Goal: Task Accomplishment & Management: Complete application form

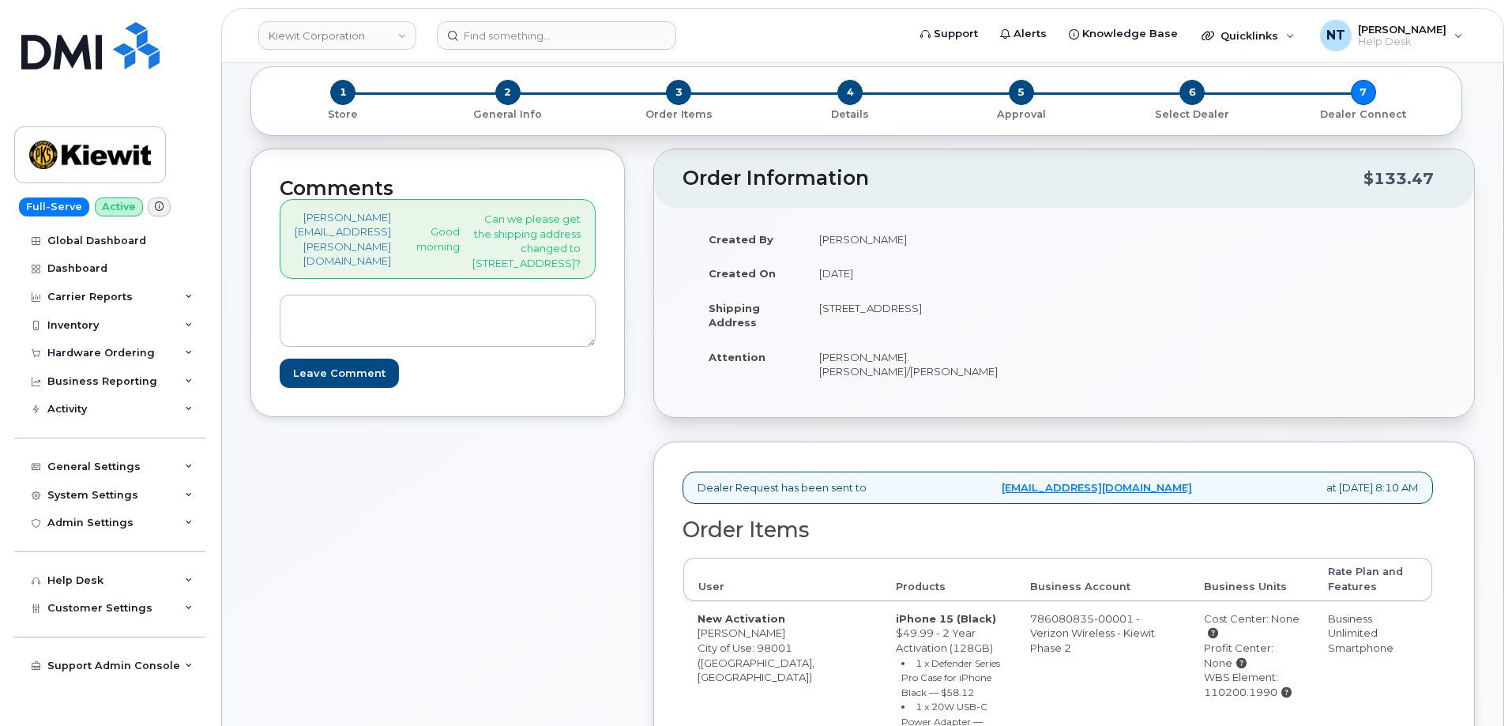
scroll to position [316, 0]
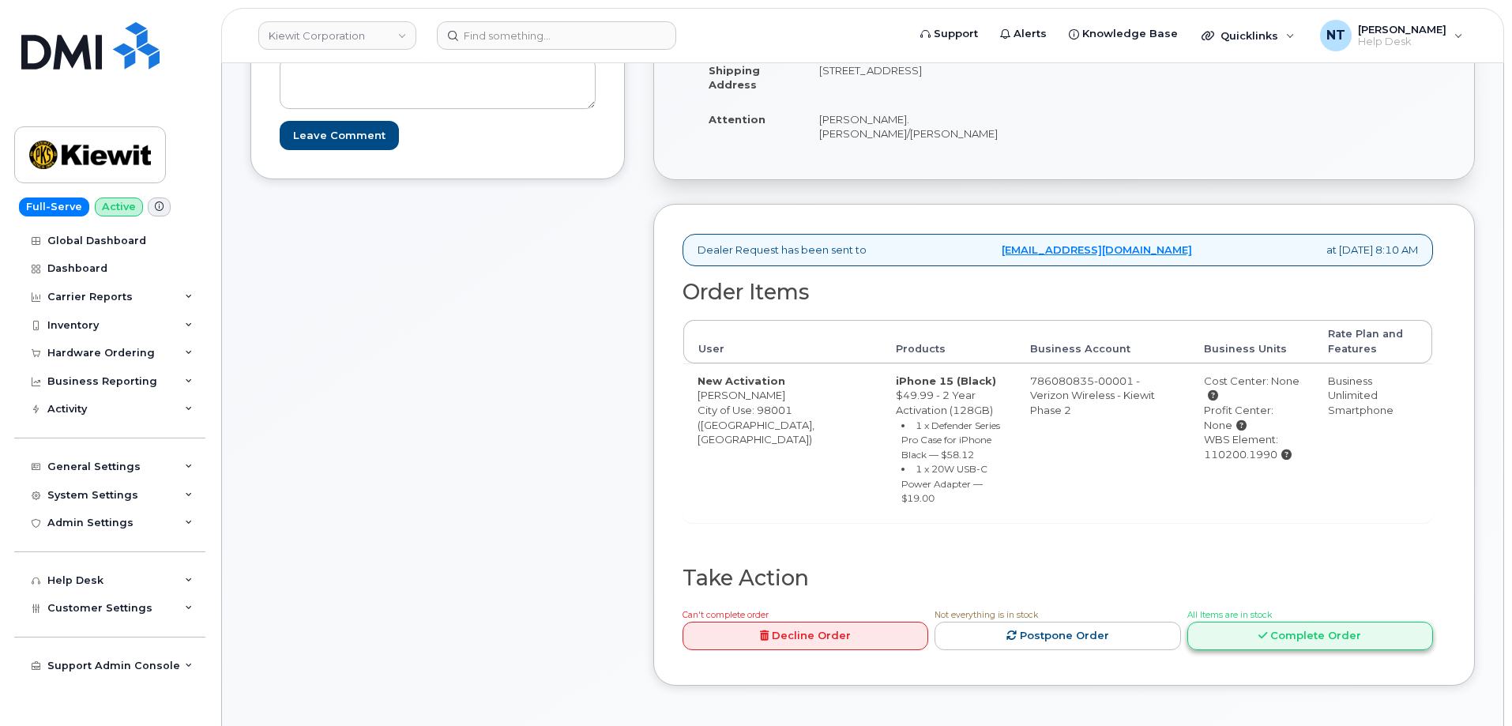
click at [1362, 622] on link "Complete Order" at bounding box center [1311, 636] width 246 height 29
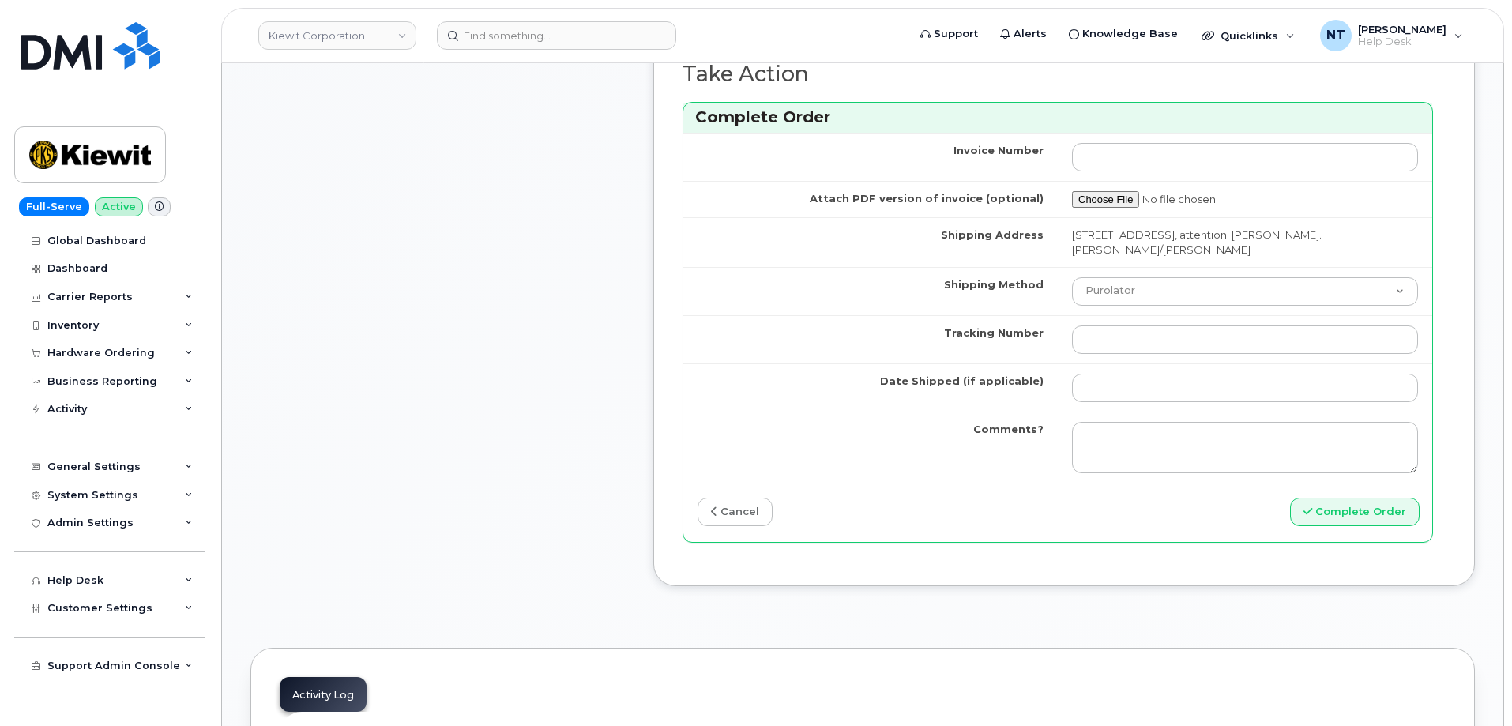
scroll to position [1343, 0]
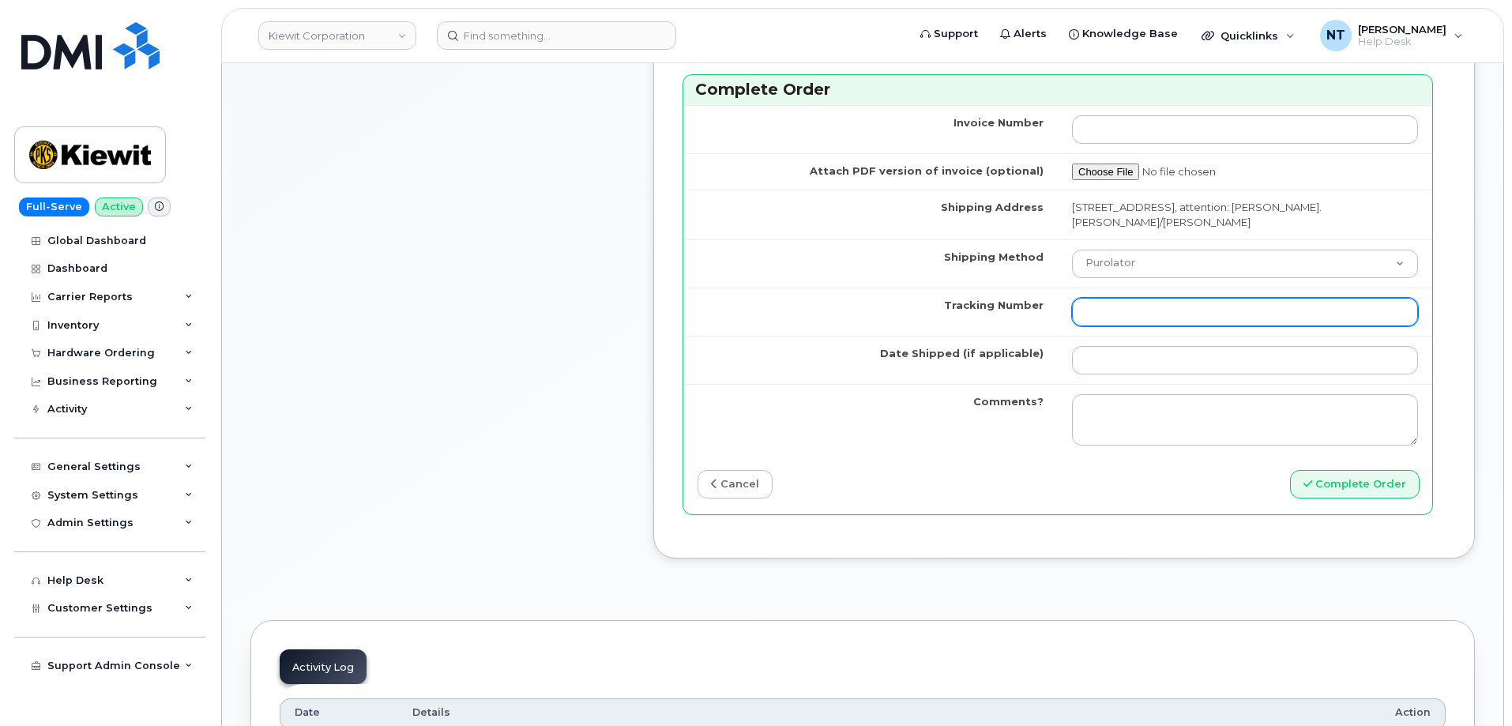
click at [1159, 303] on input "Tracking Number" at bounding box center [1245, 312] width 346 height 28
paste input "444401124133"
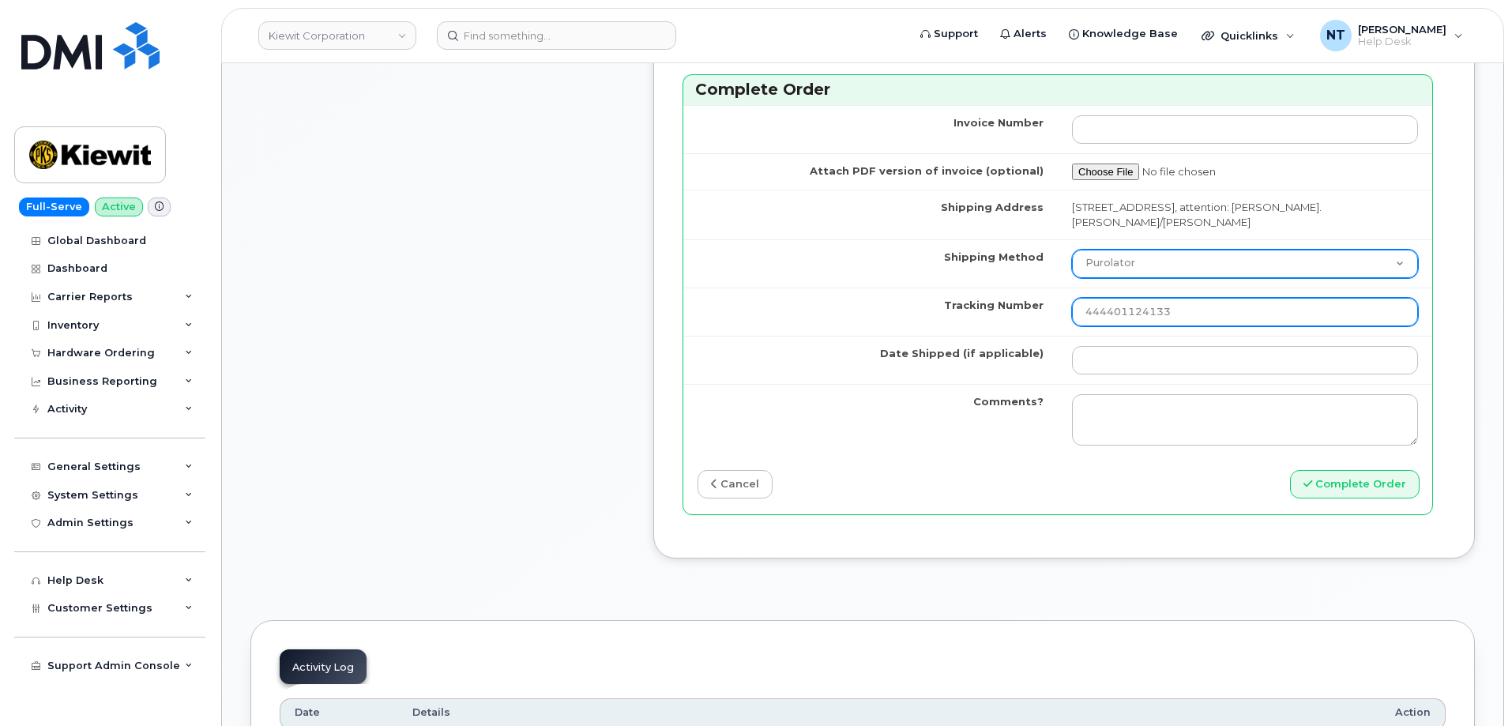
type input "444401124133"
click at [1129, 254] on select "Purolator UPS FedEx Canada Post Courier Other Drop Off Pick Up" at bounding box center [1245, 264] width 346 height 28
select select "FedEx"
click at [1072, 250] on select "Purolator UPS FedEx Canada Post Courier Other Drop Off Pick Up" at bounding box center [1245, 264] width 346 height 28
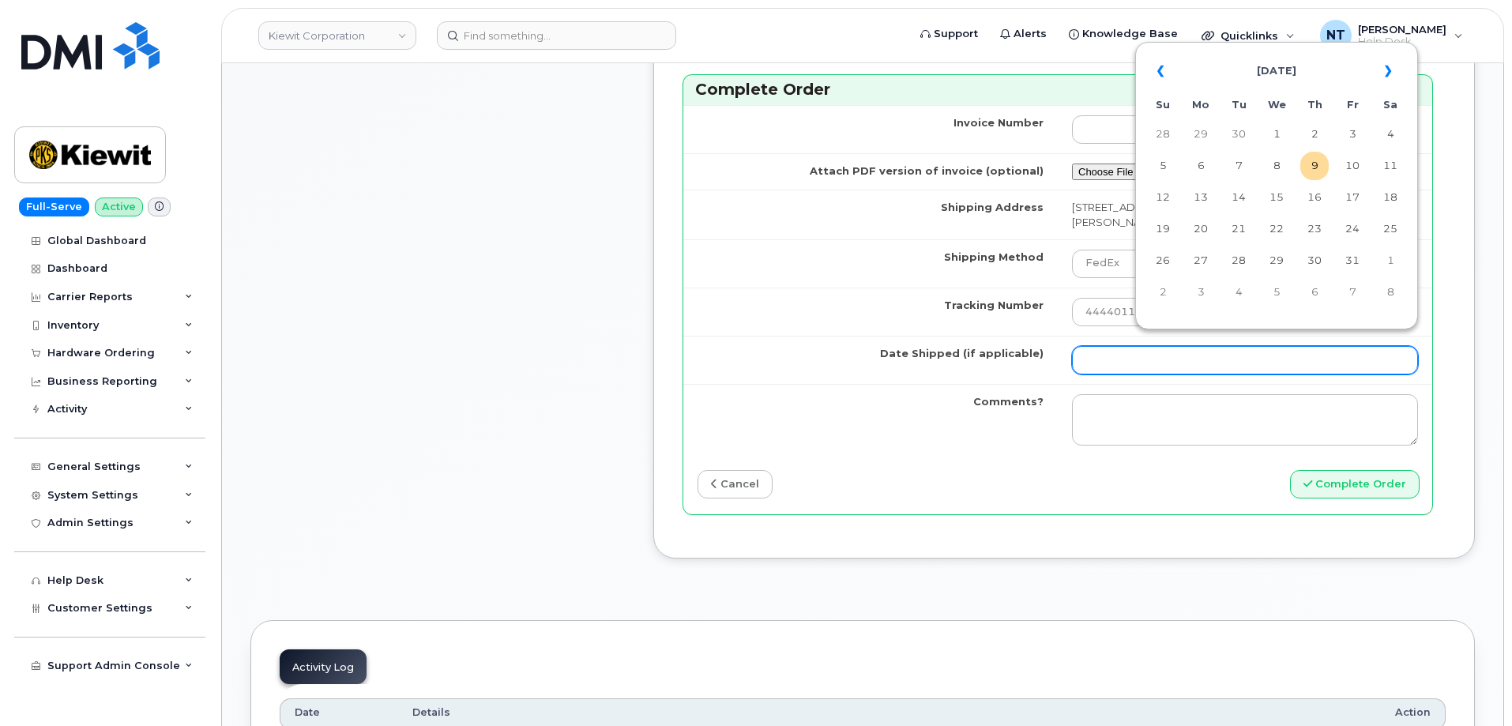
click at [1132, 346] on input "Date Shipped (if applicable)" at bounding box center [1245, 360] width 346 height 28
drag, startPoint x: 1324, startPoint y: 168, endPoint x: 1187, endPoint y: 205, distance: 142.2
click at [1324, 168] on td "9" at bounding box center [1315, 166] width 28 height 28
type input "[DATE]"
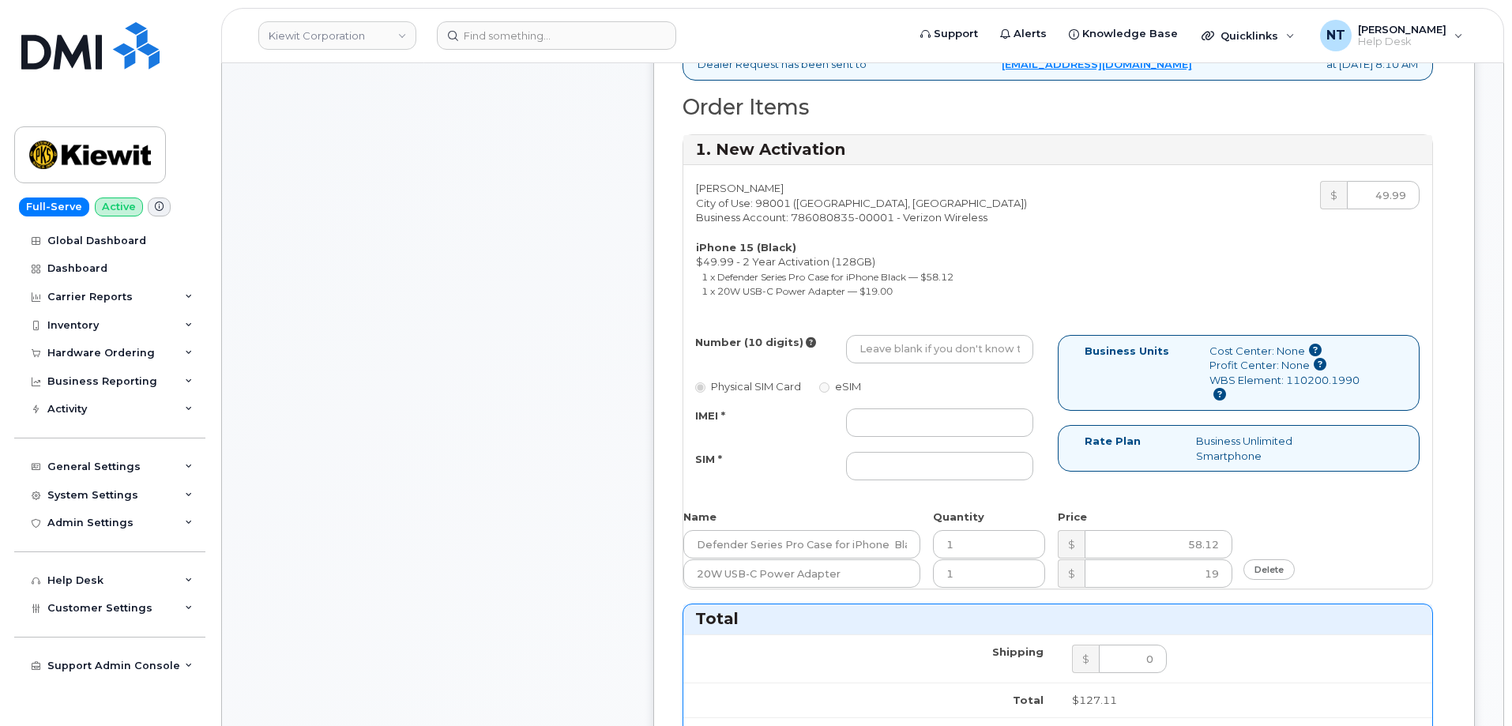
scroll to position [553, 0]
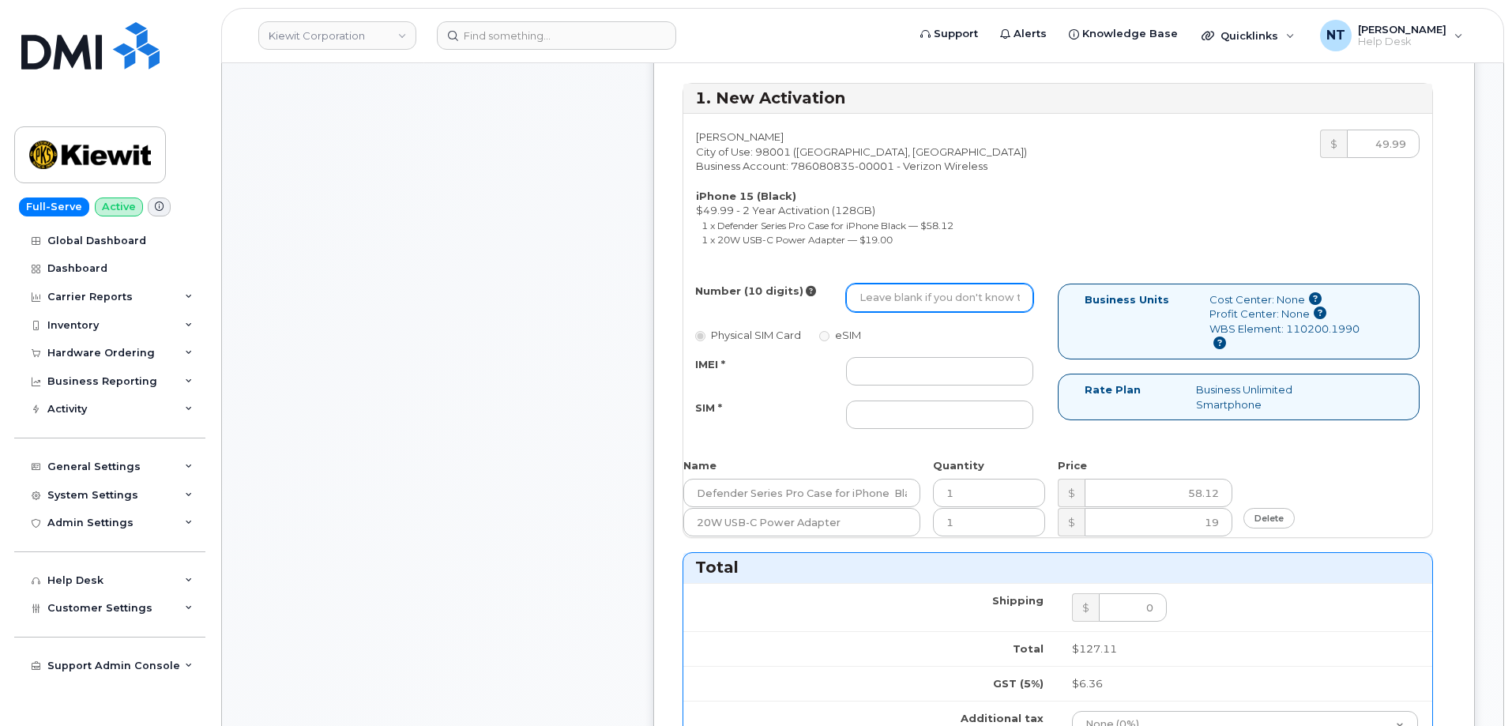
drag, startPoint x: 861, startPoint y: 275, endPoint x: 876, endPoint y: 279, distance: 14.8
click at [861, 284] on input "Number (10 digits)" at bounding box center [939, 298] width 187 height 28
paste input "253-247-1090"
click at [898, 284] on input "253-247-1090" at bounding box center [939, 298] width 187 height 28
click at [846, 284] on input "2532471090" at bounding box center [939, 298] width 187 height 28
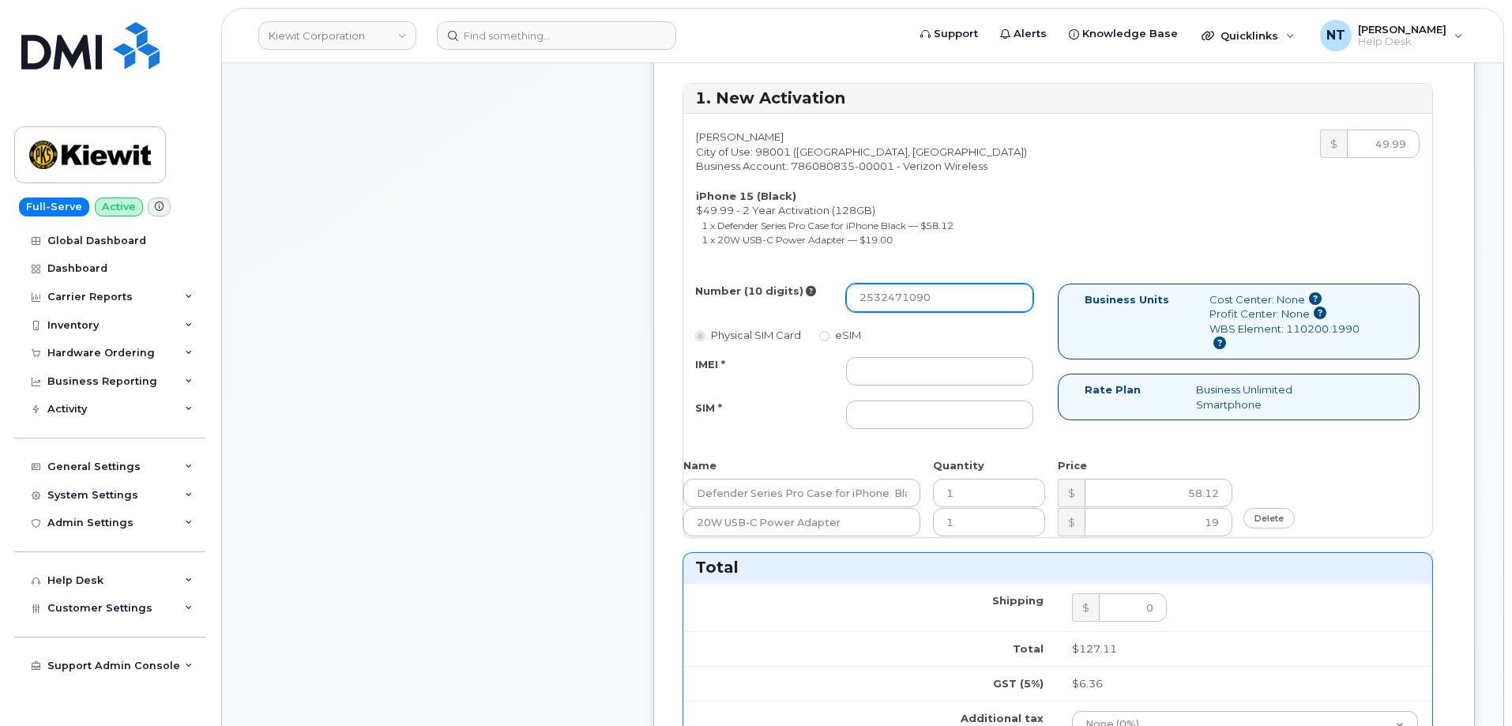
drag, startPoint x: 871, startPoint y: 288, endPoint x: 892, endPoint y: 285, distance: 21.5
click at [892, 285] on input "2532471090" at bounding box center [939, 298] width 187 height 28
type input "2532471090"
click at [874, 357] on input "IMEI *" at bounding box center [939, 371] width 187 height 28
paste input "351399081210875"
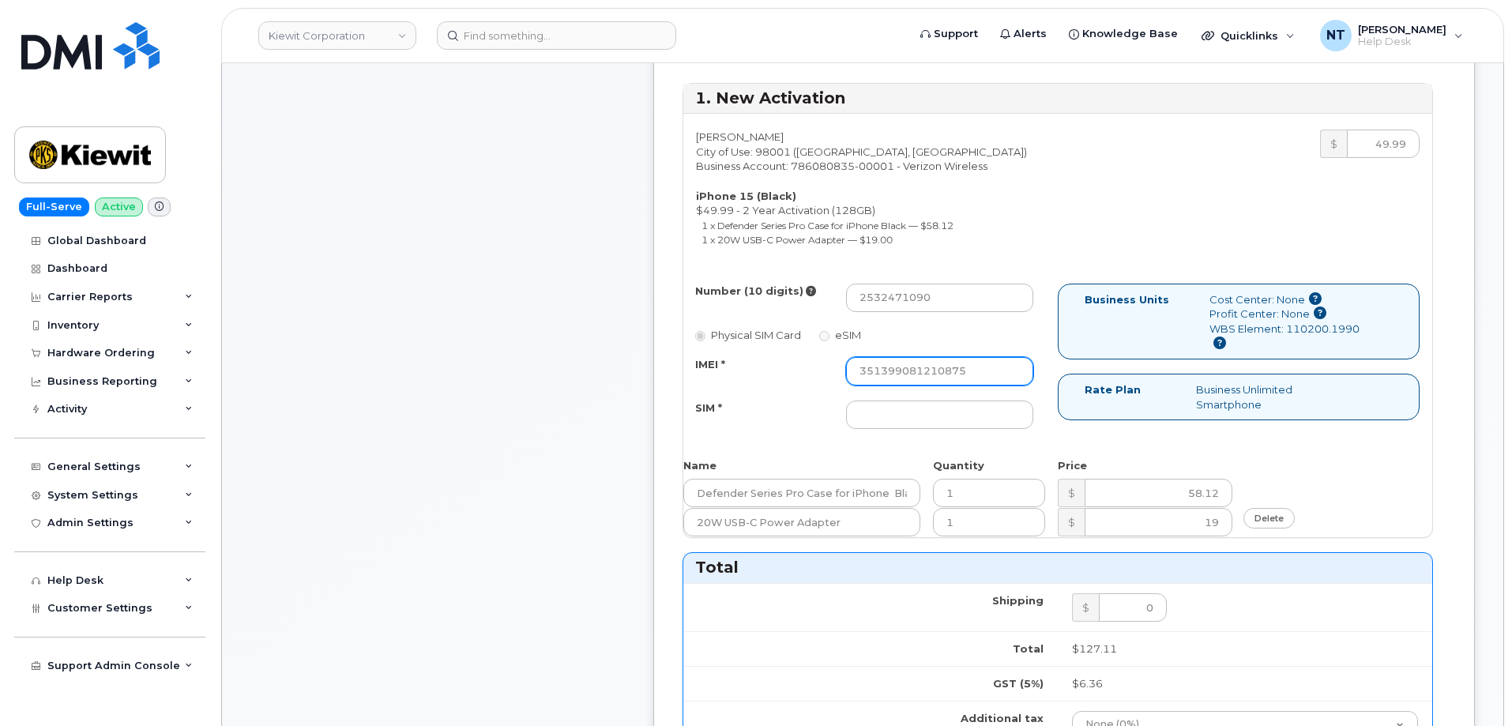
type input "351399081210875"
click at [883, 401] on input "SIM *" at bounding box center [939, 415] width 187 height 28
paste input "89049032007208888800211986347494"
drag, startPoint x: 977, startPoint y: 405, endPoint x: 1012, endPoint y: 408, distance: 34.9
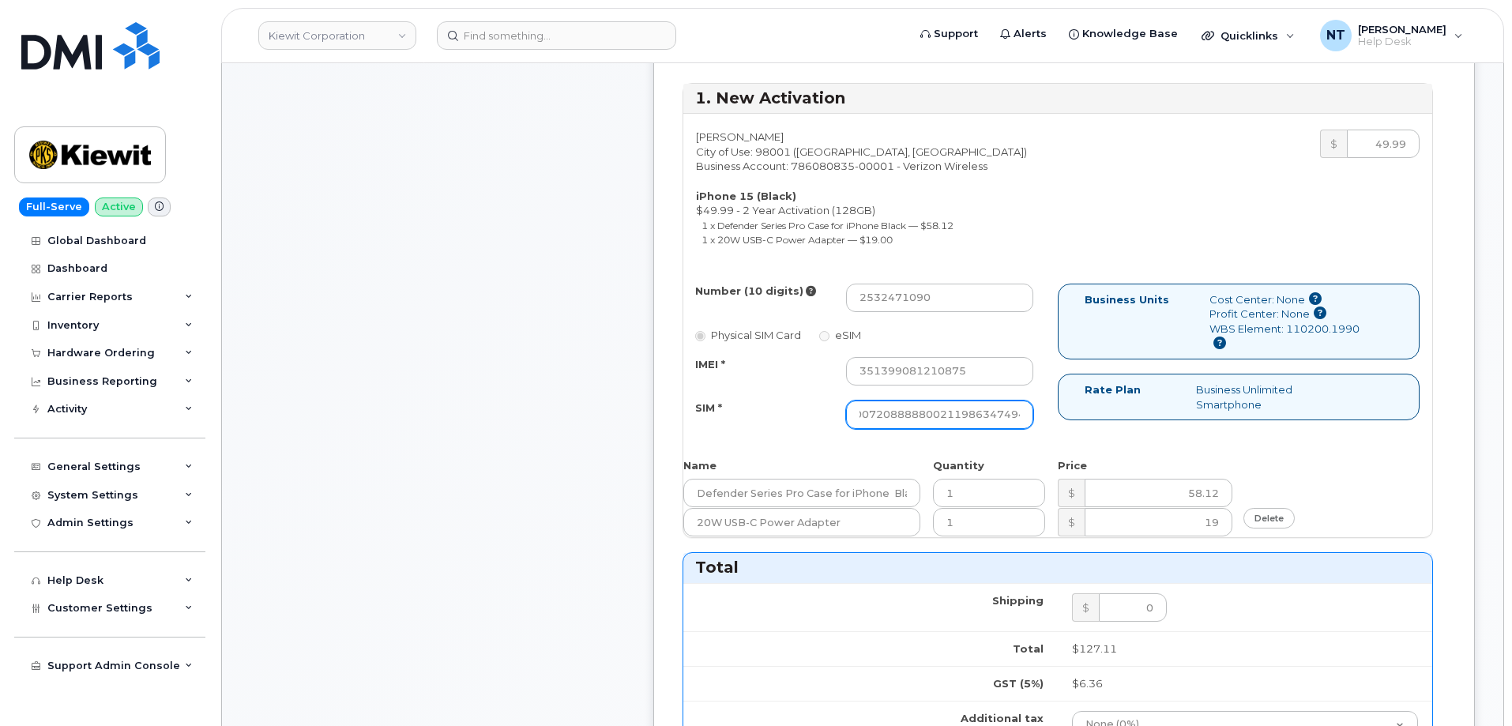
click at [1012, 408] on input "89049032007208888800211986347494" at bounding box center [939, 415] width 187 height 28
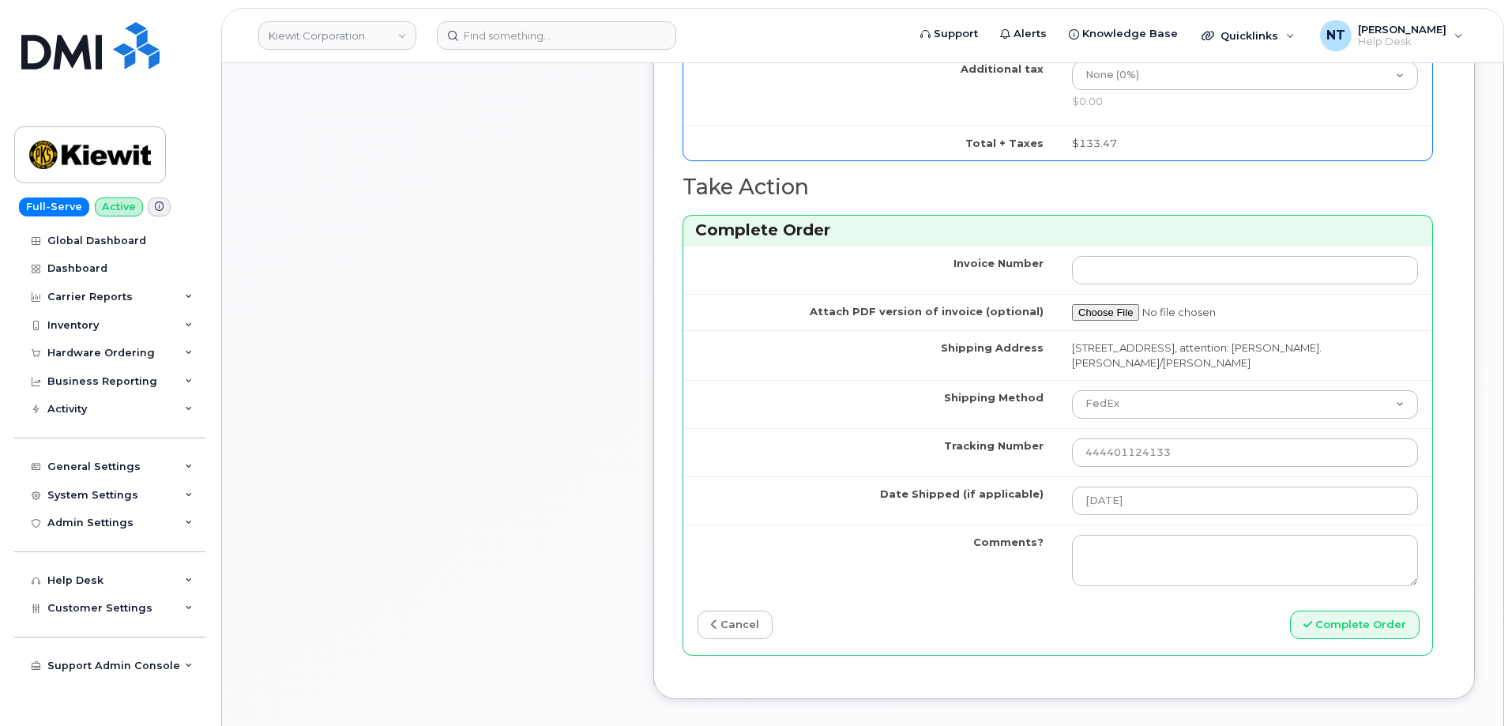
scroll to position [1343, 0]
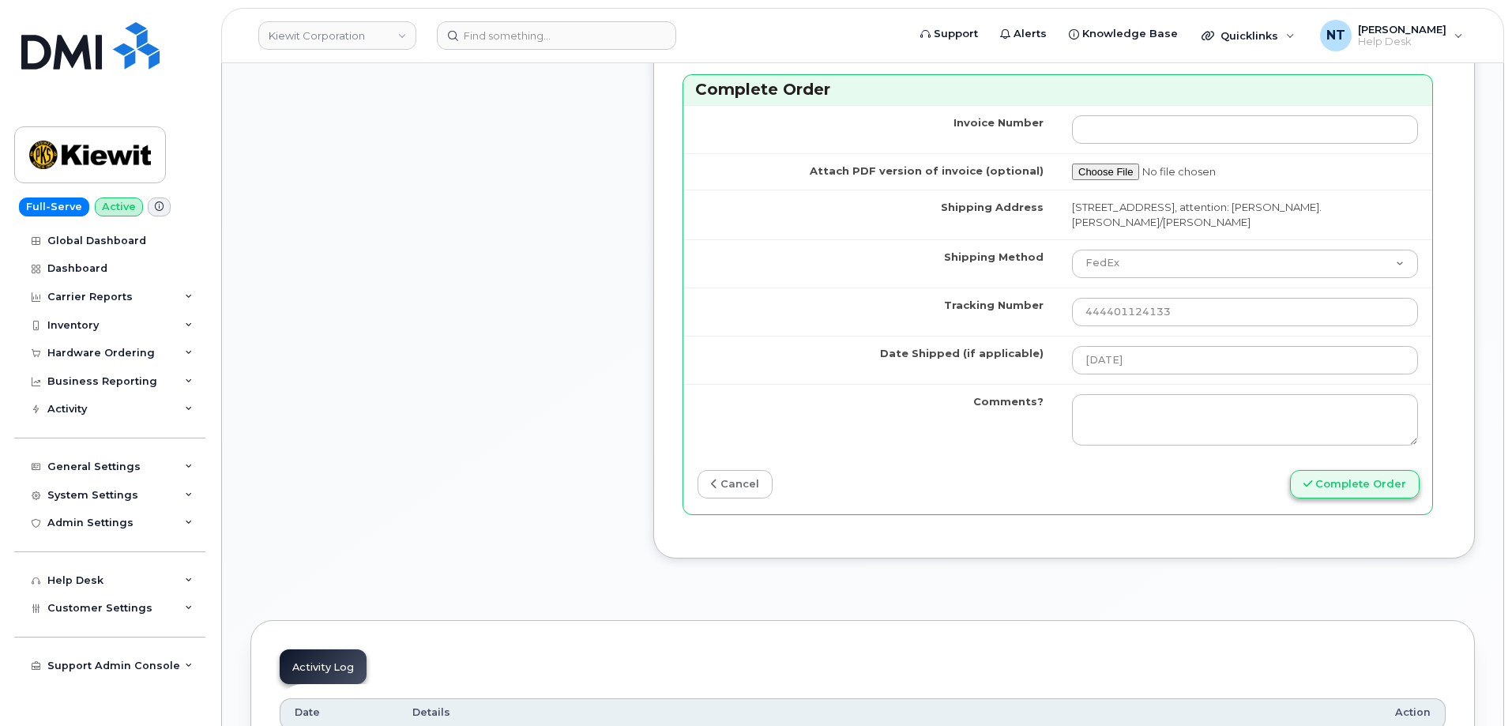
type input "89049032007208888800211986347494"
click at [1335, 470] on button "Complete Order" at bounding box center [1355, 484] width 130 height 29
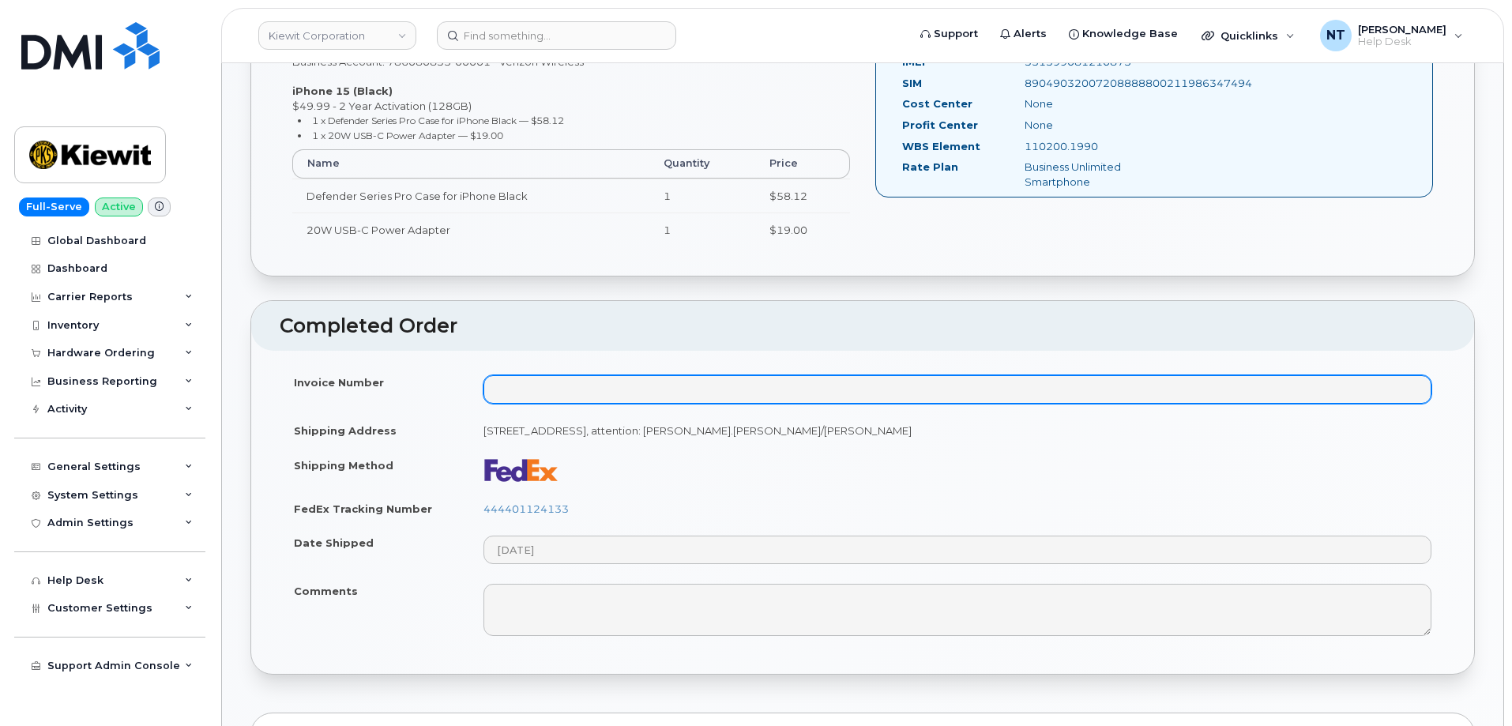
scroll to position [553, 0]
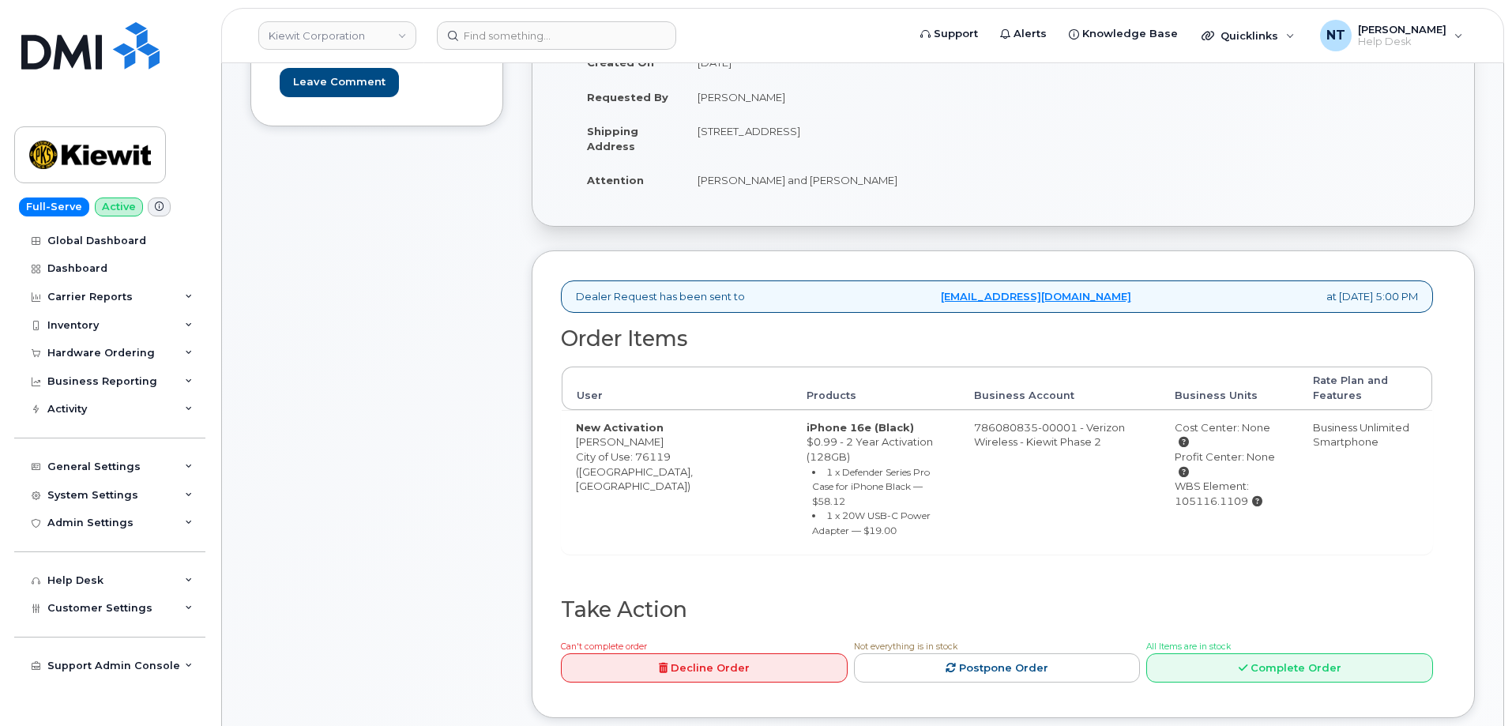
scroll to position [553, 0]
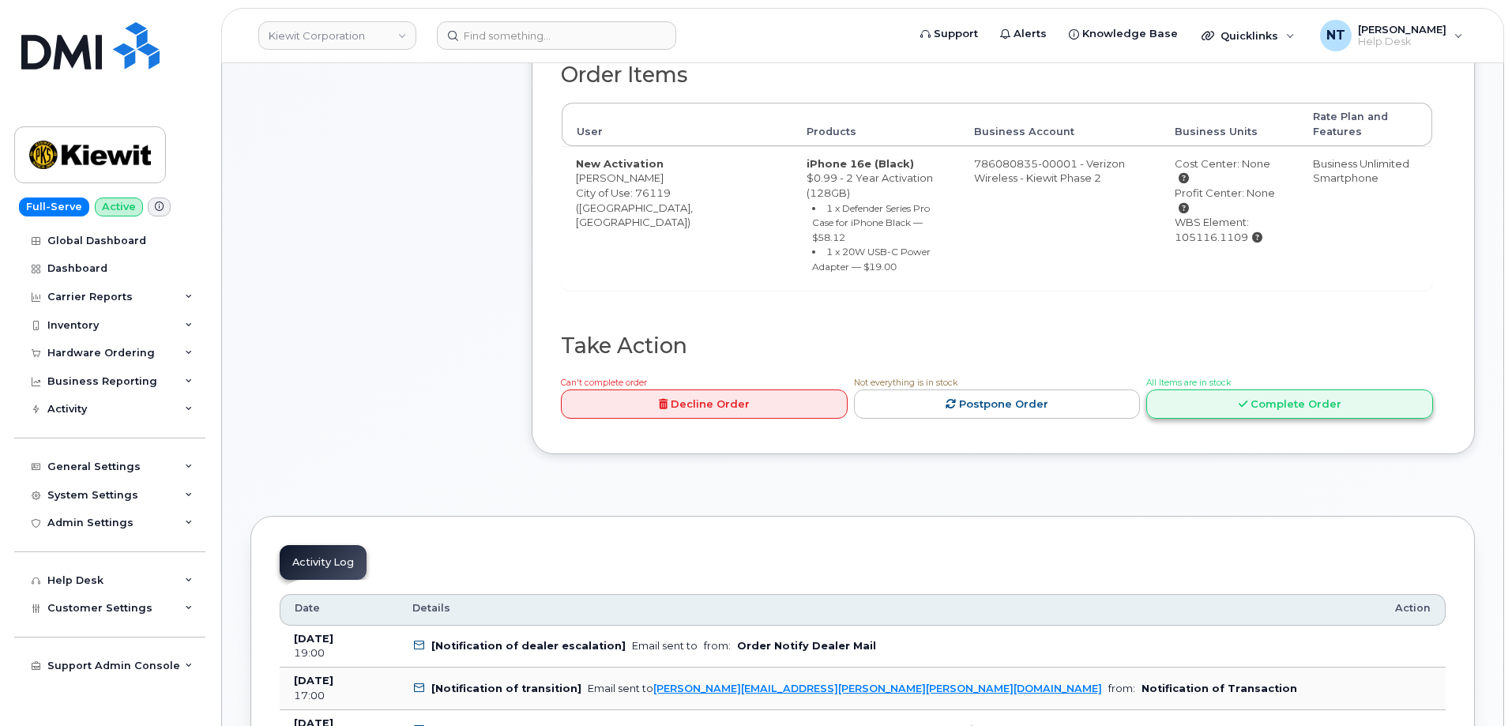
click at [1268, 390] on link "Complete Order" at bounding box center [1290, 404] width 287 height 29
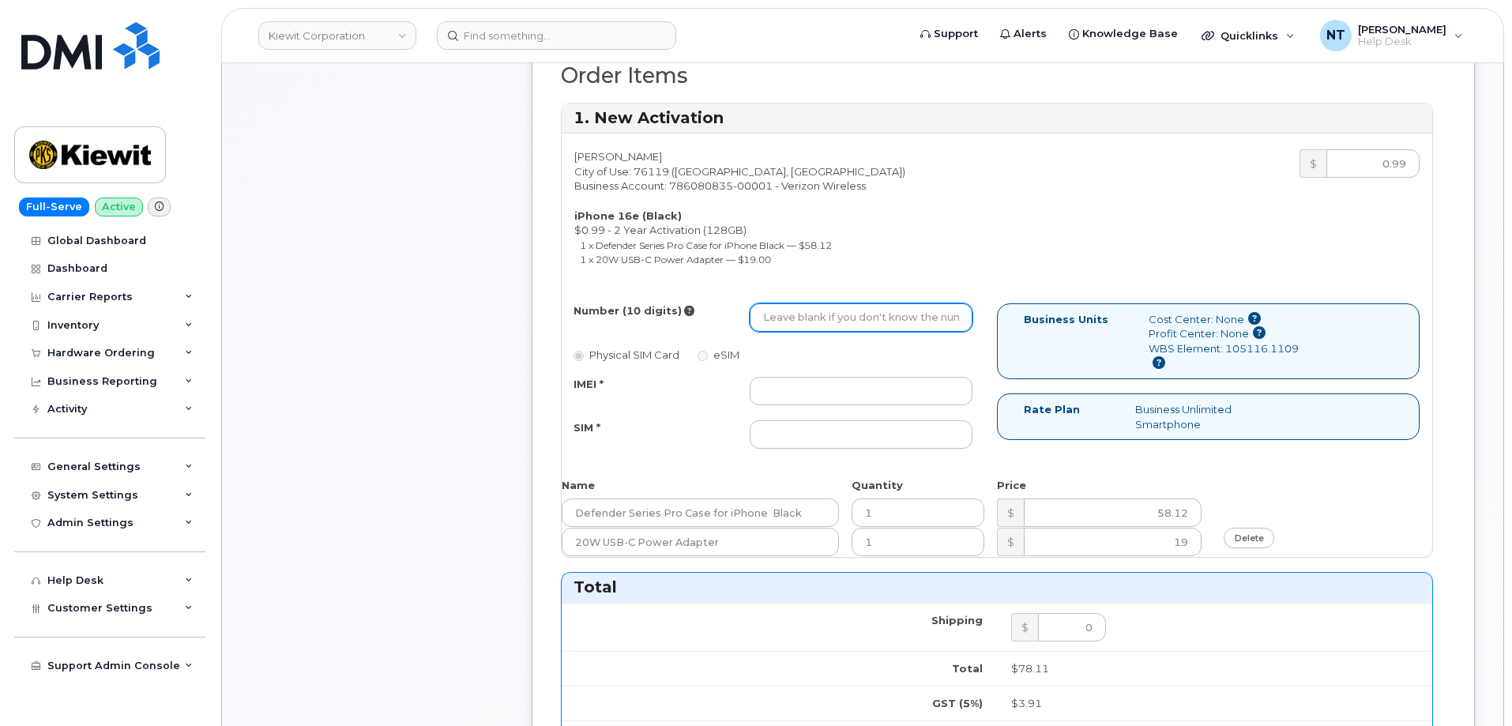
click at [802, 316] on input "Number (10 digits)" at bounding box center [861, 317] width 223 height 28
paste input "253-247-1090"
click at [817, 319] on input "253-247-1090" at bounding box center [861, 317] width 223 height 28
type input "2532471090"
drag, startPoint x: 785, startPoint y: 315, endPoint x: 804, endPoint y: 318, distance: 19.4
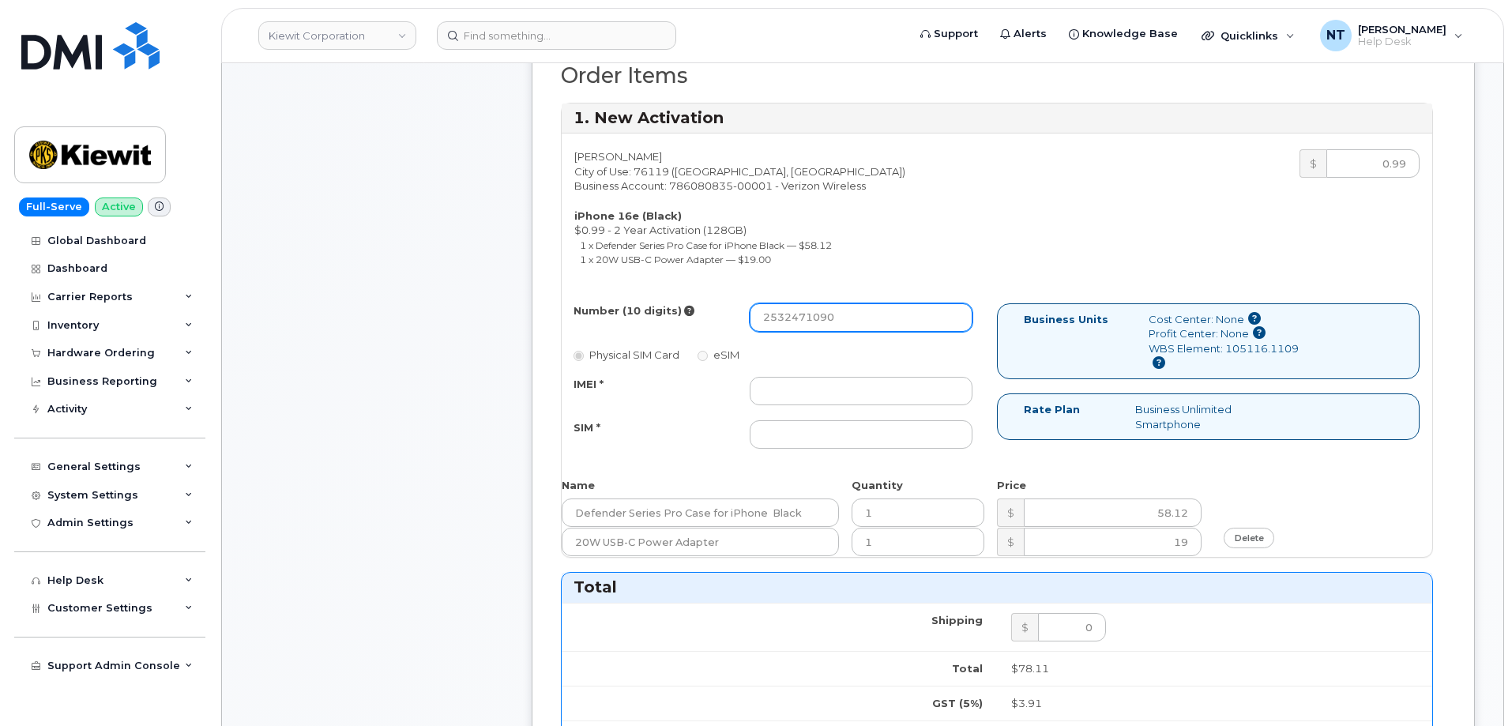
click at [804, 318] on input "2532471090" at bounding box center [861, 317] width 223 height 28
drag, startPoint x: 881, startPoint y: 319, endPoint x: 469, endPoint y: 327, distance: 411.8
click at [469, 327] on div "Comments Leave Comment Order Information $82.02 Created By Corey Wagg Created O…" at bounding box center [862, 526] width 1225 height 1704
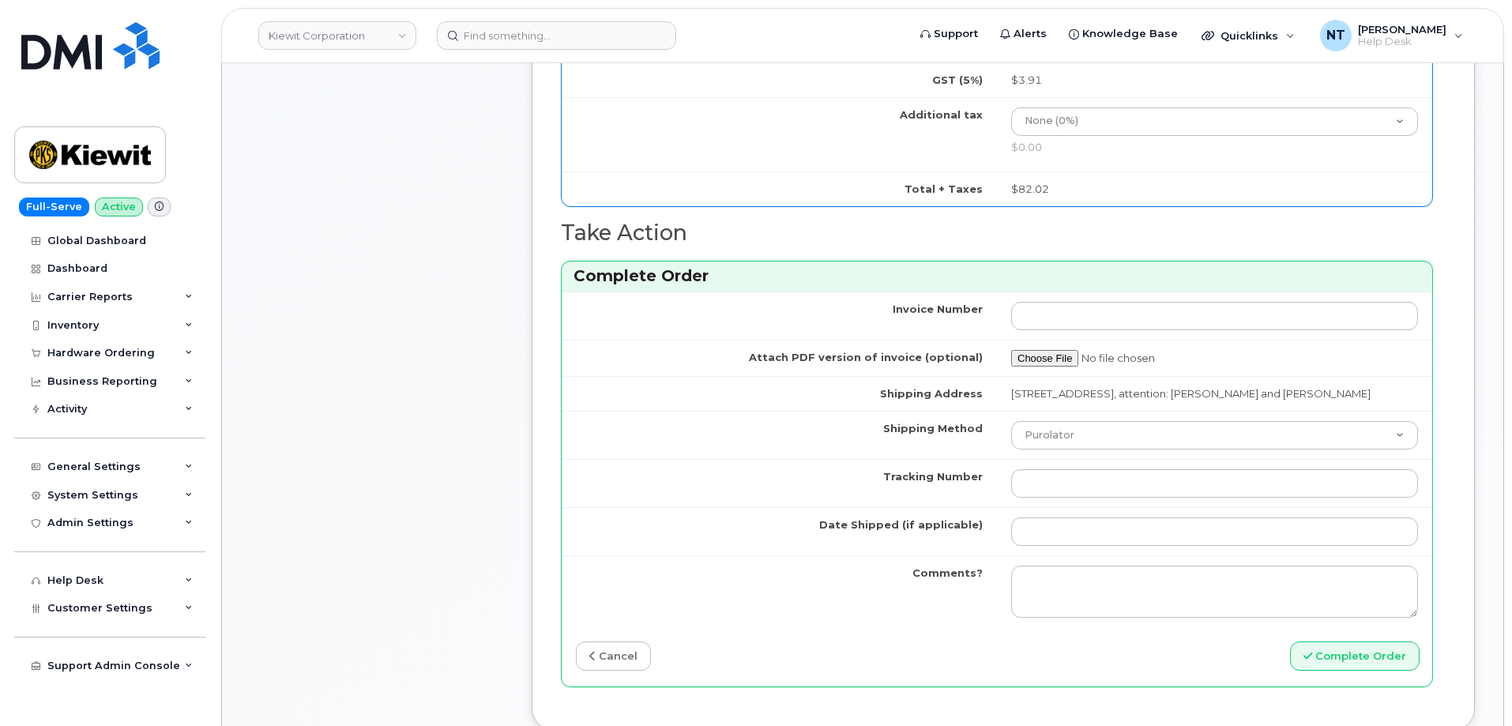
scroll to position [1185, 0]
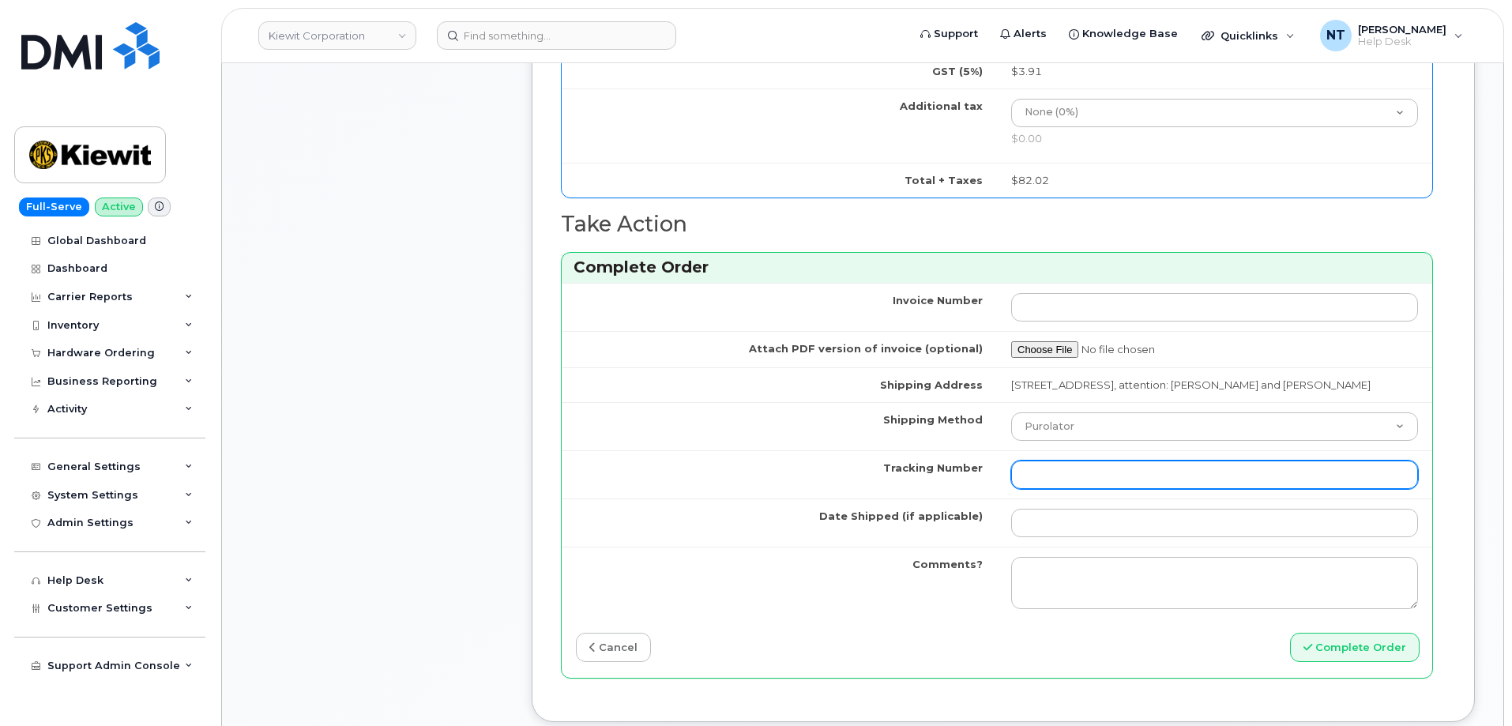
click at [1056, 489] on input "Tracking Number" at bounding box center [1214, 475] width 407 height 28
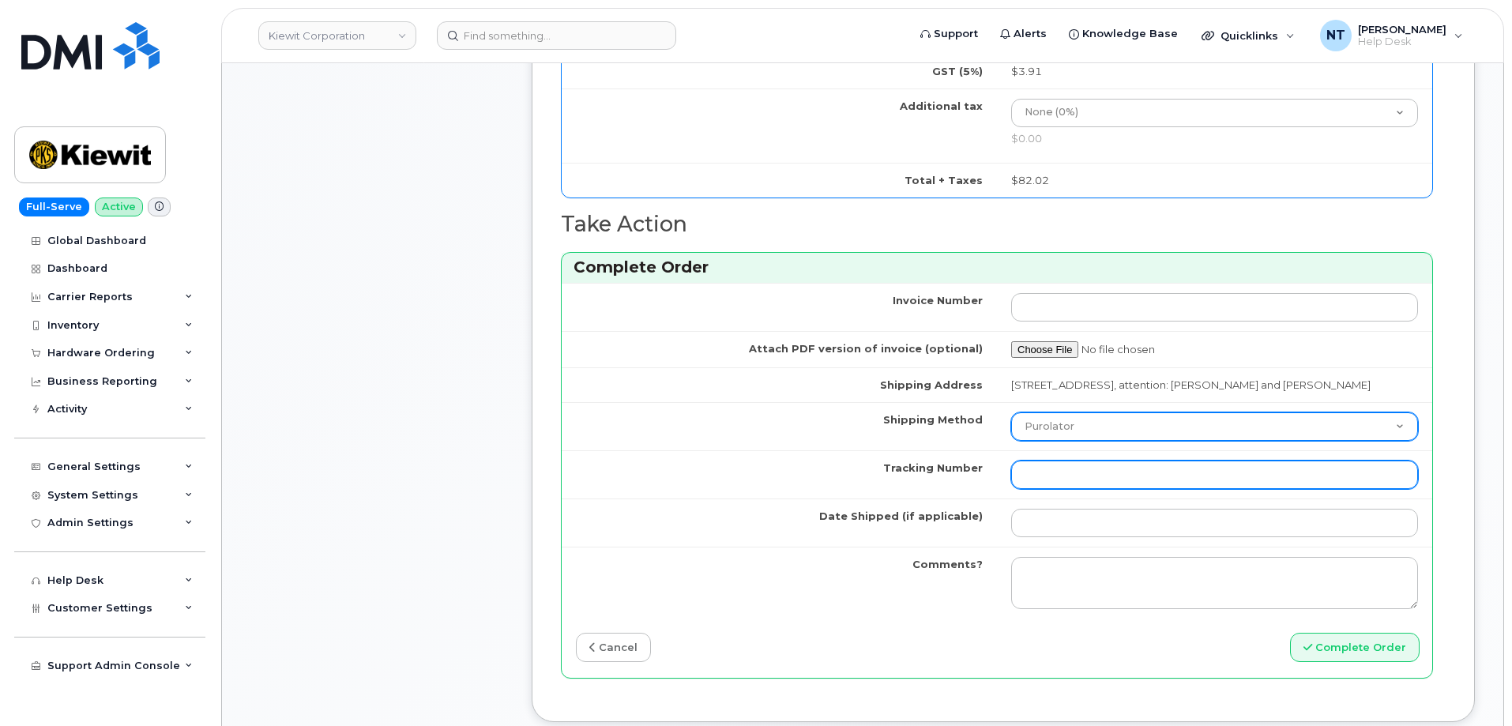
paste input "444401124144"
type input "444401124144"
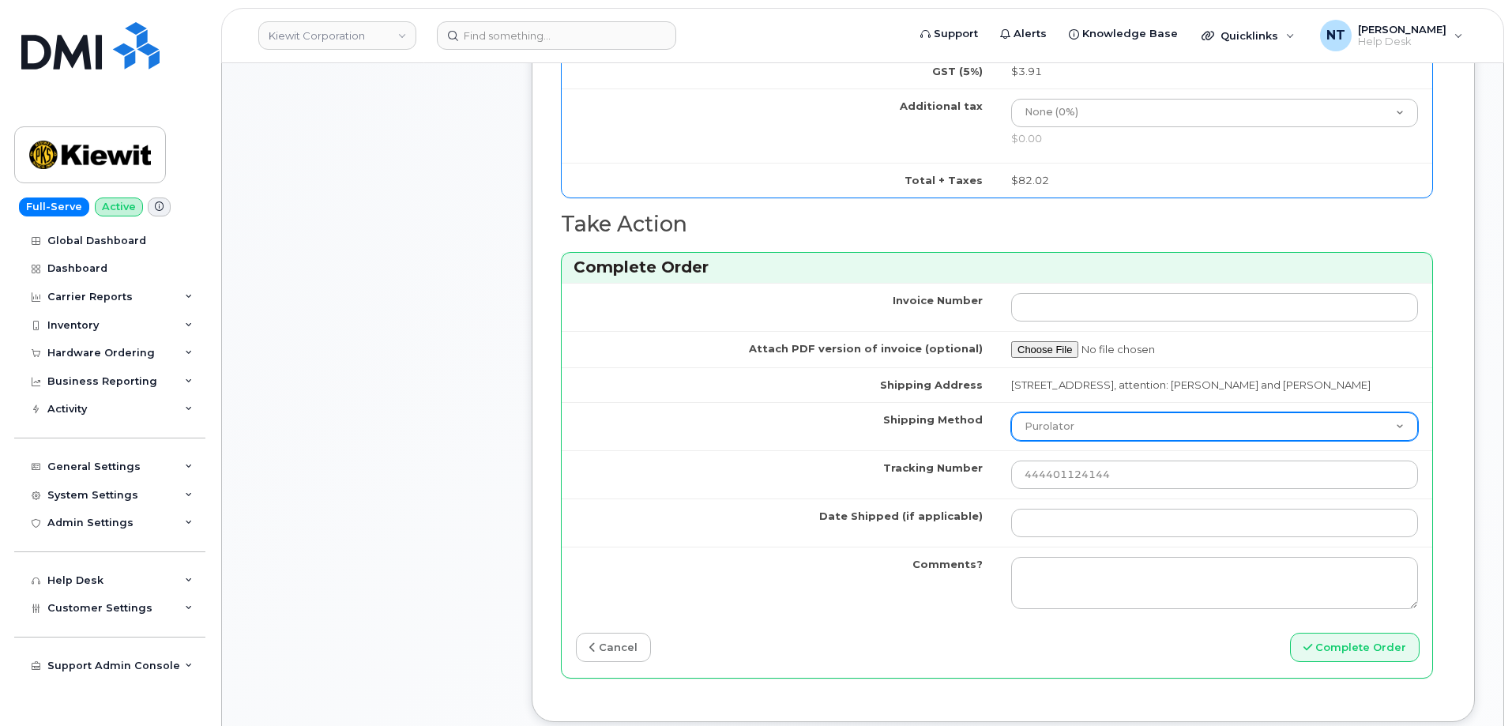
click at [1075, 441] on select "Purolator UPS FedEx Canada Post Courier Other Drop Off Pick Up" at bounding box center [1214, 426] width 407 height 28
select select "FedEx"
click at [1011, 427] on select "Purolator UPS FedEx Canada Post Courier Other Drop Off Pick Up" at bounding box center [1214, 426] width 407 height 28
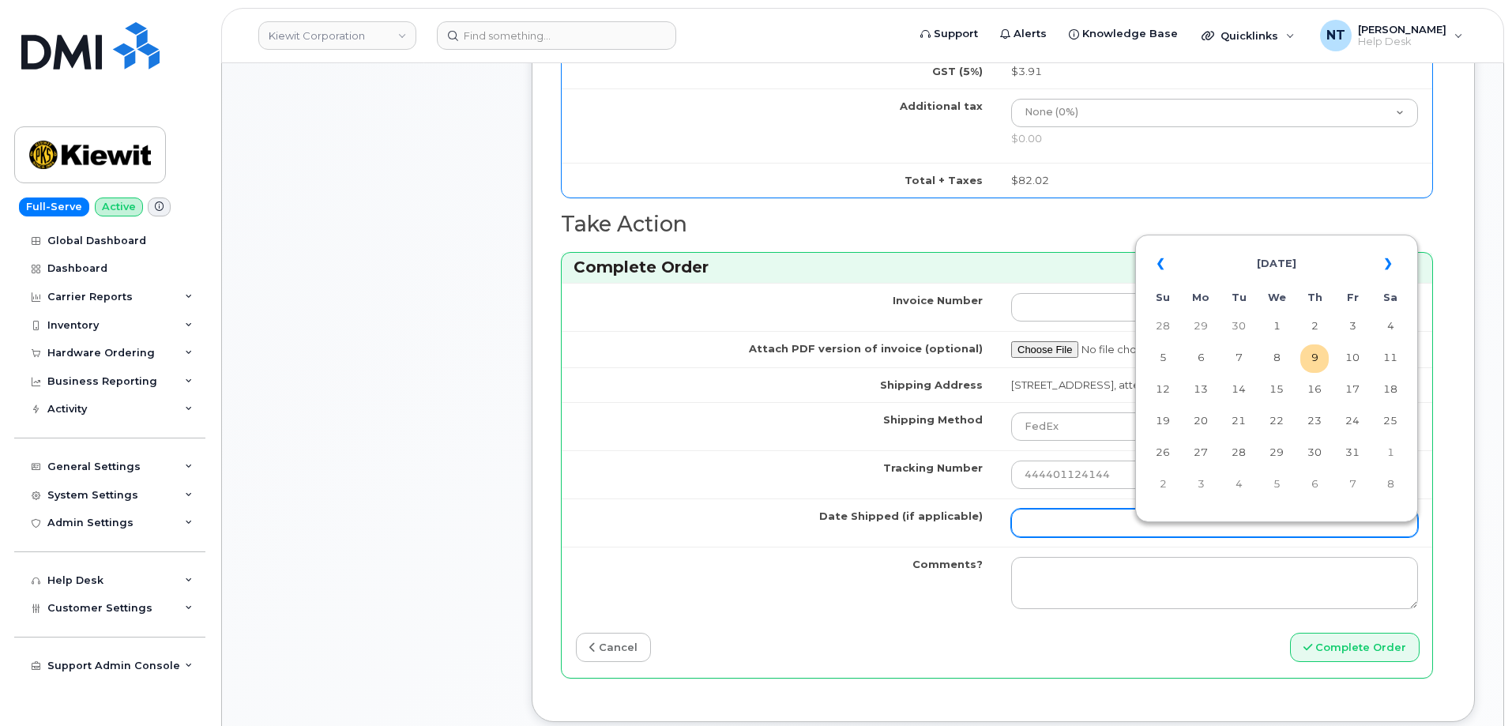
click at [1071, 537] on input "Date Shipped (if applicable)" at bounding box center [1214, 523] width 407 height 28
click at [1321, 365] on td "9" at bounding box center [1315, 359] width 28 height 28
type input "[DATE]"
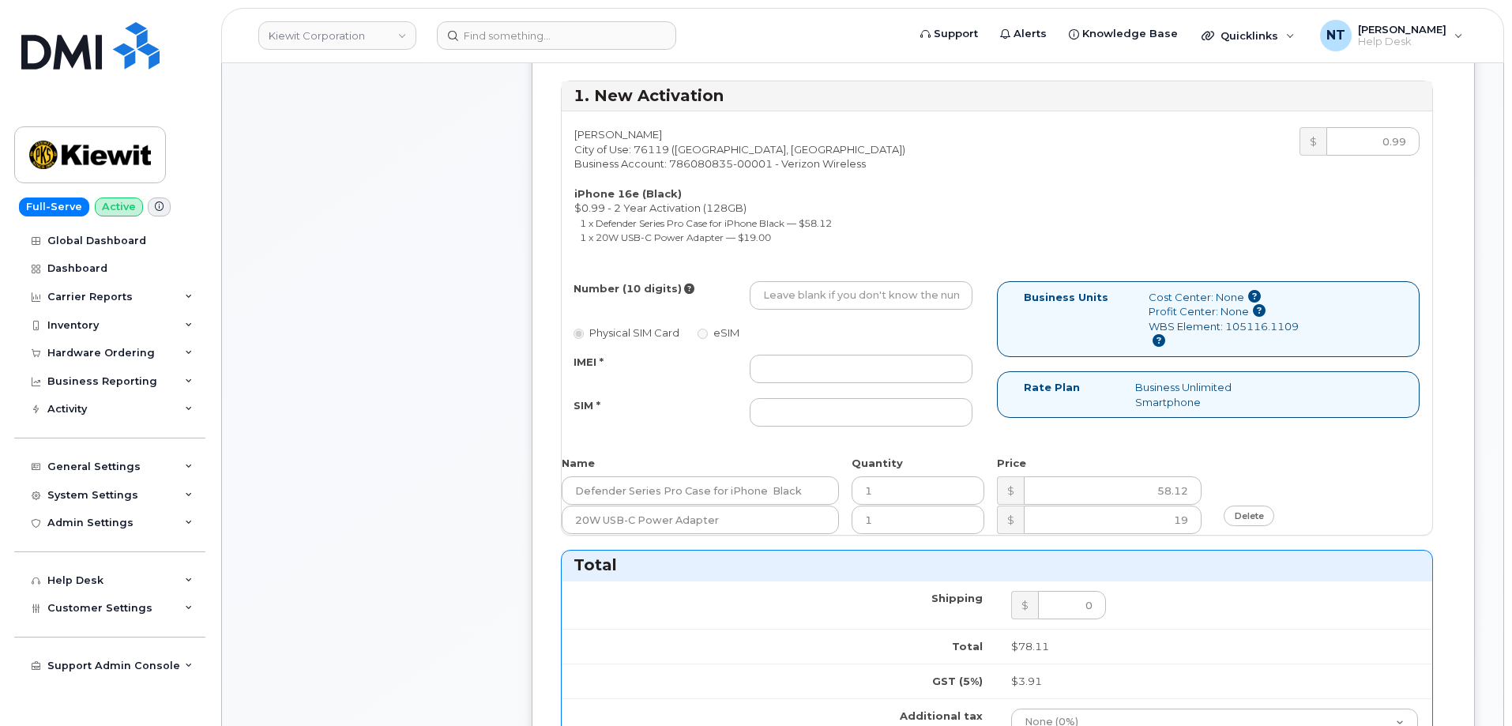
scroll to position [553, 0]
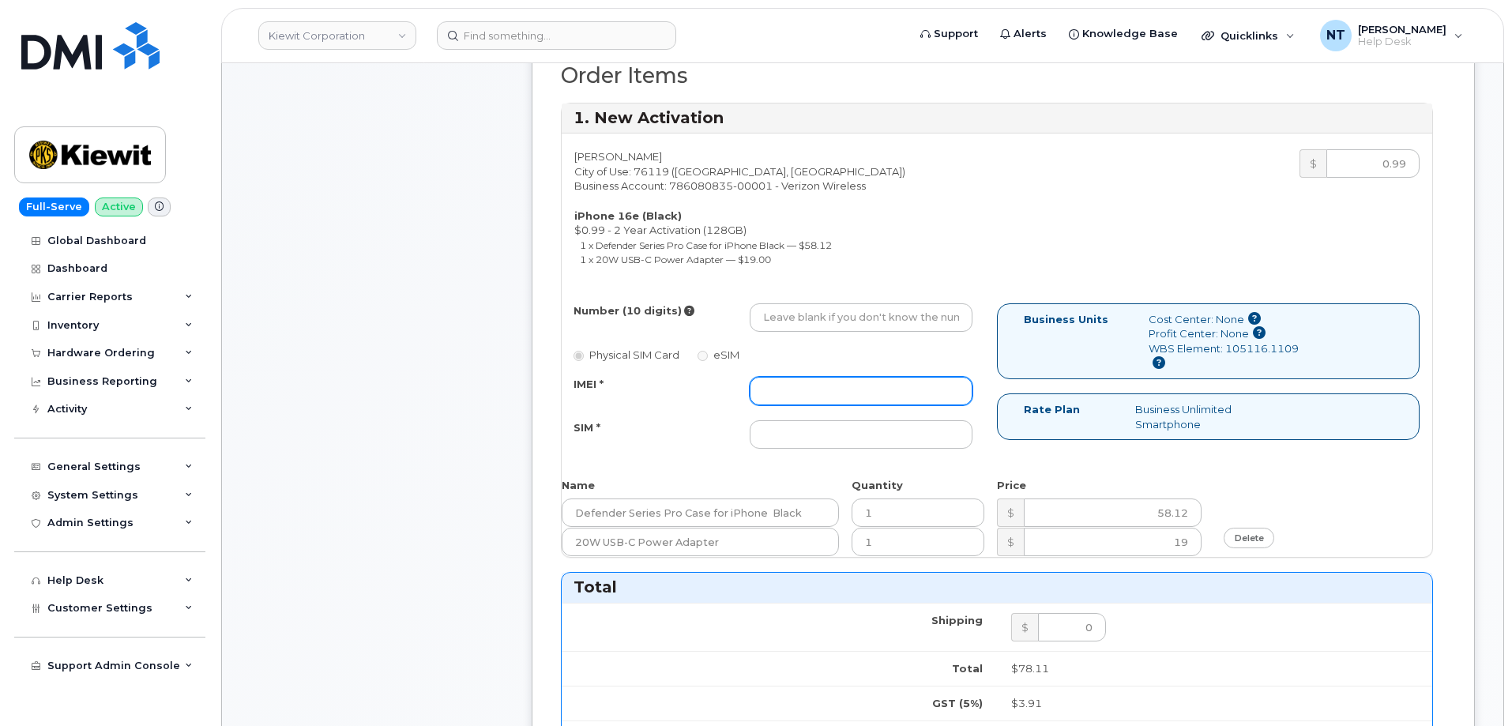
click at [812, 393] on input "IMEI *" at bounding box center [861, 391] width 223 height 28
paste input "355613398207150"
type input "355613398207150"
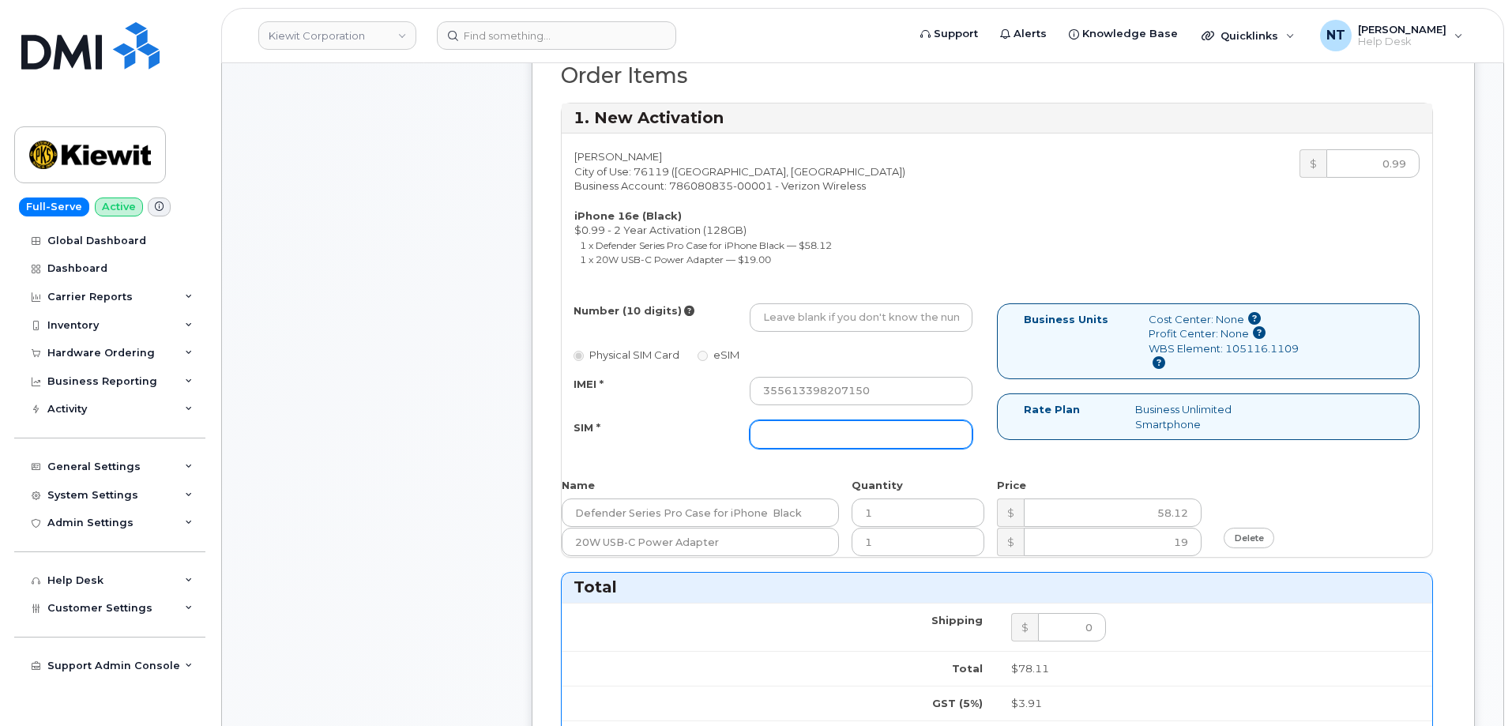
click at [866, 445] on input "SIM *" at bounding box center [861, 434] width 223 height 28
paste input "89043052010008889625001915086249"
type input "89043052010008889625001915086249"
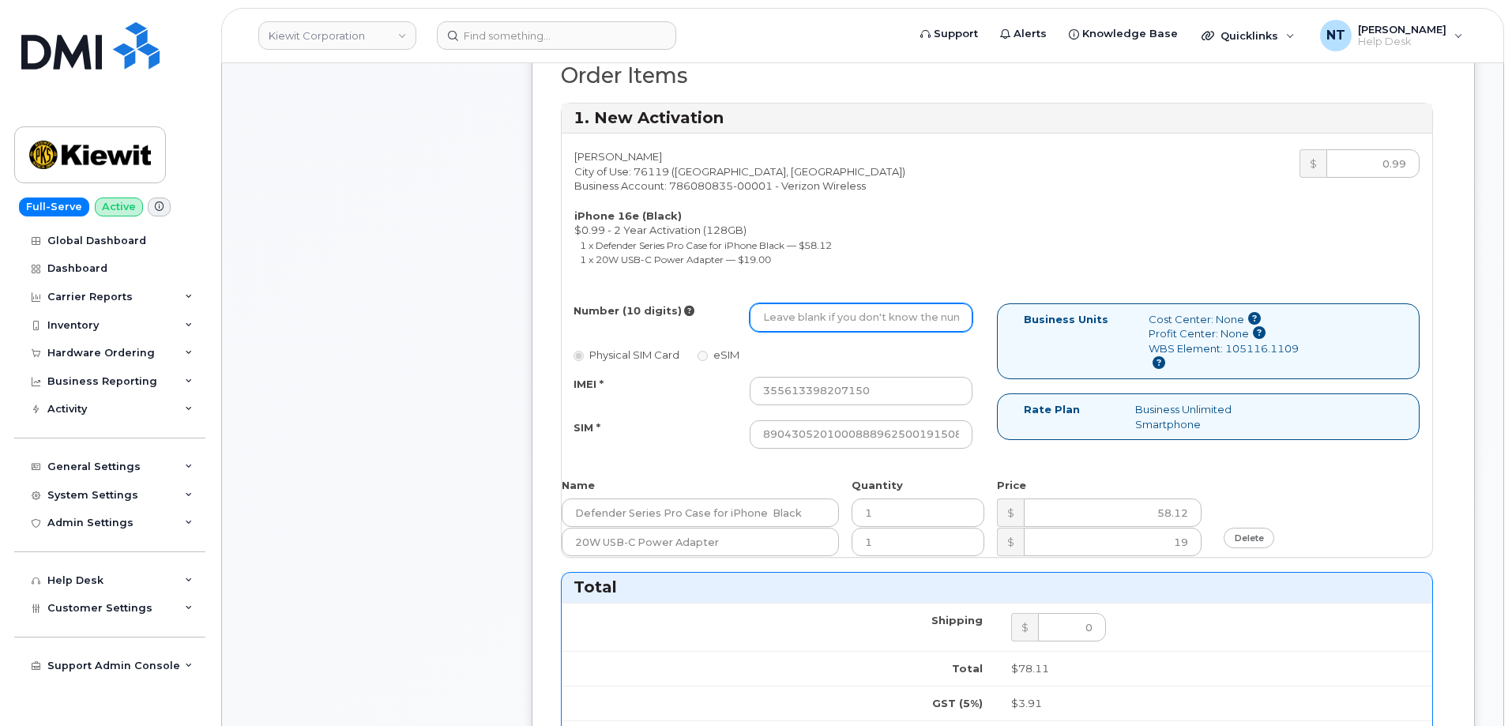
click at [854, 313] on input "Number (10 digits)" at bounding box center [861, 317] width 223 height 28
paste input "469-615-6564"
click at [812, 325] on input "469-615-6564" at bounding box center [861, 317] width 223 height 28
type input "4696156564"
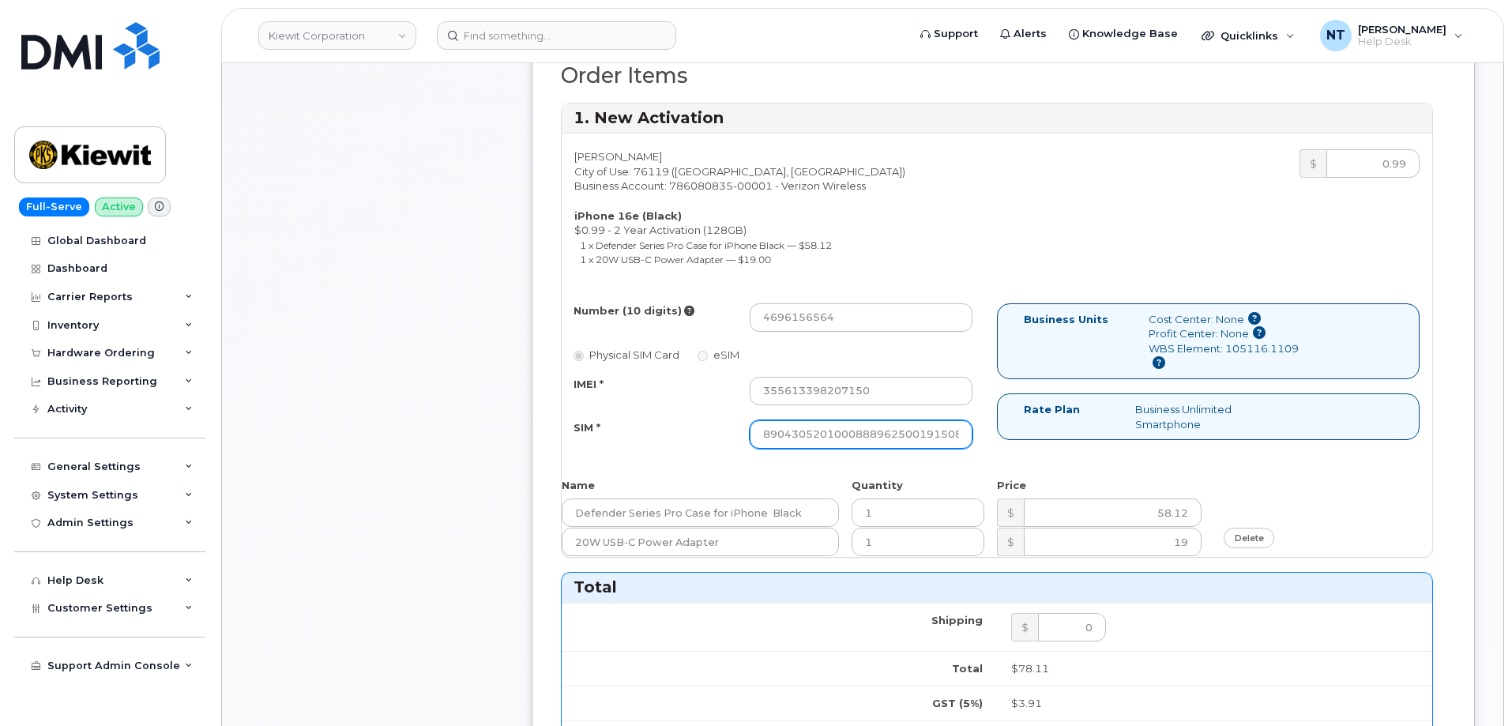
scroll to position [0, 31]
drag, startPoint x: 906, startPoint y: 431, endPoint x: 1016, endPoint y: 444, distance: 110.7
click at [1016, 444] on div "Number (10 digits) 4696156564 Physical SIM Card eSIM IMEI * 355613398207150 SIM…" at bounding box center [997, 383] width 871 height 160
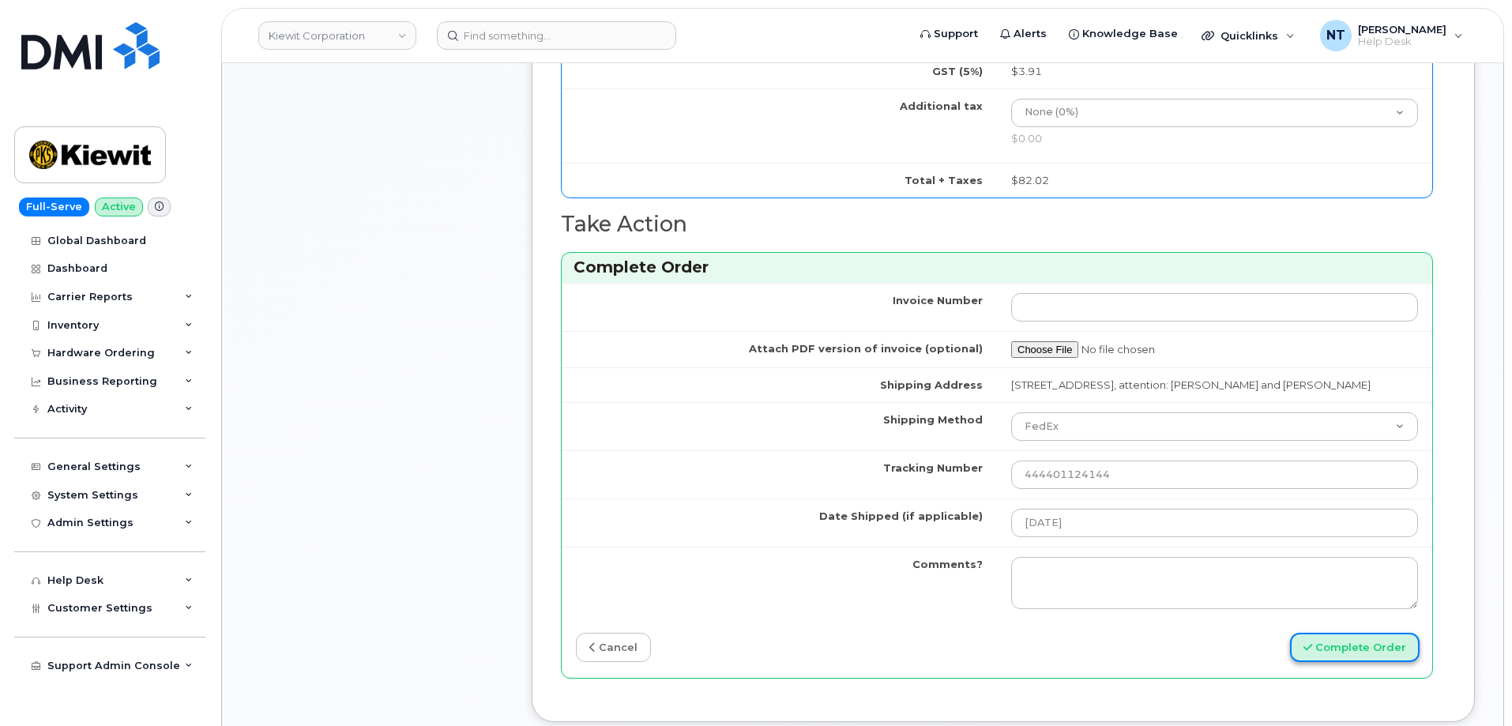
scroll to position [0, 0]
click at [1342, 662] on button "Complete Order" at bounding box center [1355, 647] width 130 height 29
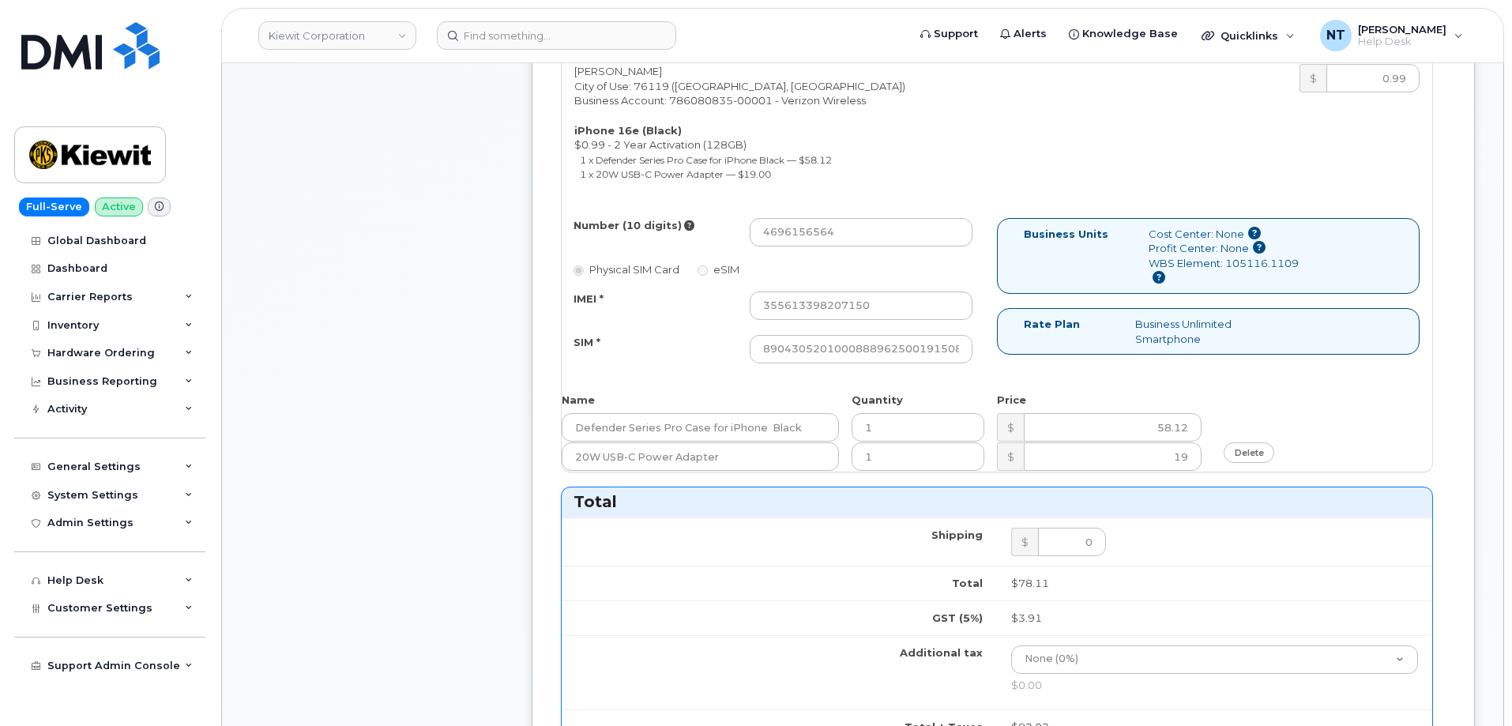
scroll to position [553, 0]
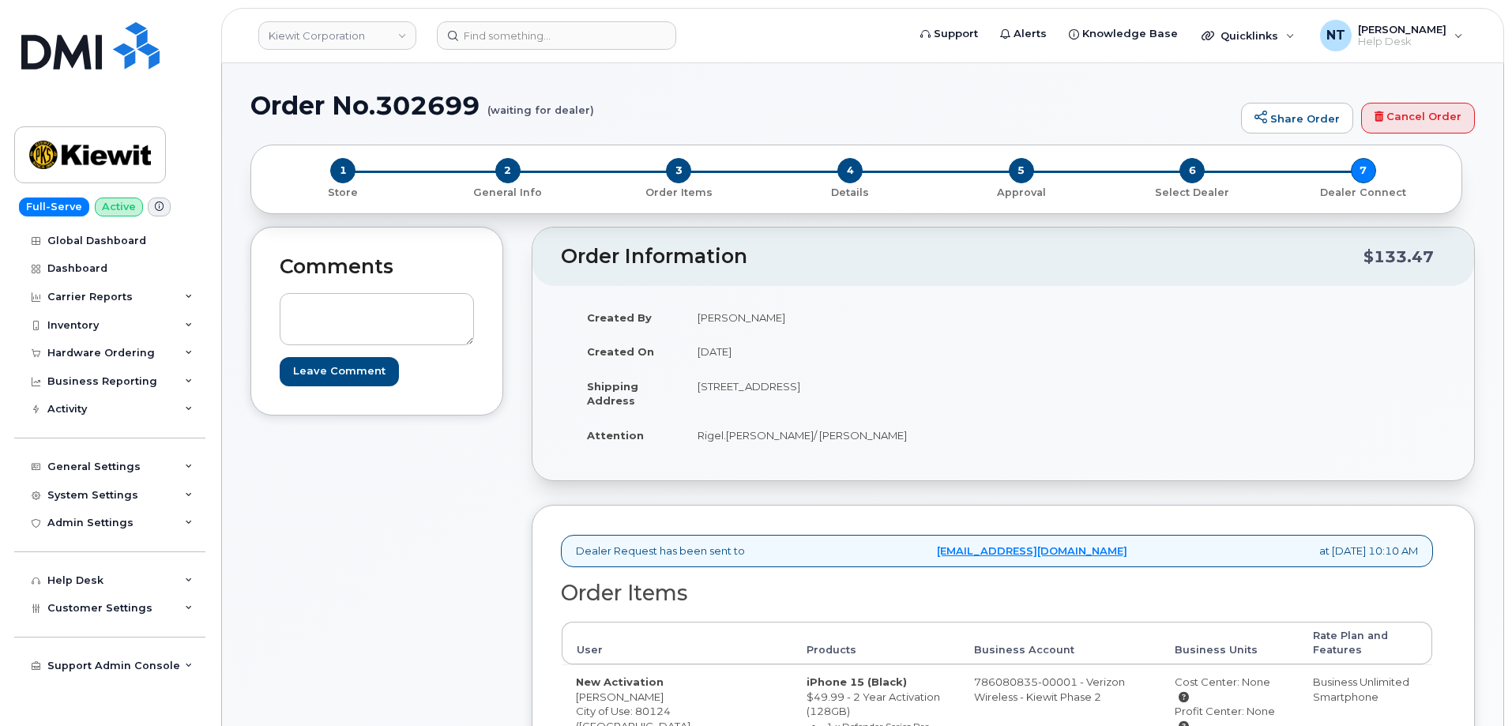
scroll to position [237, 0]
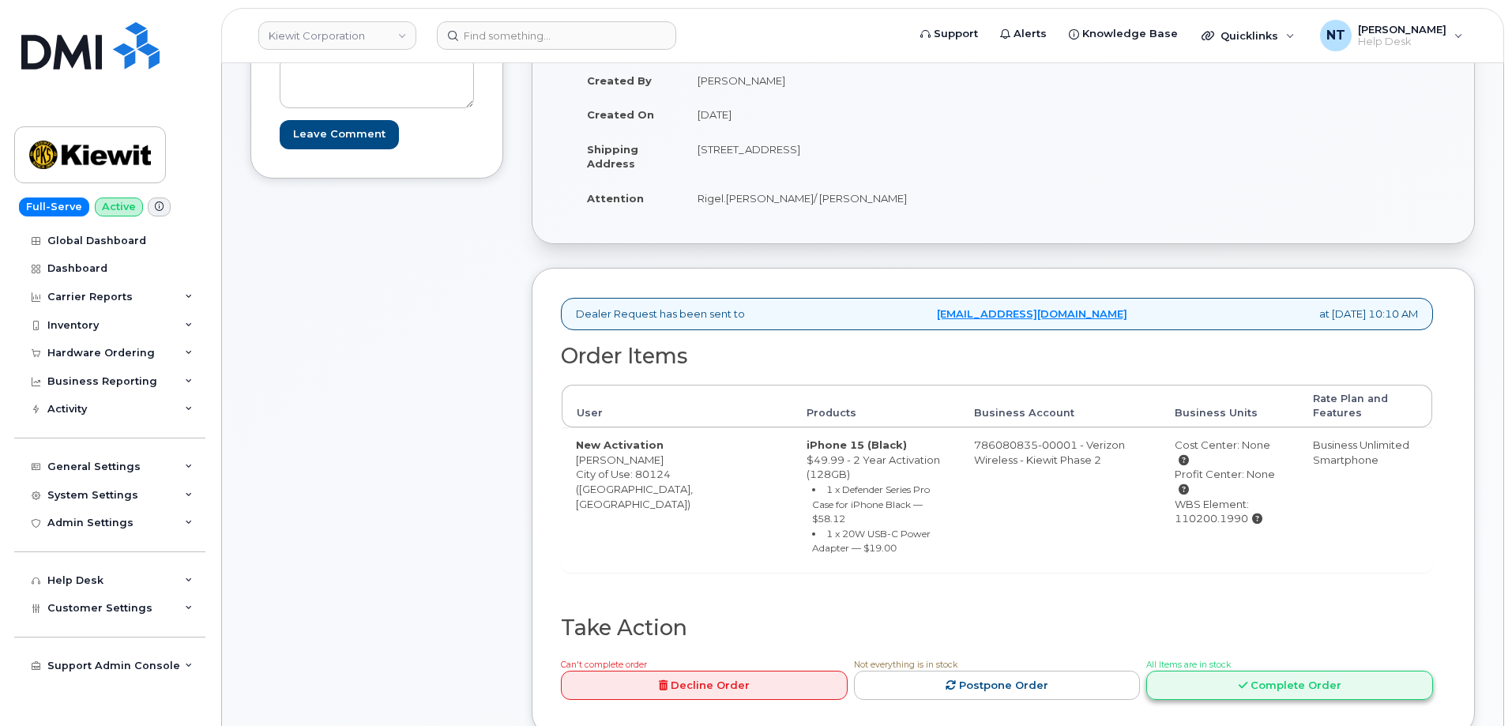
click at [1282, 671] on link "Complete Order" at bounding box center [1290, 685] width 287 height 29
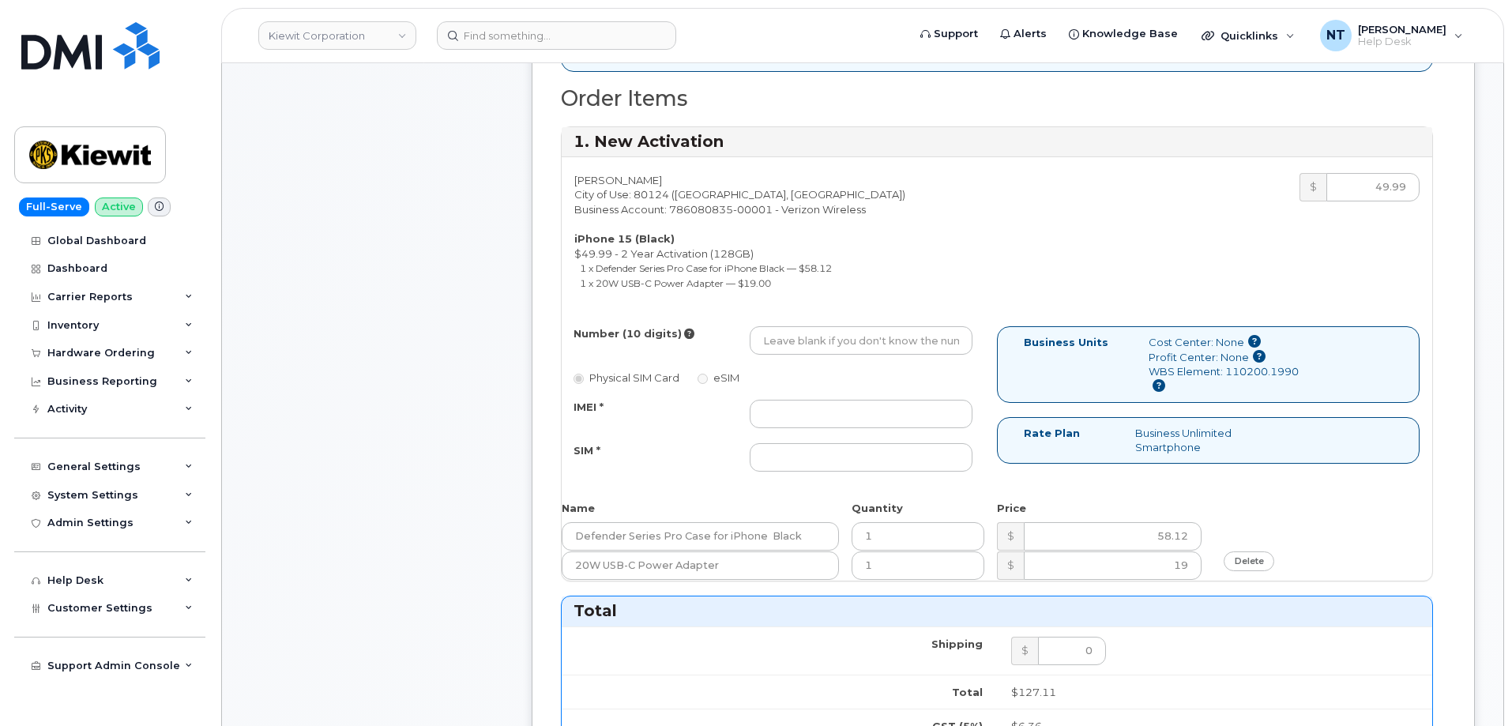
scroll to position [474, 0]
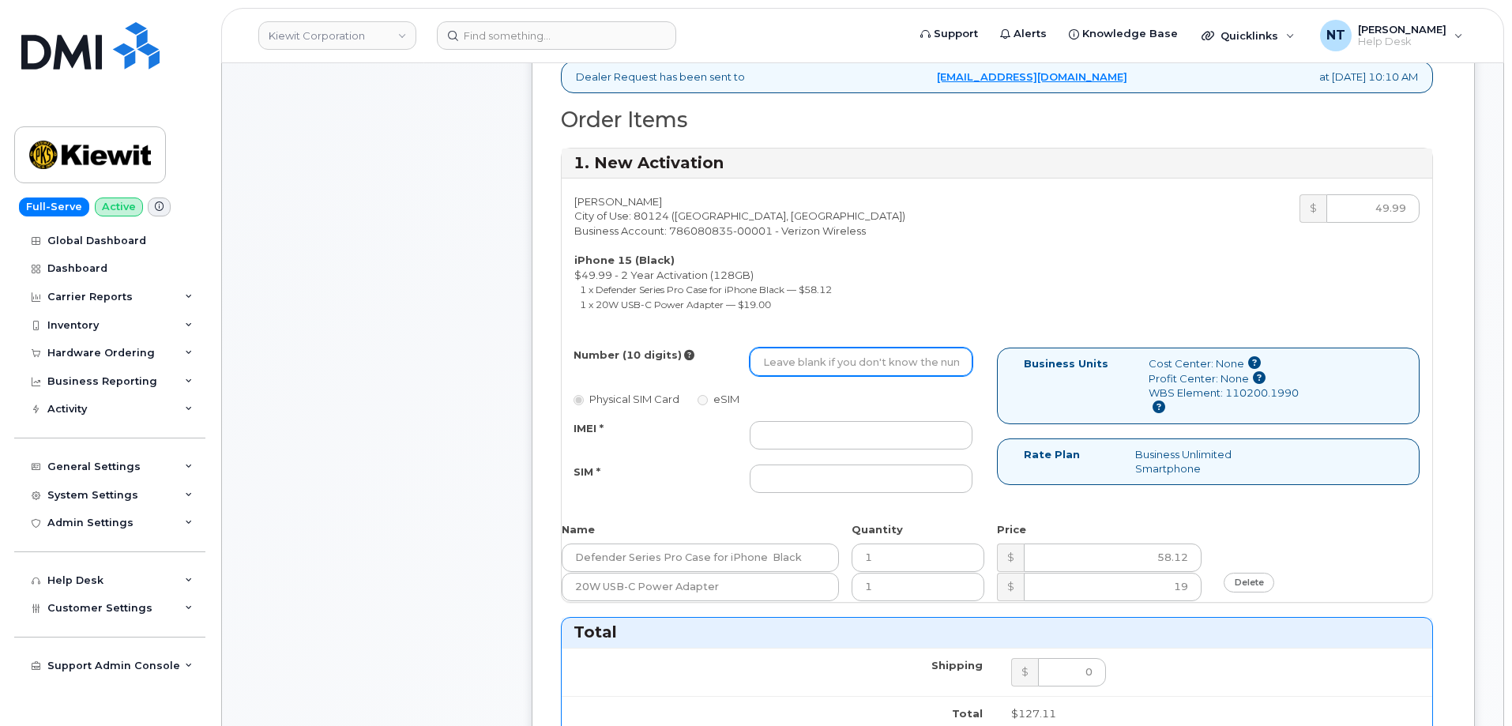
click at [837, 363] on input "Number (10 digits)" at bounding box center [861, 362] width 223 height 28
paste input "[PHONE_NUMBER]"
click at [816, 363] on input "469-615-6564" at bounding box center [861, 362] width 223 height 28
click at [789, 361] on input "469-6156564" at bounding box center [861, 362] width 223 height 28
type input "4696156564"
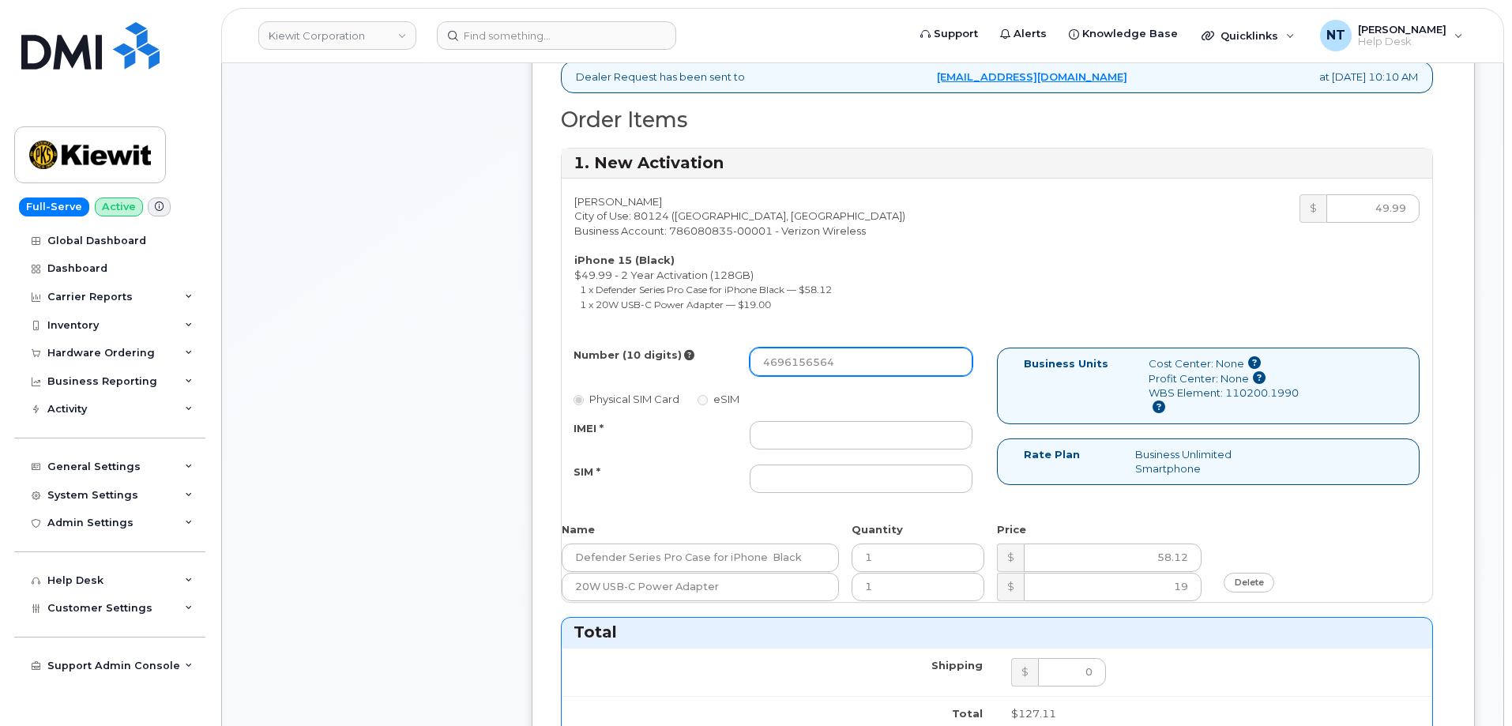
drag, startPoint x: 786, startPoint y: 367, endPoint x: 801, endPoint y: 367, distance: 15.0
click at [801, 367] on input "4696156564" at bounding box center [861, 362] width 223 height 28
click at [782, 363] on input "4696156564" at bounding box center [861, 362] width 223 height 28
drag, startPoint x: 785, startPoint y: 363, endPoint x: 803, endPoint y: 363, distance: 17.4
click at [803, 363] on input "4696156564" at bounding box center [861, 362] width 223 height 28
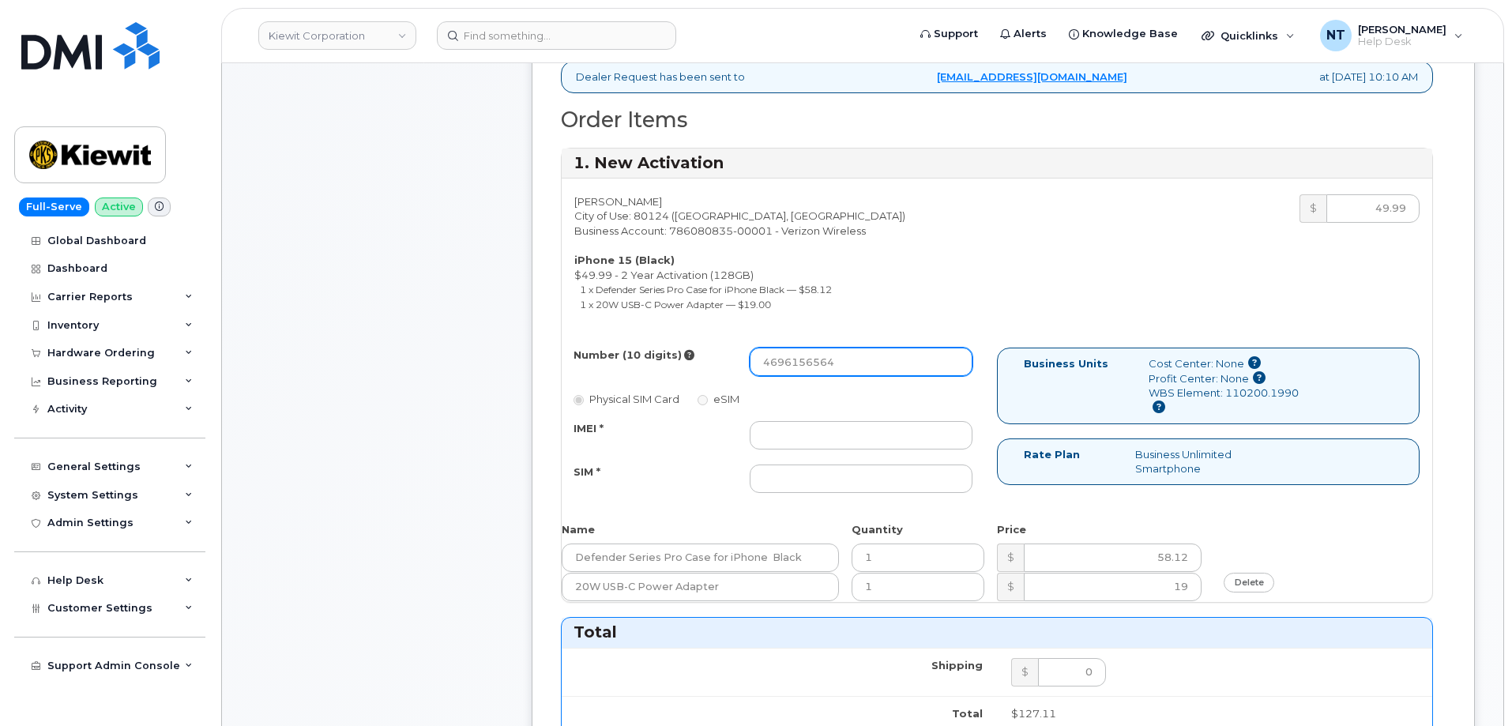
drag, startPoint x: 745, startPoint y: 353, endPoint x: 533, endPoint y: 341, distance: 212.9
click at [533, 341] on div "Dealer Request has been sent to mobilitysupport@dminc.com at Oct 07, 2025 10:10…" at bounding box center [1004, 722] width 944 height 1382
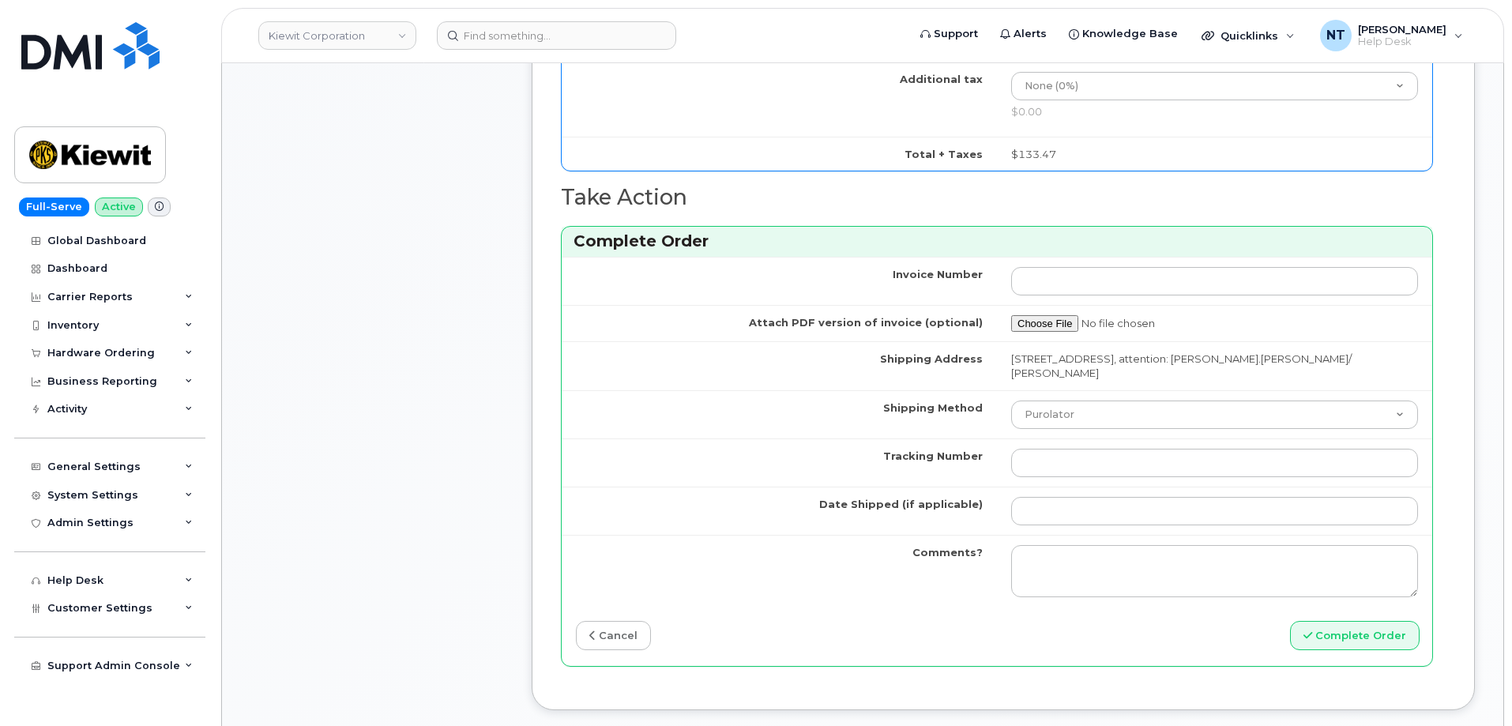
scroll to position [1185, 0]
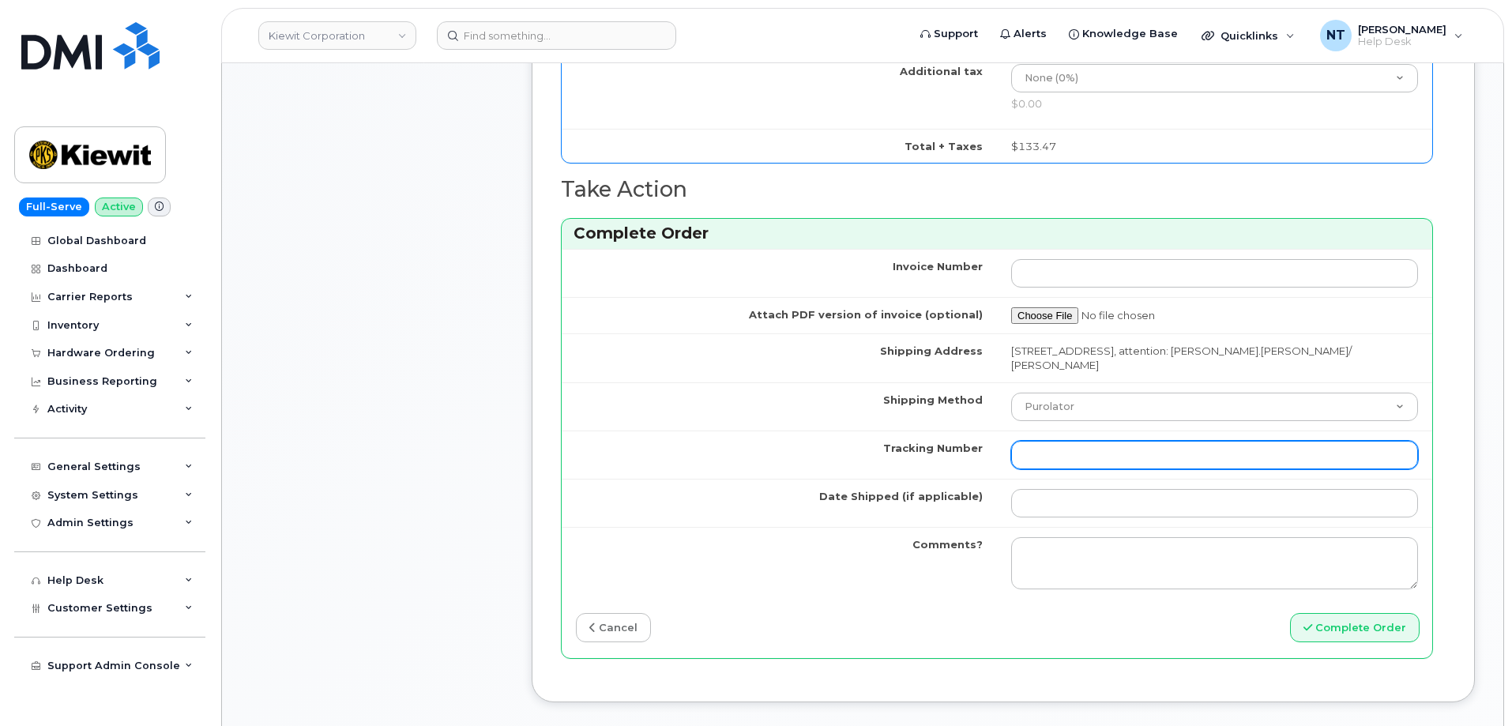
click at [1070, 452] on input "Tracking Number" at bounding box center [1214, 455] width 407 height 28
paste input "444401124155"
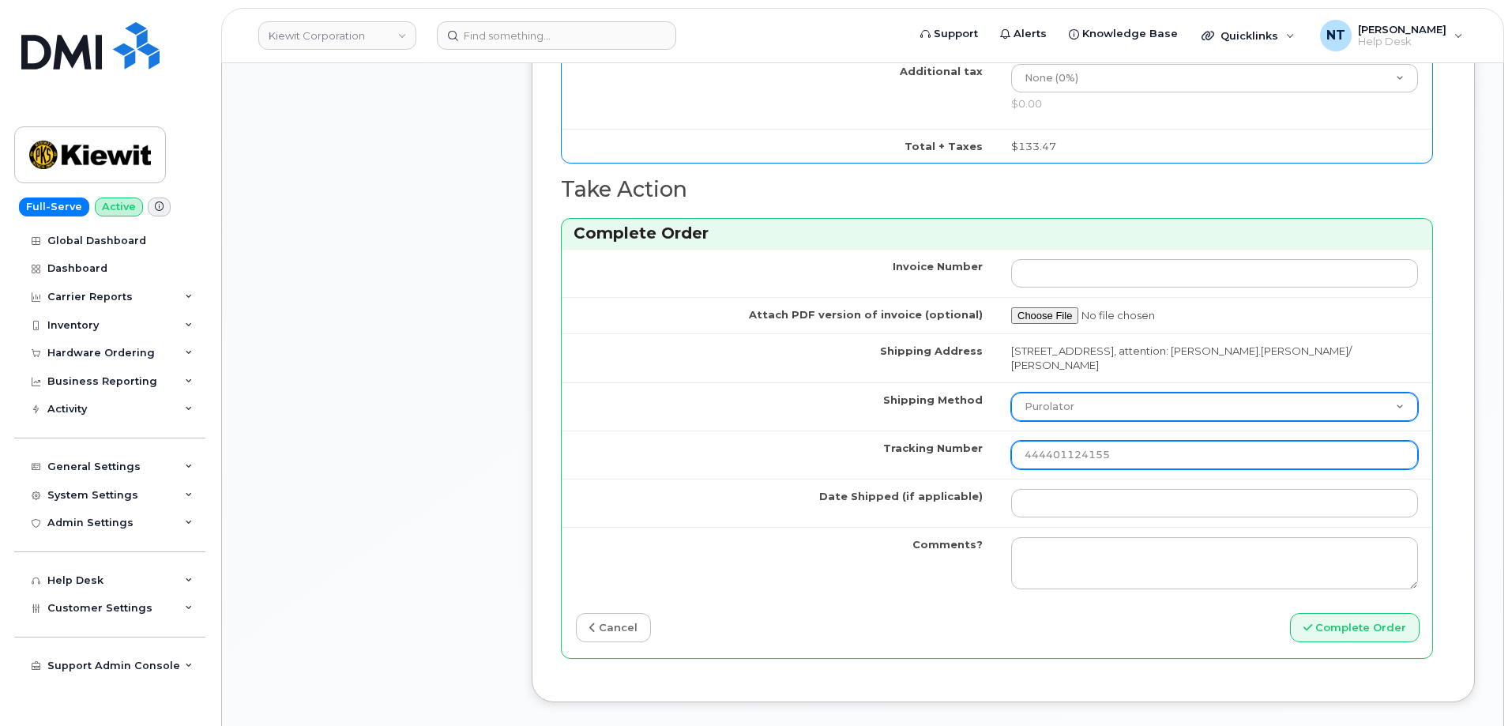
type input "444401124155"
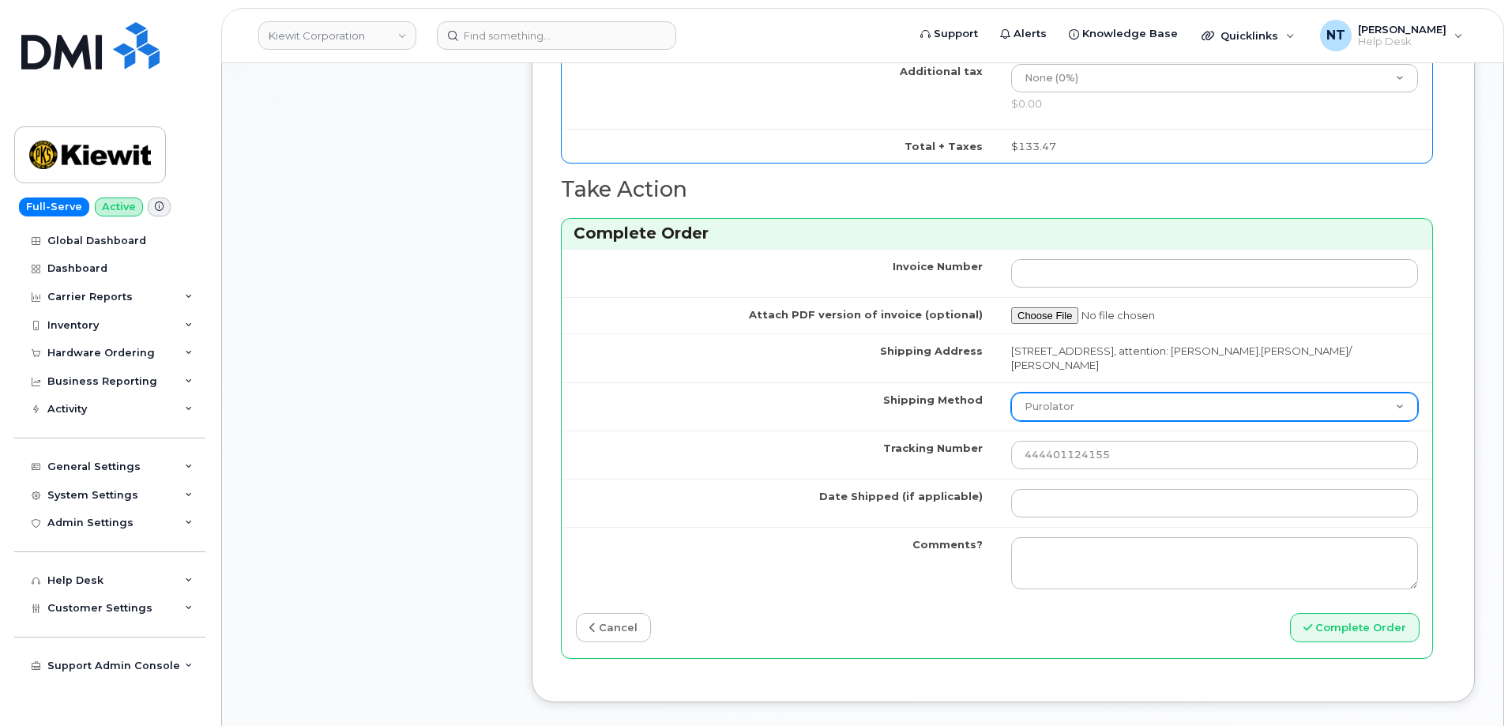
click at [1079, 407] on select "Purolator UPS FedEx Canada Post Courier Other Drop Off Pick Up" at bounding box center [1214, 407] width 407 height 28
select select "FedEx"
click at [1011, 393] on select "Purolator UPS FedEx Canada Post Courier Other Drop Off Pick Up" at bounding box center [1214, 407] width 407 height 28
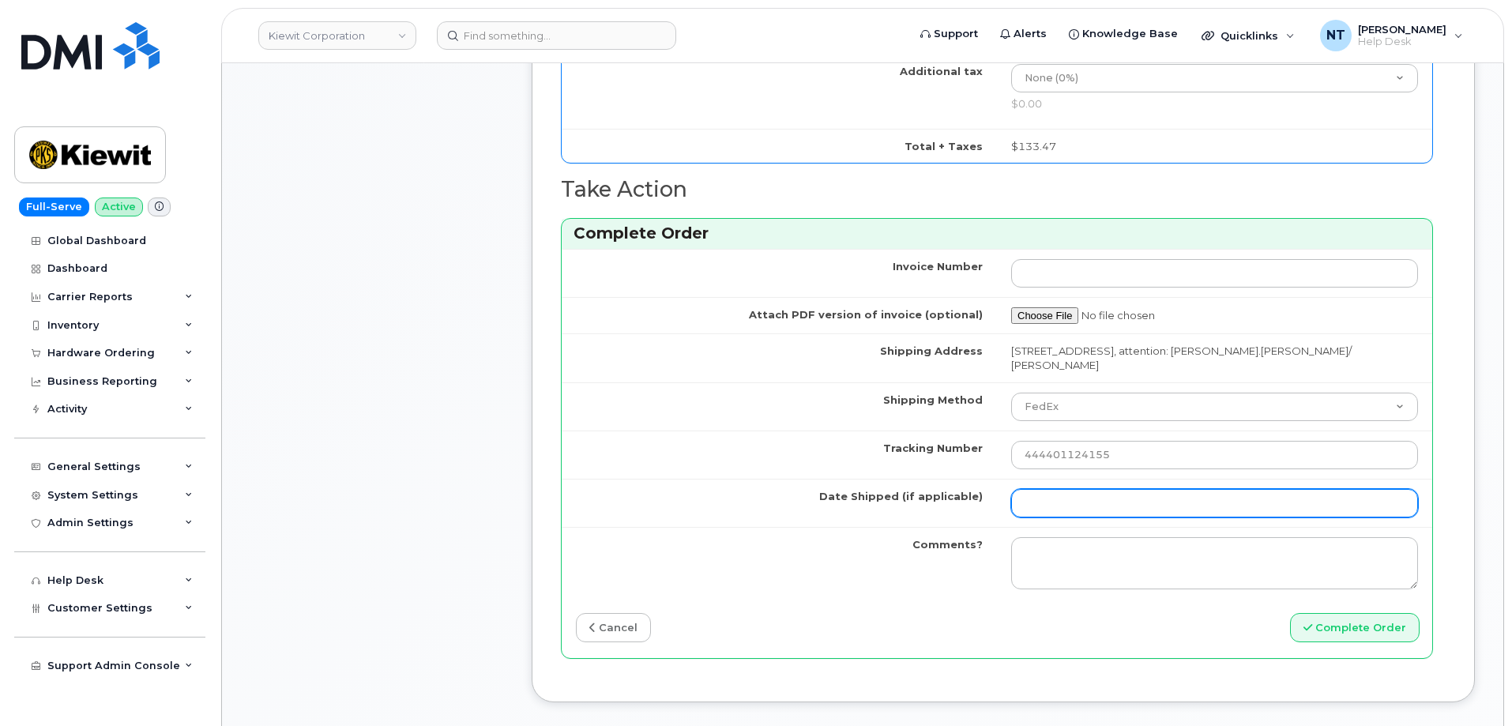
click at [1053, 503] on input "Date Shipped (if applicable)" at bounding box center [1214, 503] width 407 height 28
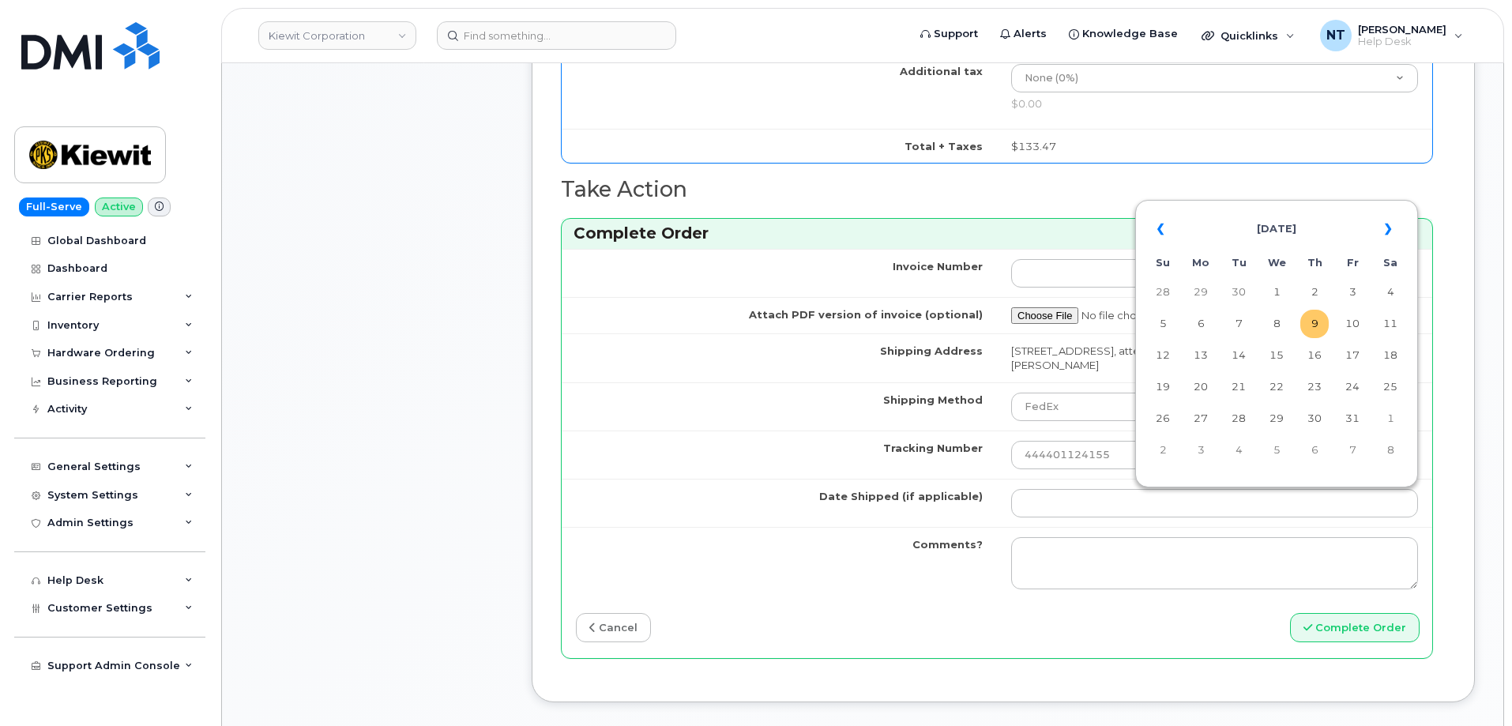
click at [1320, 319] on td "9" at bounding box center [1315, 324] width 28 height 28
type input "[DATE]"
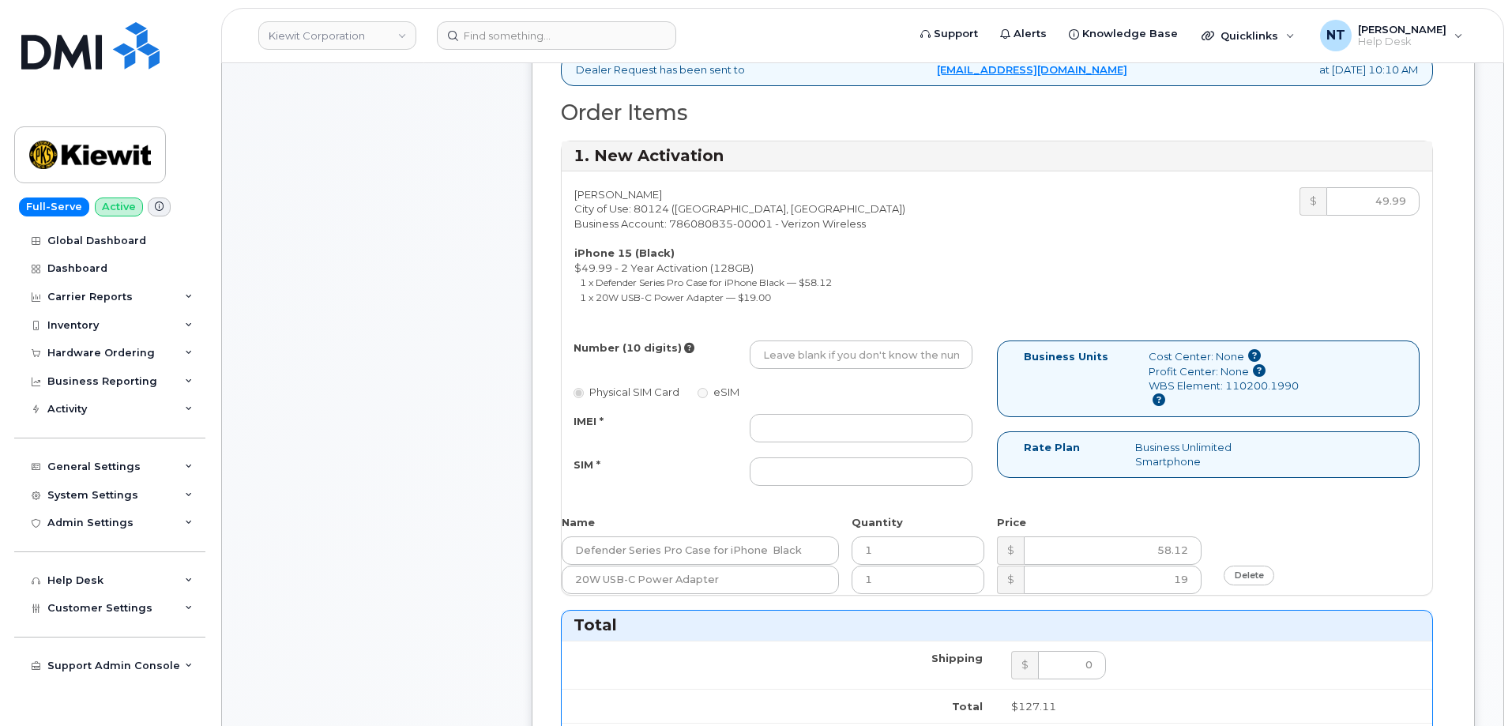
scroll to position [474, 0]
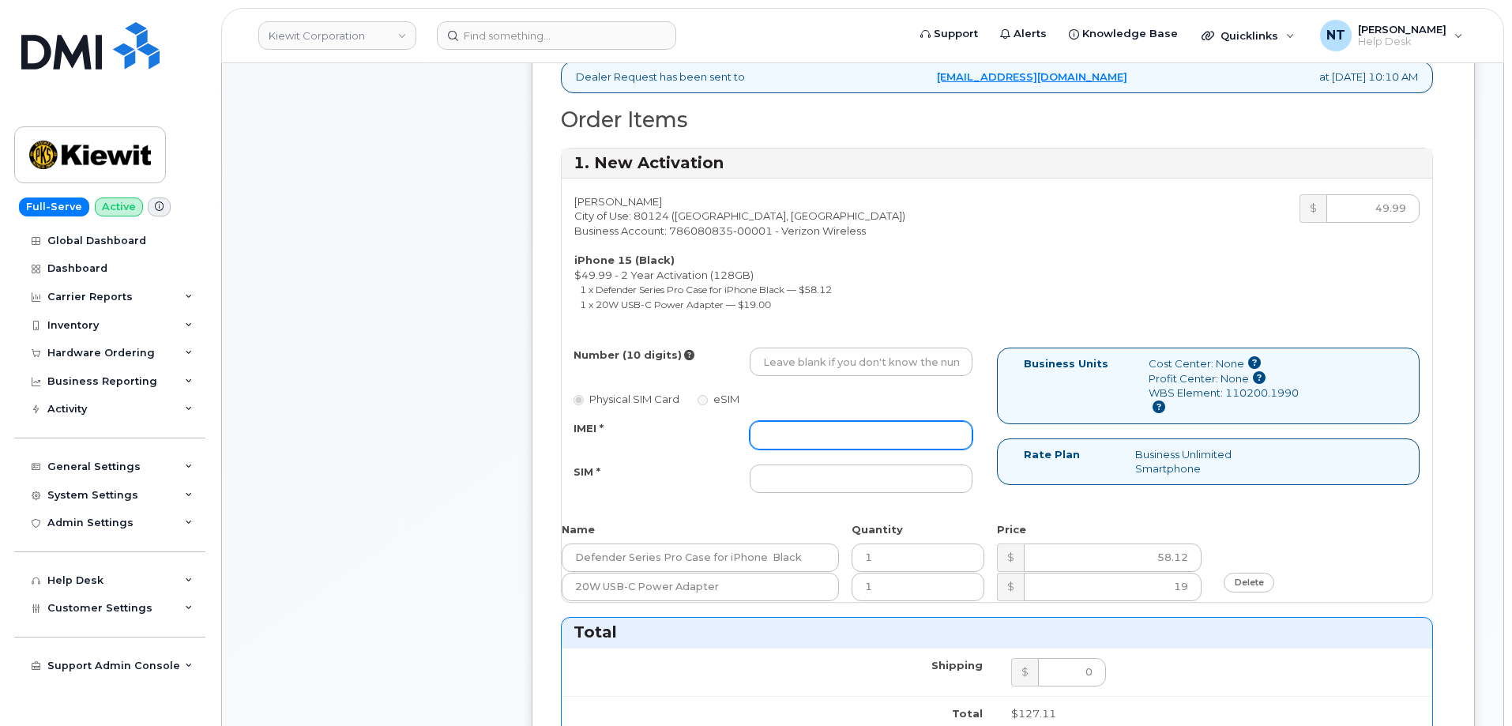
click at [839, 431] on input "IMEI *" at bounding box center [861, 435] width 223 height 28
paste input "351399081304207"
type input "351399081304207"
click at [819, 498] on div "Number (10 digits) Physical SIM Card eSIM IMEI * 351399081304207 SIM *" at bounding box center [779, 428] width 435 height 160
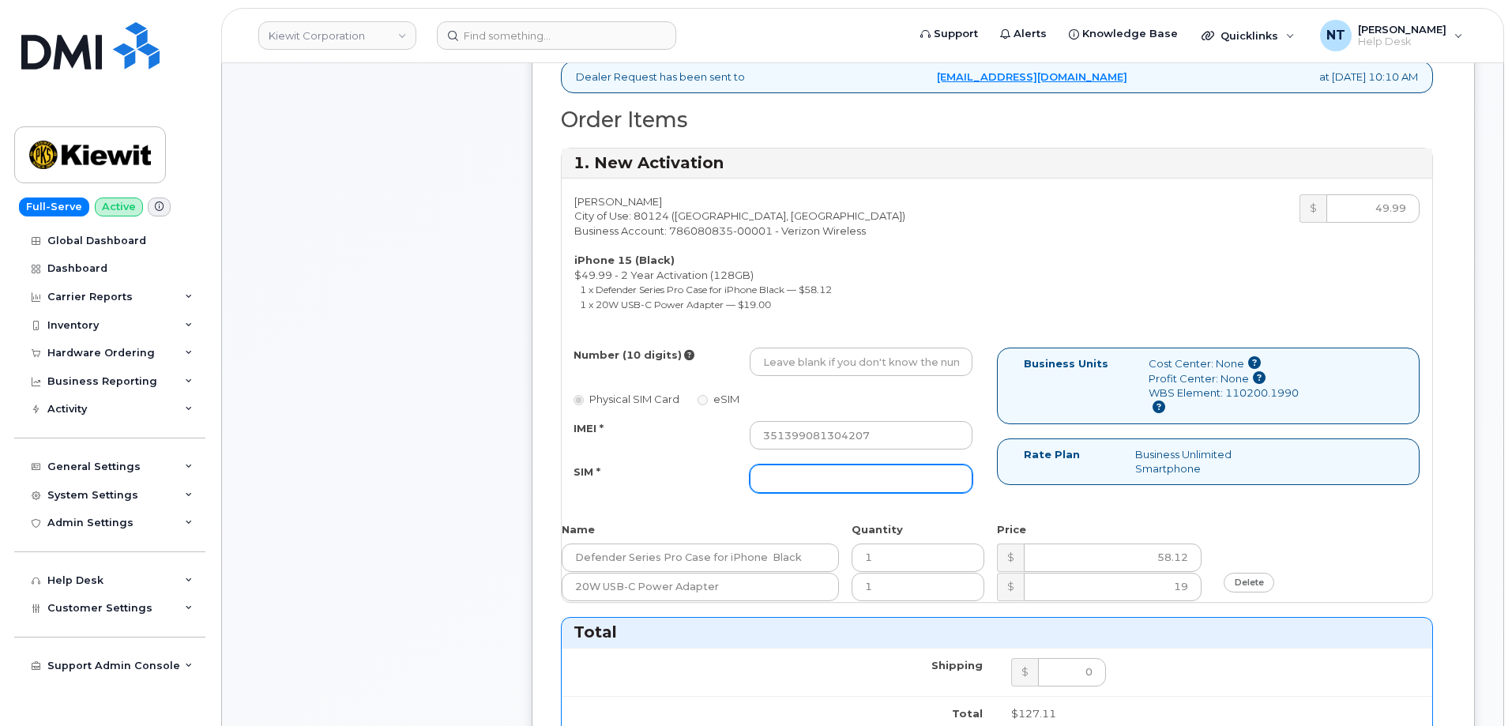
click at [823, 482] on input "SIM *" at bounding box center [861, 479] width 223 height 28
paste input "89049032007208888900180969677008"
type input "89049032007208888900180969677008"
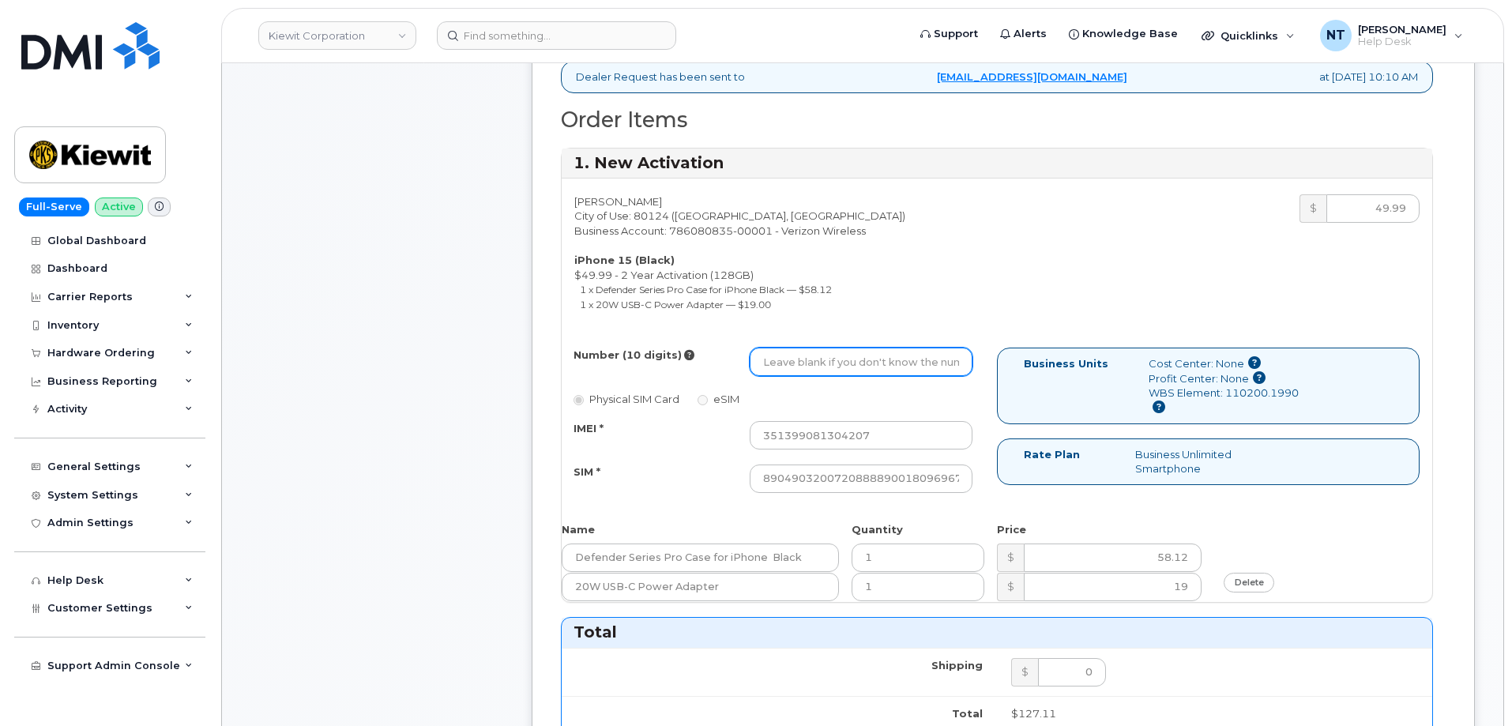
click at [818, 359] on input "Number (10 digits)" at bounding box center [861, 362] width 223 height 28
paste input "720-951-7014"
click at [814, 367] on input "720-951-7014" at bounding box center [861, 362] width 223 height 28
drag, startPoint x: 785, startPoint y: 366, endPoint x: 804, endPoint y: 370, distance: 18.6
click at [804, 370] on input "7209517014" at bounding box center [861, 362] width 223 height 28
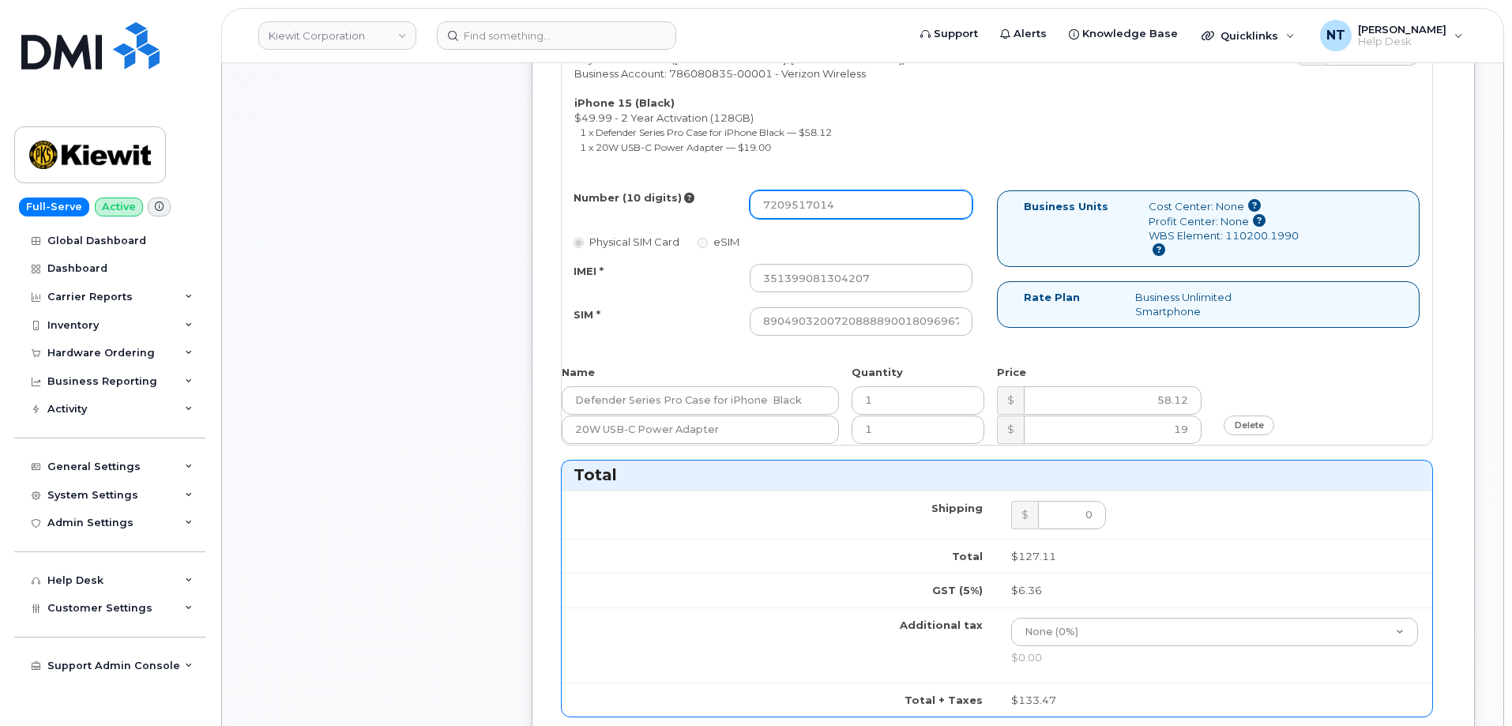
scroll to position [632, 0]
type input "7209517014"
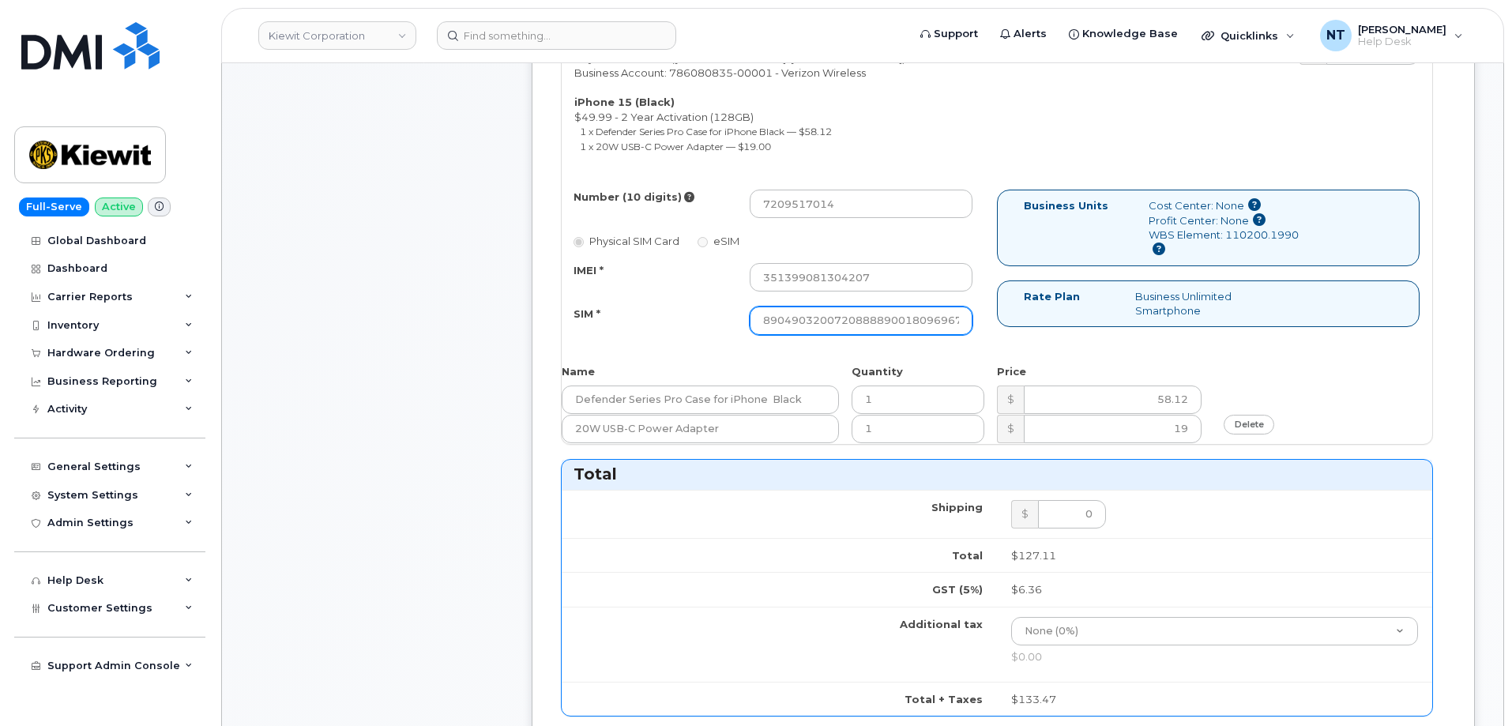
scroll to position [0, 31]
drag, startPoint x: 918, startPoint y: 321, endPoint x: 1014, endPoint y: 335, distance: 96.7
click at [1014, 335] on div "Number (10 digits) 7209517014 Physical SIM Card eSIM IMEI * 351399081304207 SIM…" at bounding box center [997, 270] width 871 height 160
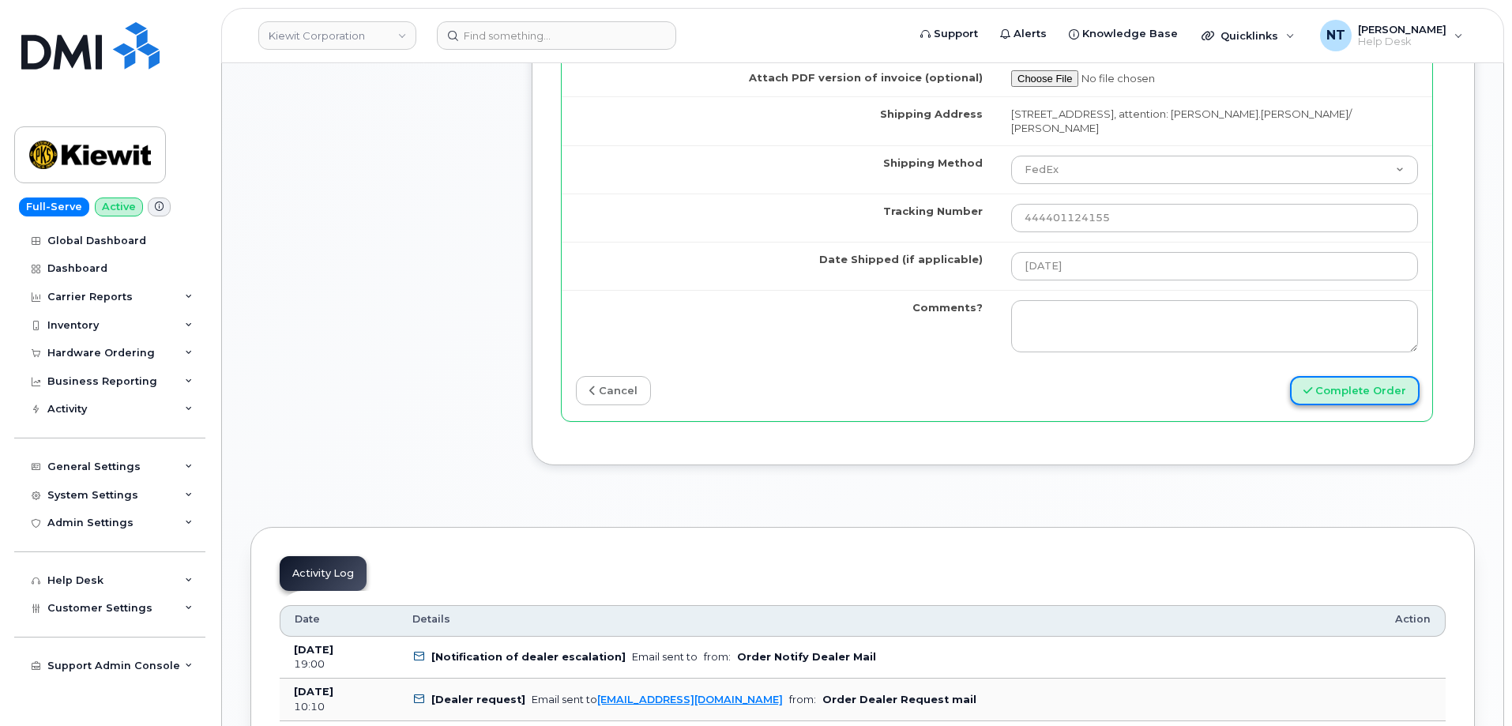
scroll to position [0, 0]
click at [1381, 393] on button "Complete Order" at bounding box center [1355, 390] width 130 height 29
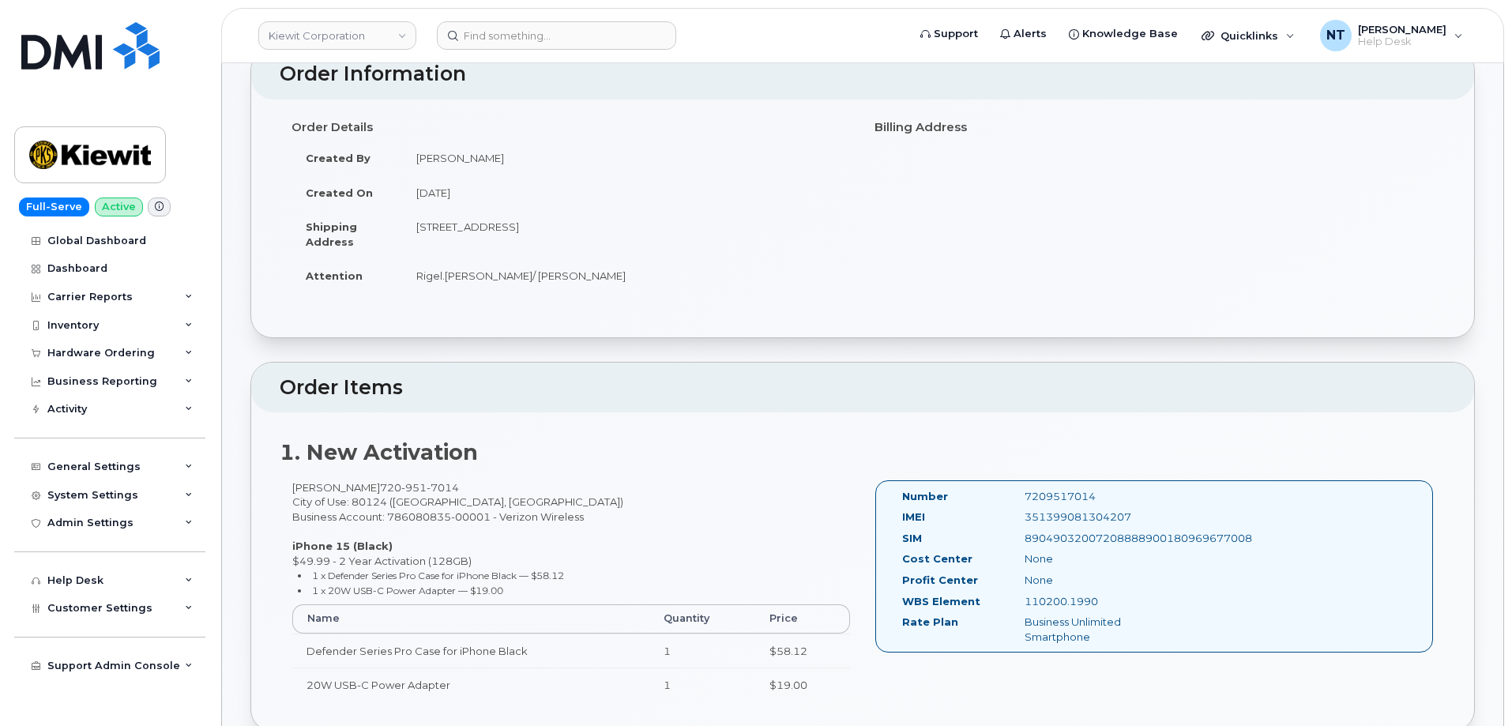
scroll to position [237, 0]
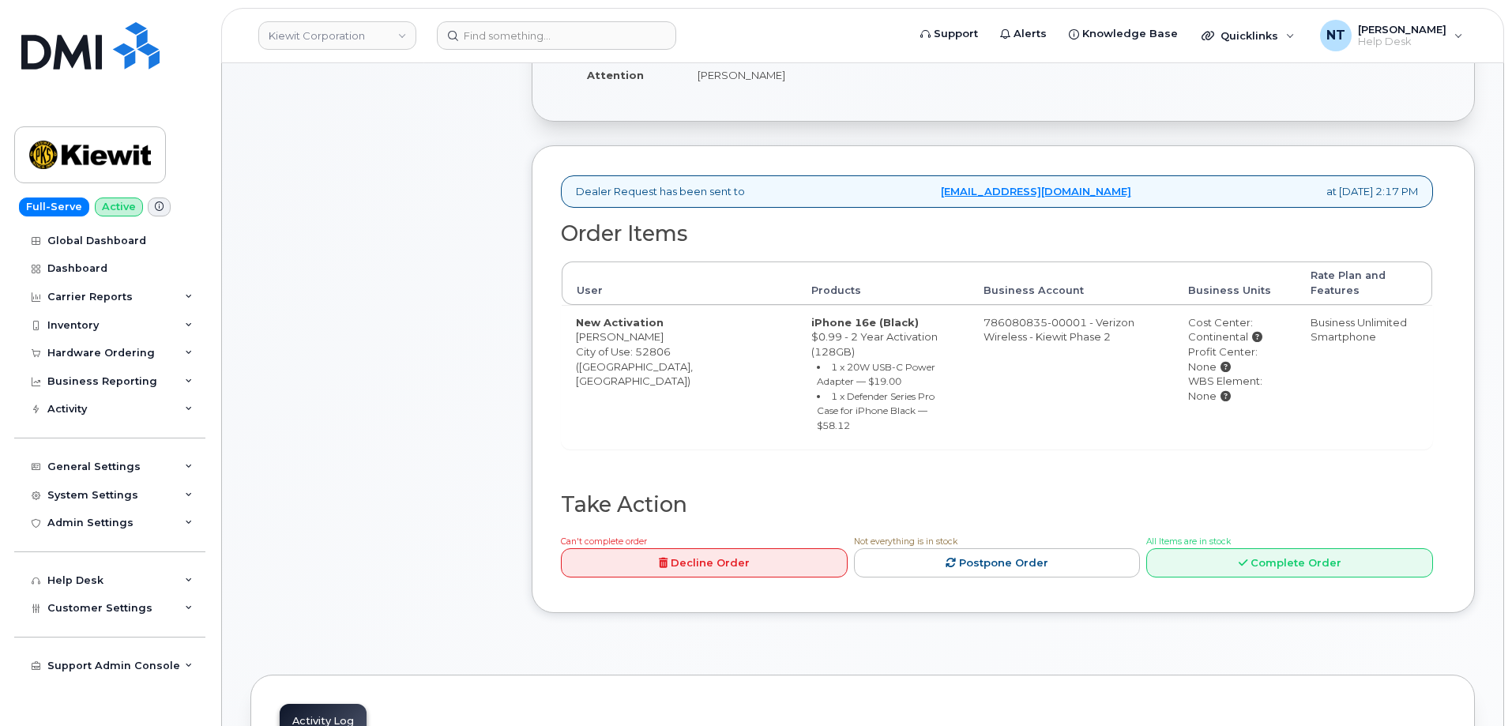
scroll to position [395, 0]
click at [1252, 548] on link "Complete Order" at bounding box center [1290, 562] width 287 height 29
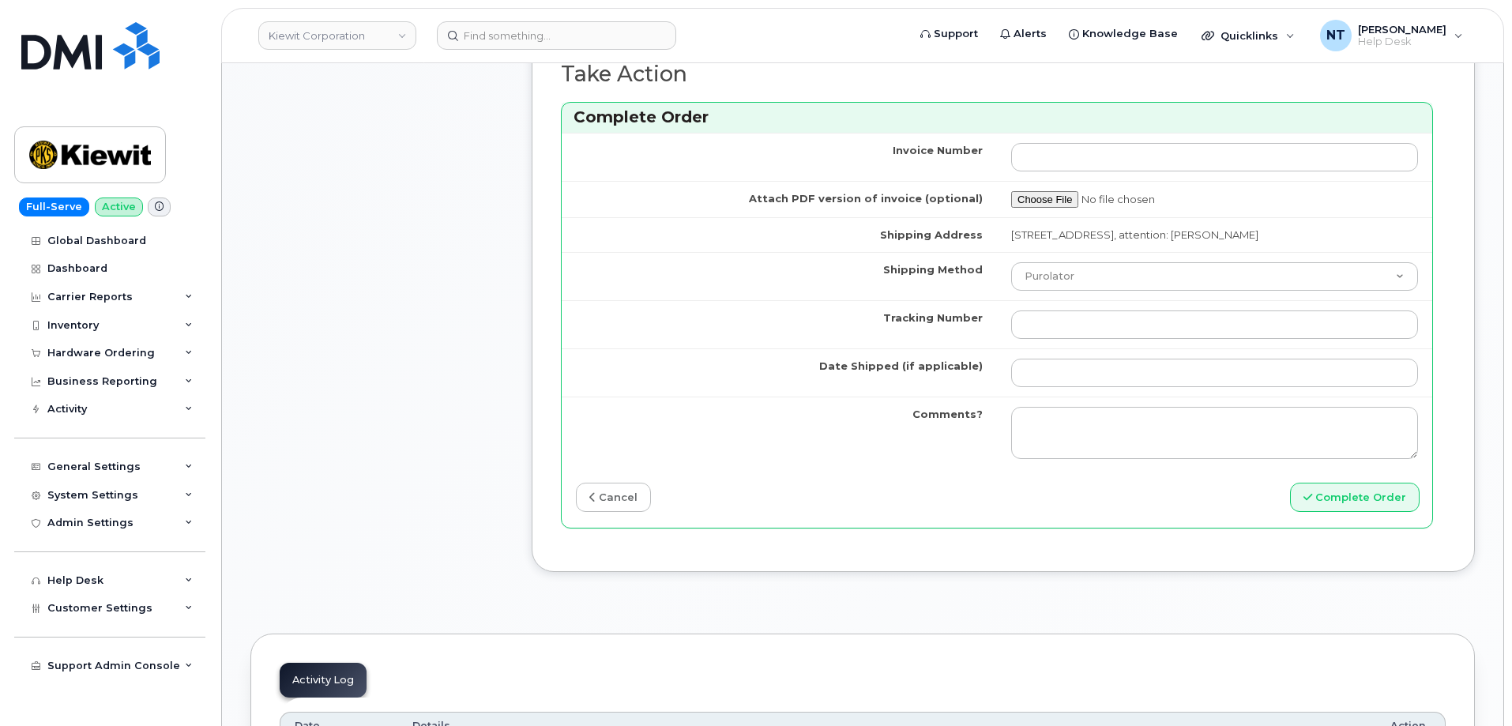
scroll to position [1343, 0]
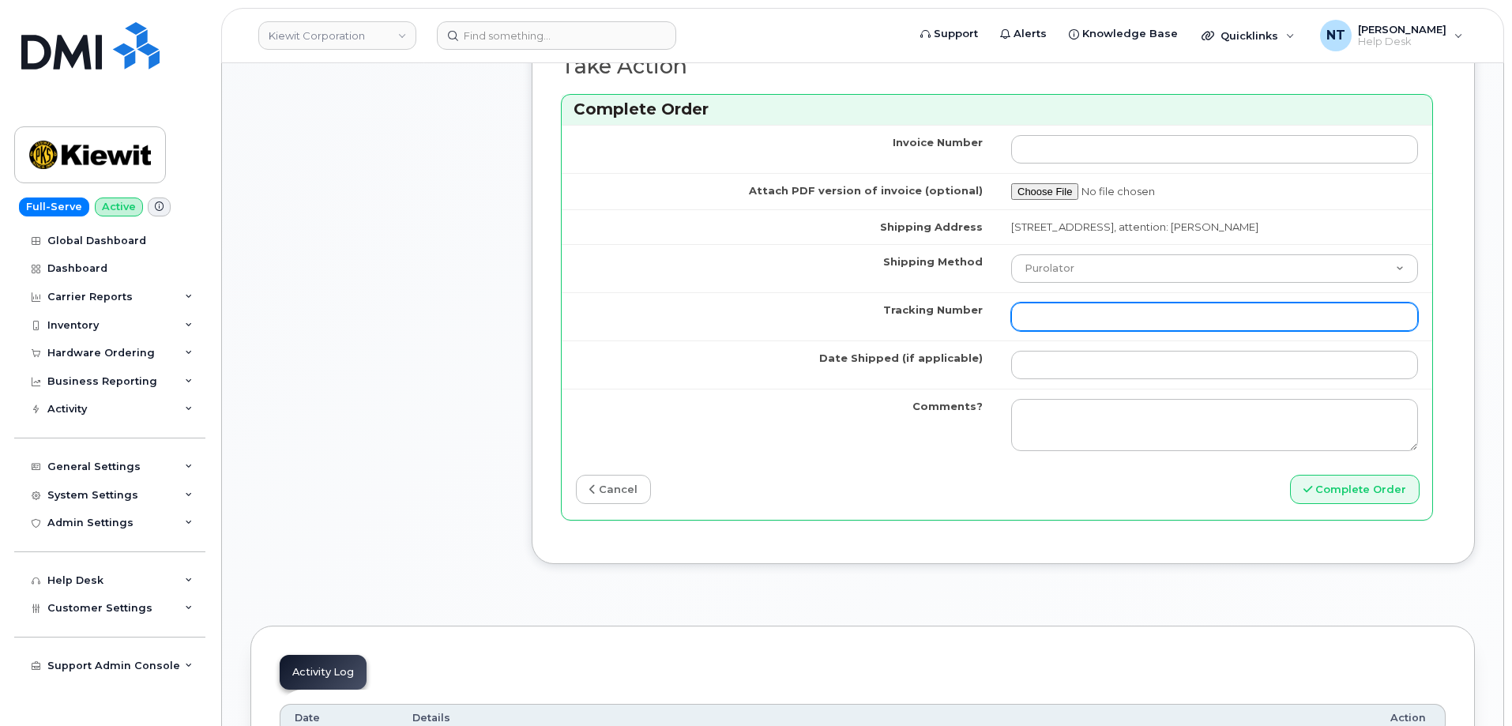
click at [1107, 326] on input "Tracking Number" at bounding box center [1214, 317] width 407 height 28
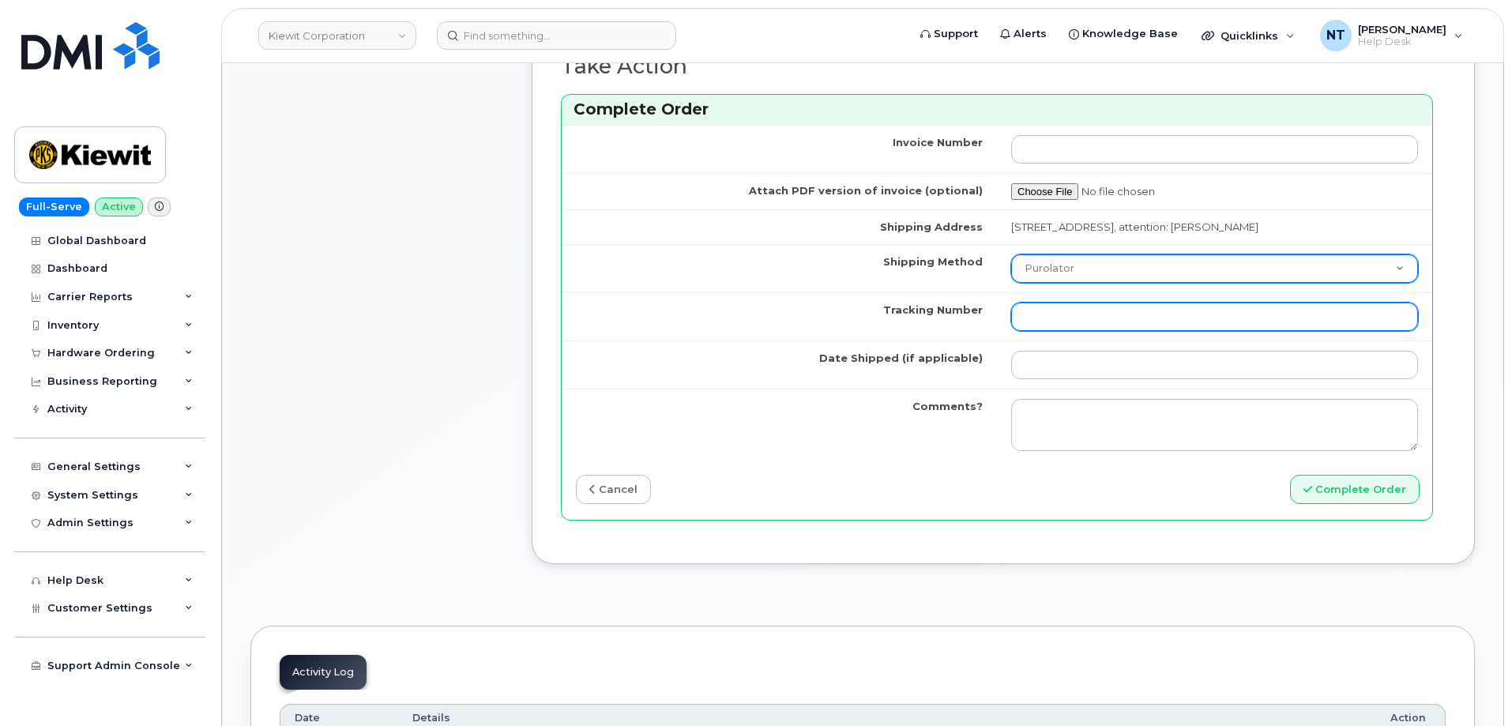
paste input "444401124166"
type input "444401124166"
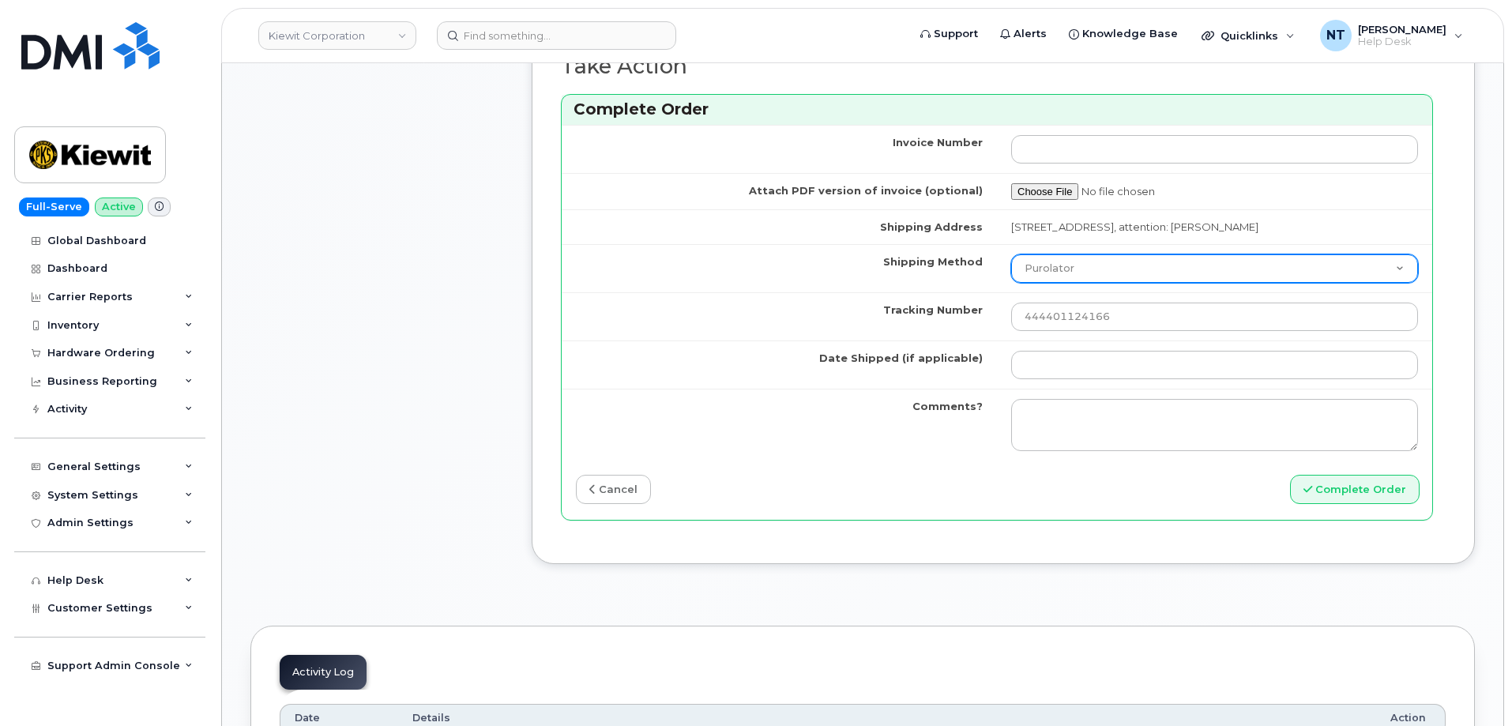
click at [1088, 262] on select "Purolator UPS FedEx Canada Post Courier Other Drop Off Pick Up" at bounding box center [1214, 268] width 407 height 28
select select "FedEx"
click at [1011, 254] on select "Purolator UPS FedEx Canada Post Courier Other Drop Off Pick Up" at bounding box center [1214, 268] width 407 height 28
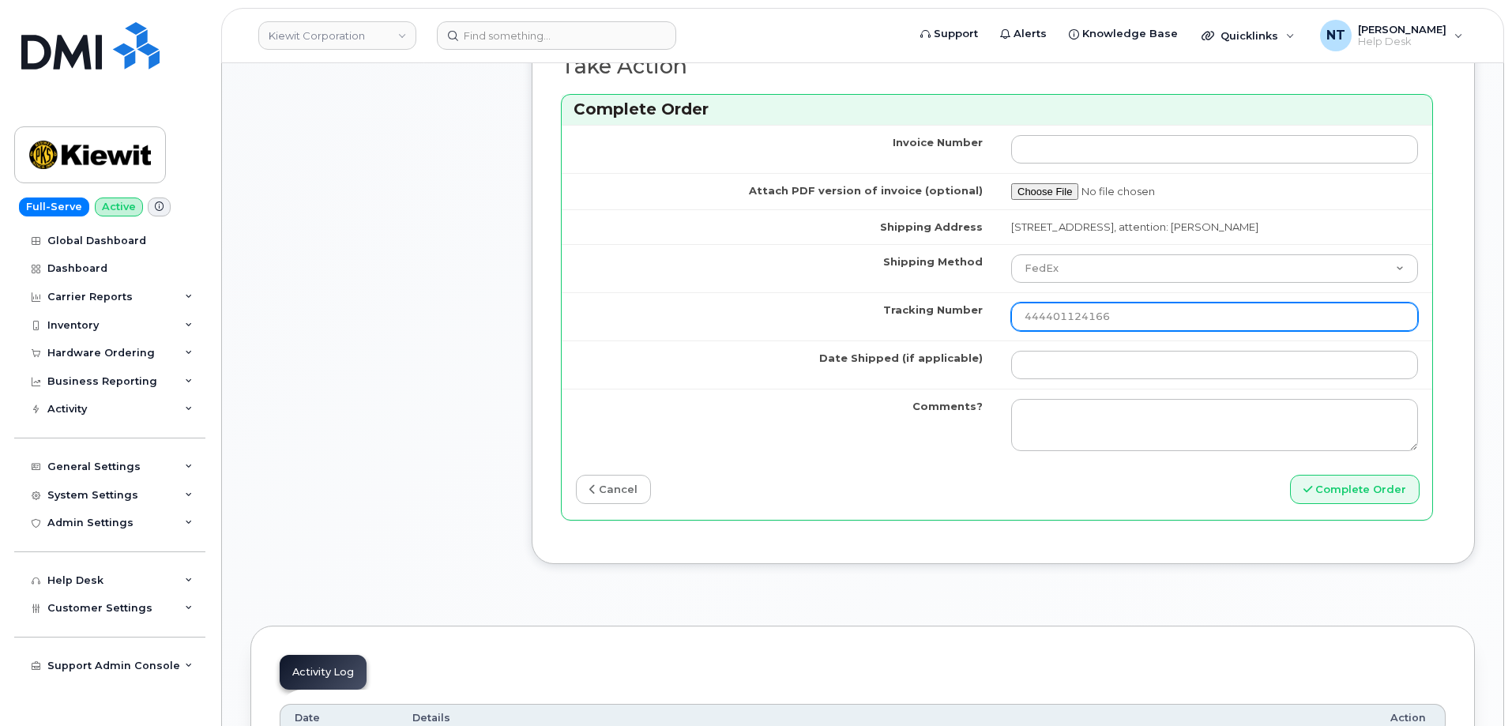
click at [1024, 318] on input "444401124166" at bounding box center [1214, 317] width 407 height 28
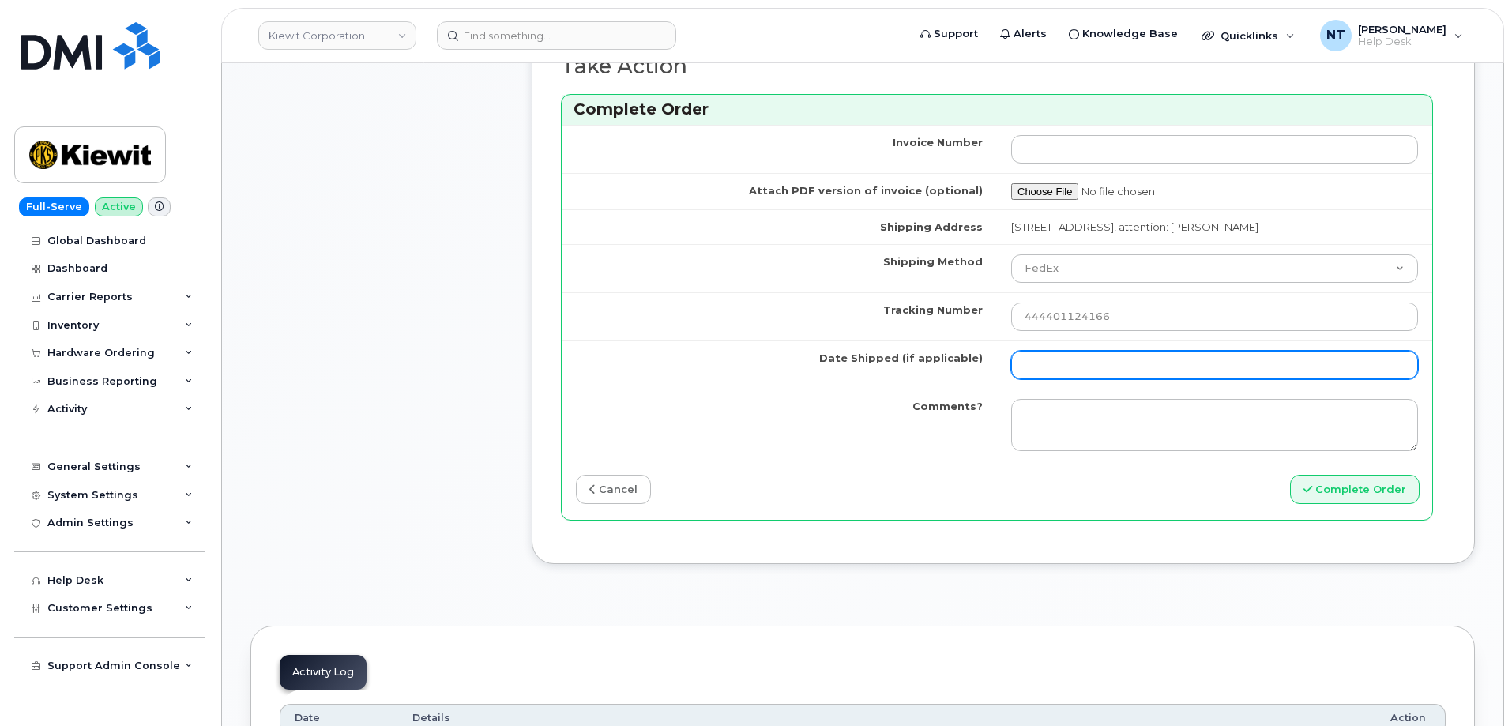
click at [1091, 375] on input "Date Shipped (if applicable)" at bounding box center [1214, 365] width 407 height 28
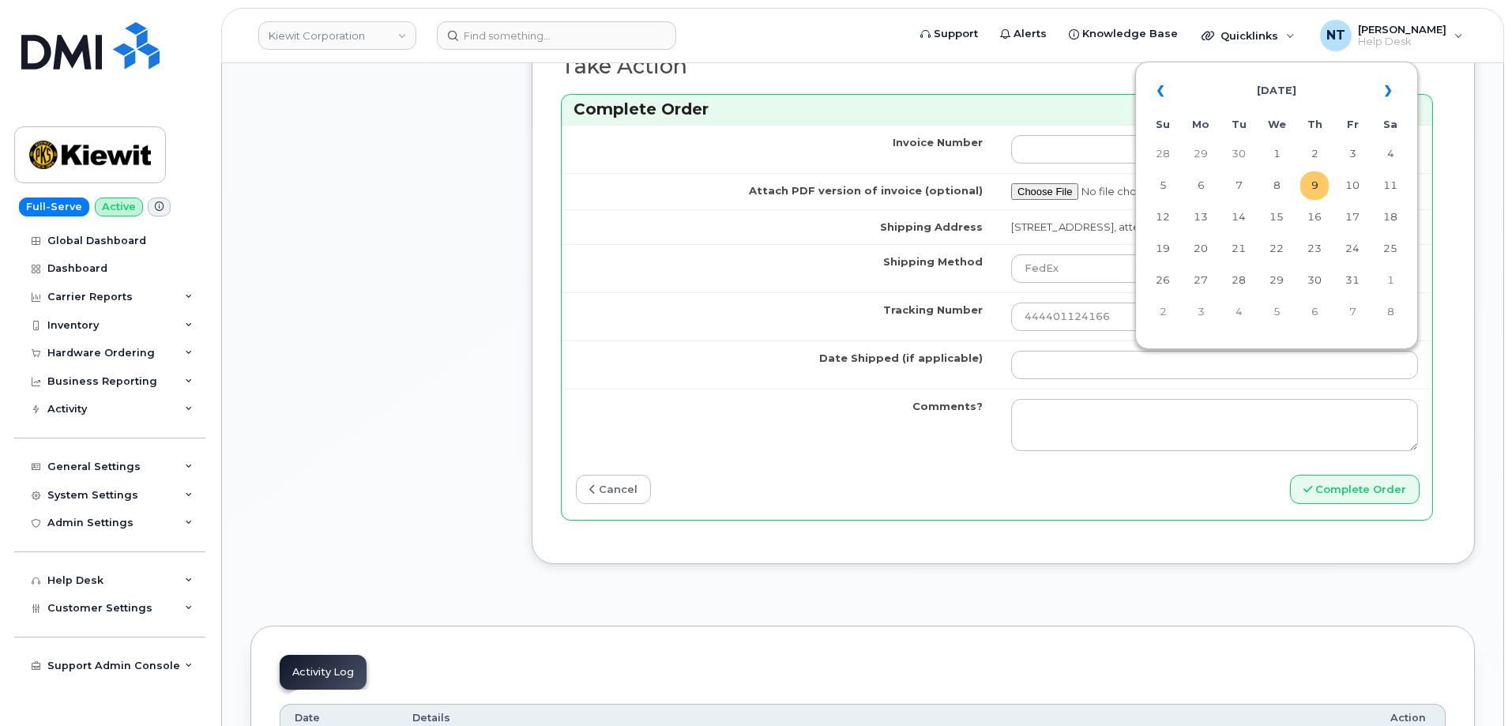
click at [1313, 184] on td "9" at bounding box center [1315, 185] width 28 height 28
type input "[DATE]"
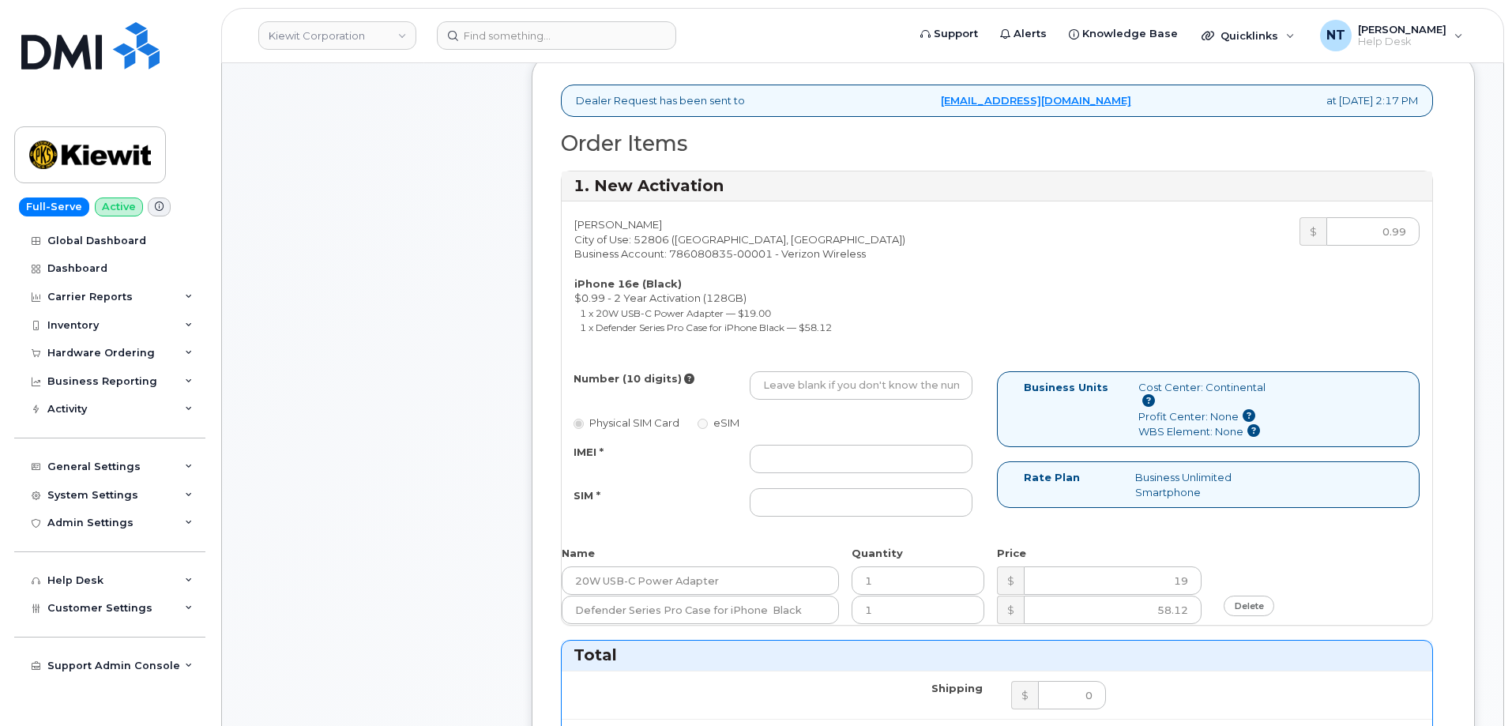
scroll to position [474, 0]
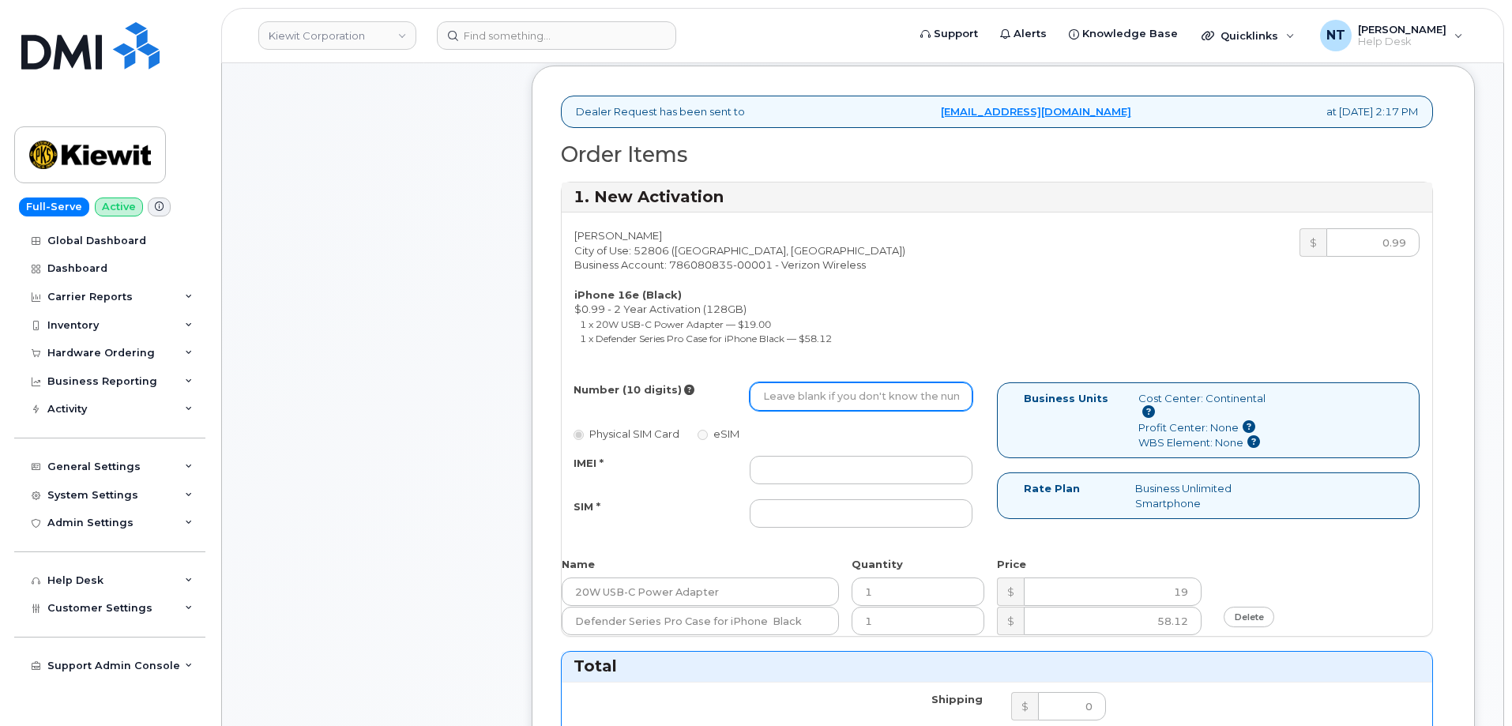
drag, startPoint x: 794, startPoint y: 392, endPoint x: 810, endPoint y: 400, distance: 17.7
click at [794, 392] on input "Number (10 digits)" at bounding box center [861, 396] width 223 height 28
paste input "563-594-1207"
click at [815, 400] on input "563-594-1207" at bounding box center [861, 396] width 223 height 28
click at [786, 395] on input "563-5941207" at bounding box center [861, 396] width 223 height 28
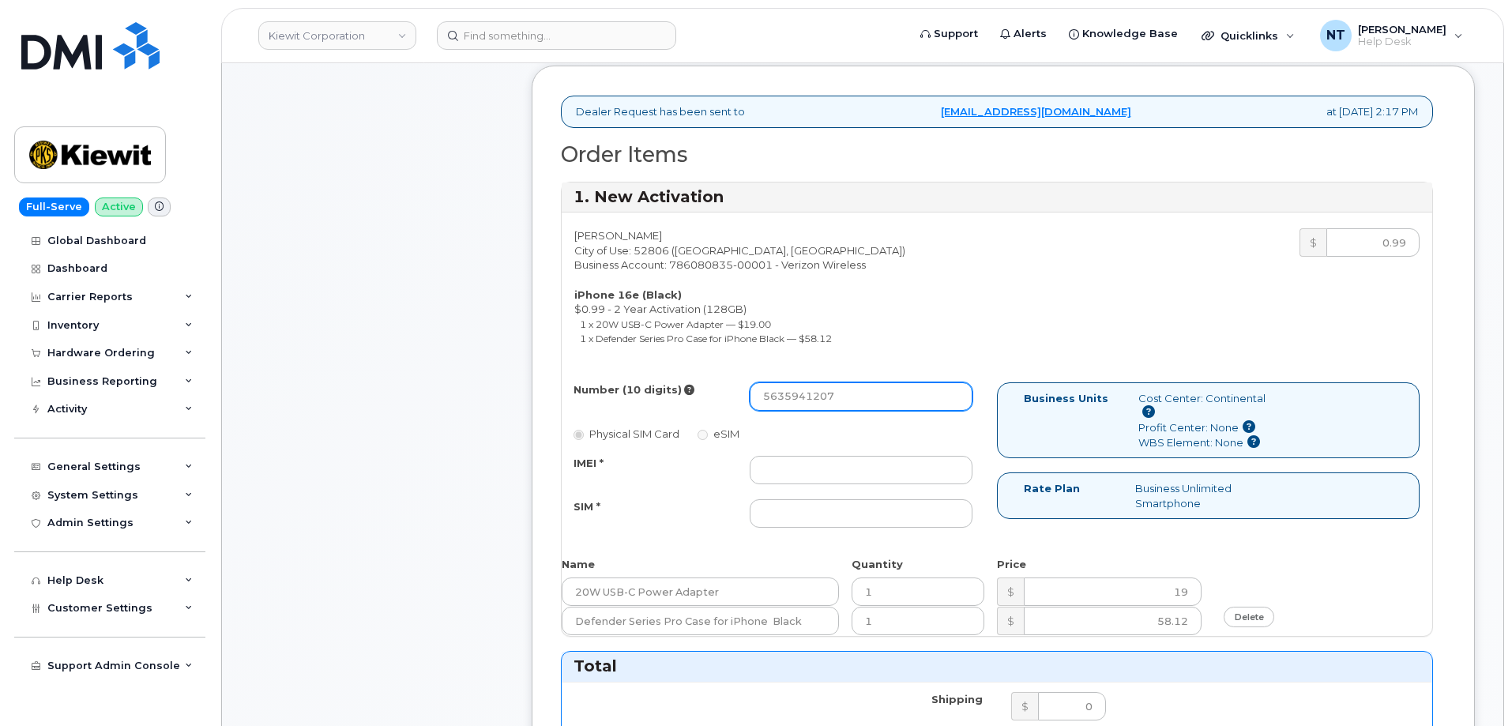
drag, startPoint x: 786, startPoint y: 401, endPoint x: 803, endPoint y: 404, distance: 16.9
click at [803, 404] on input "5635941207" at bounding box center [861, 396] width 223 height 28
type input "5635941207"
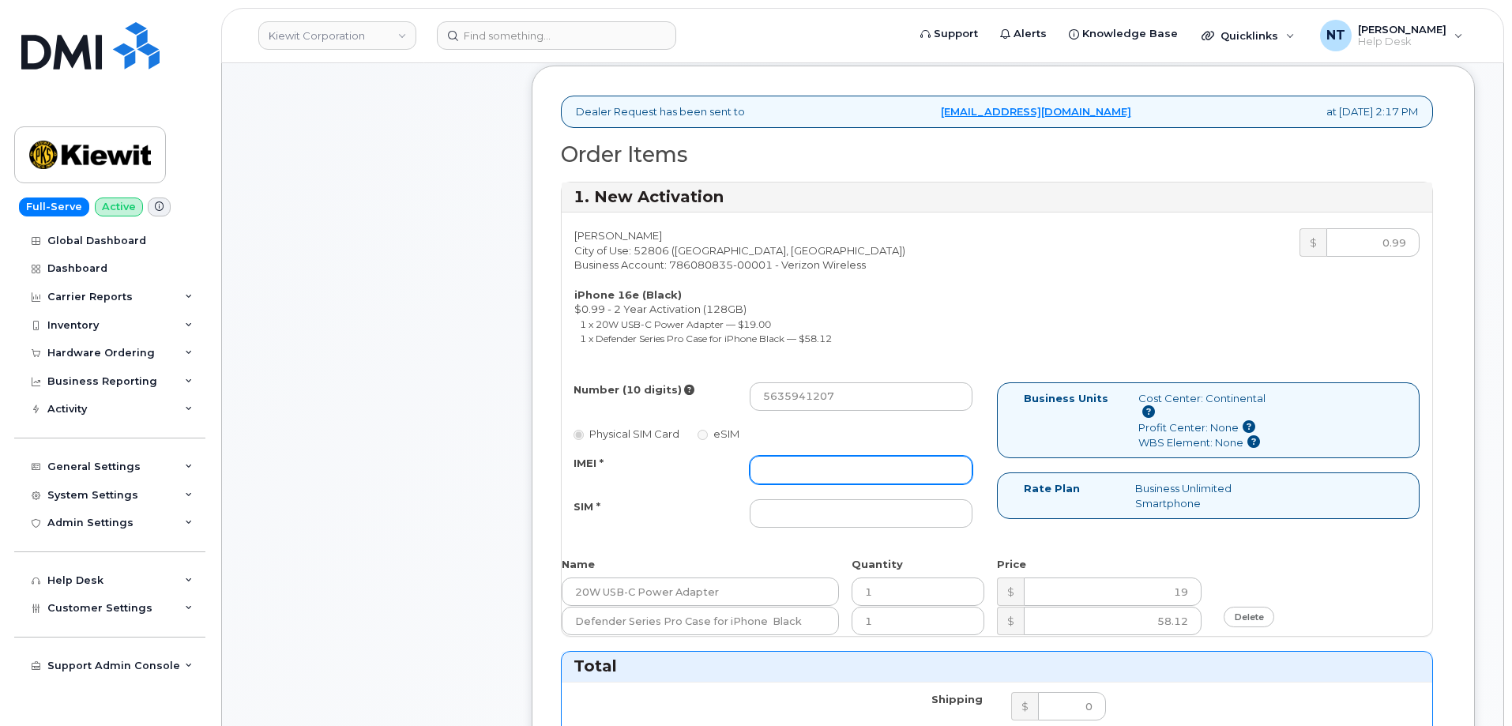
click at [823, 479] on input "IMEI *" at bounding box center [861, 470] width 223 height 28
paste input "355354211156015"
type input "355354211156015"
click at [816, 507] on input "SIM *" at bounding box center [861, 513] width 223 height 28
paste input "89043052010008889625015441721311"
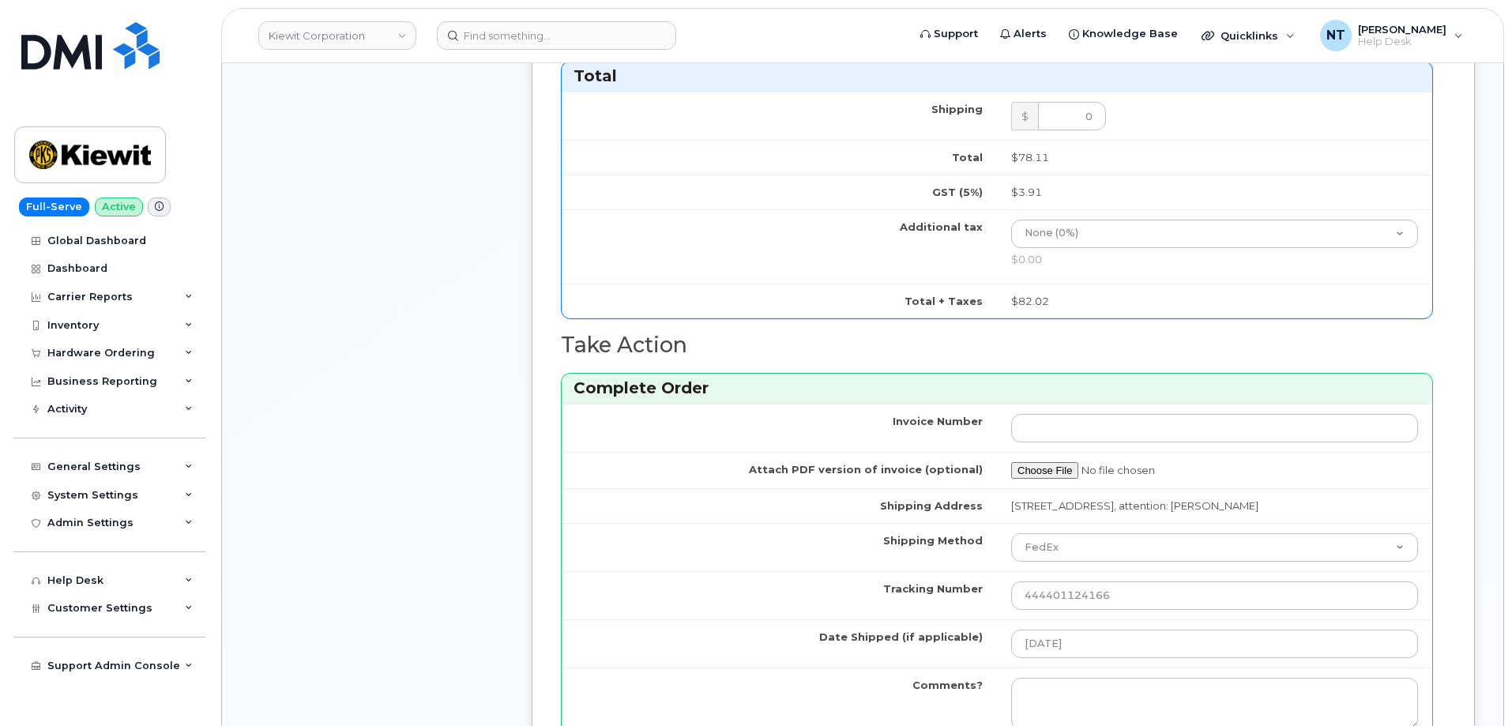
scroll to position [1264, 0]
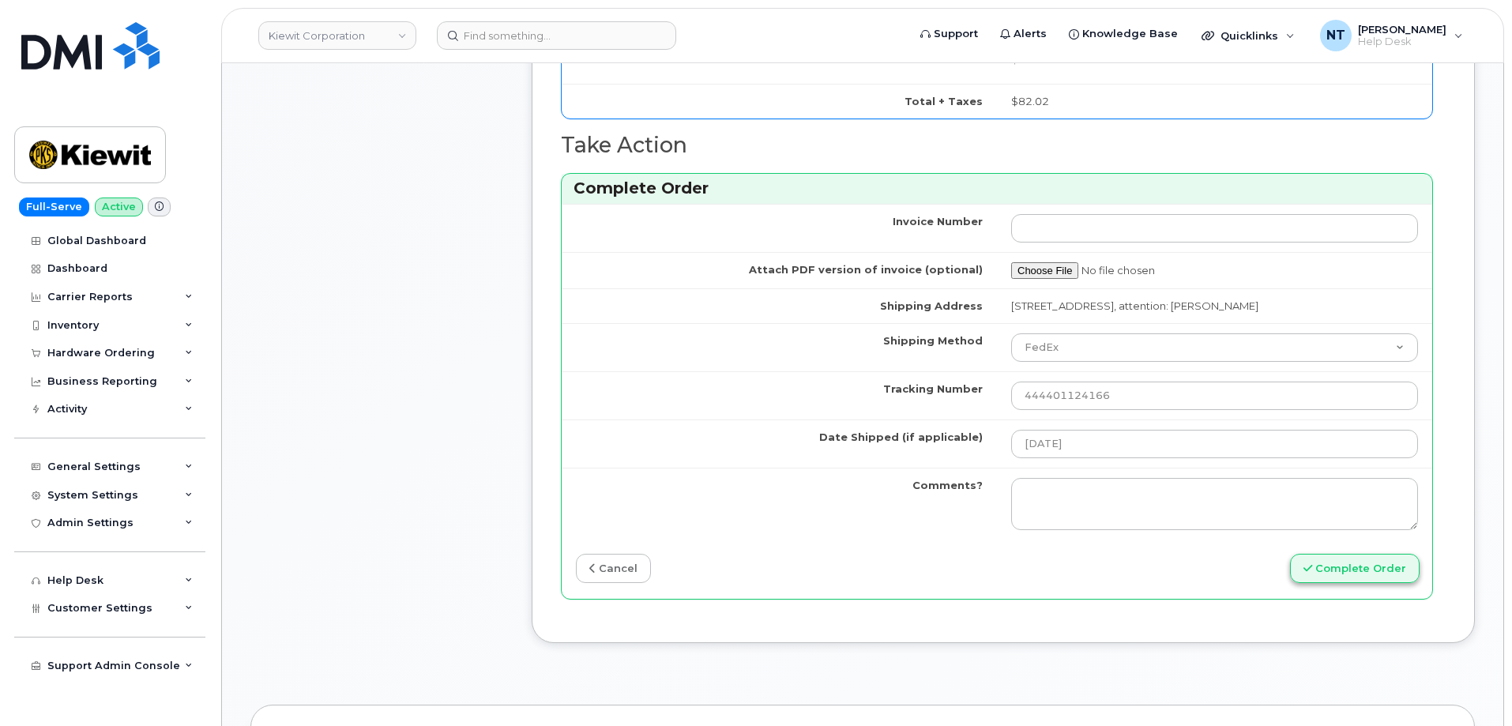
type input "89043052010008889625015441721311"
drag, startPoint x: 1346, startPoint y: 574, endPoint x: 722, endPoint y: 454, distance: 634.9
click at [706, 454] on div "Invoice Number Attach PDF version of invoice (optional) Shipping Address 1216 W…" at bounding box center [997, 401] width 871 height 394
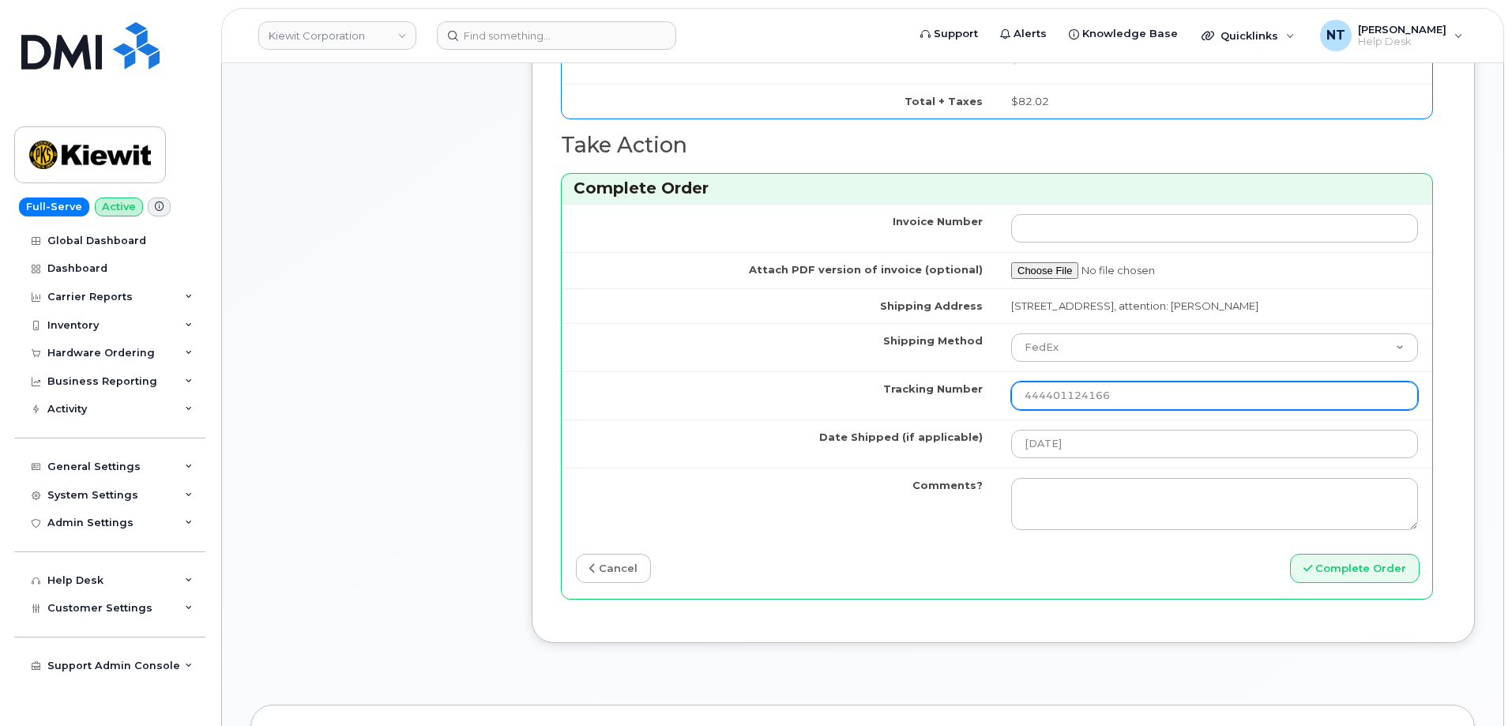
drag, startPoint x: 1135, startPoint y: 391, endPoint x: 861, endPoint y: 383, distance: 273.5
click at [861, 383] on tr "Tracking Number 444401124166" at bounding box center [997, 395] width 871 height 48
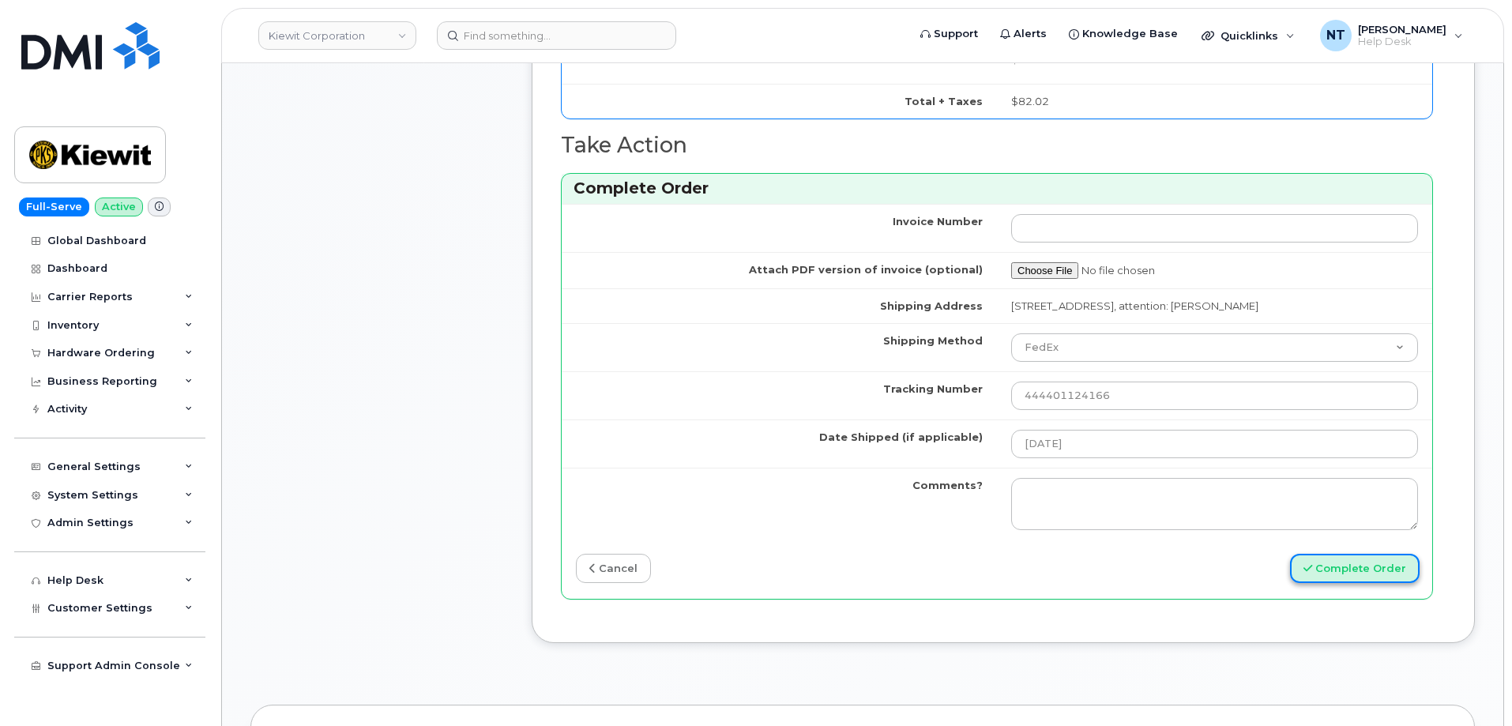
click at [1336, 570] on button "Complete Order" at bounding box center [1355, 568] width 130 height 29
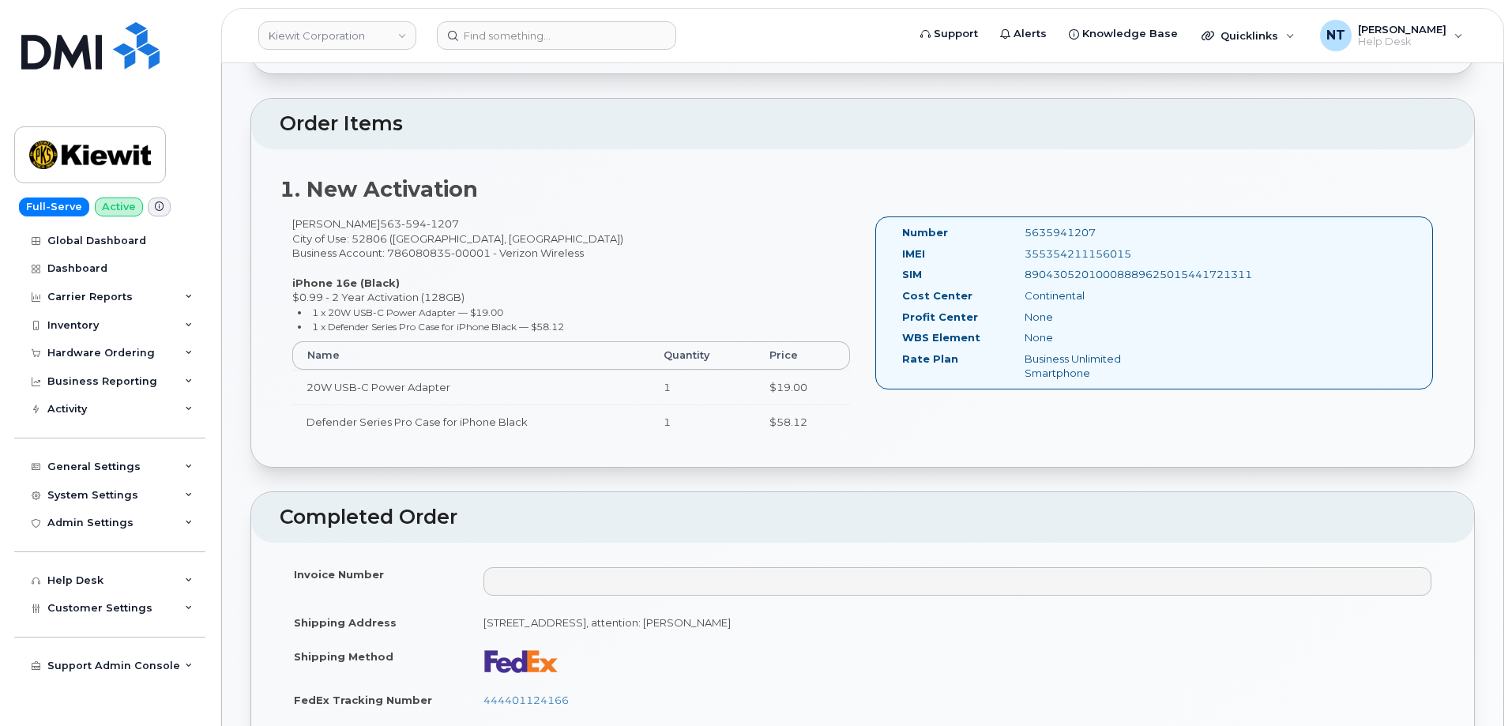
scroll to position [395, 0]
drag, startPoint x: 307, startPoint y: 419, endPoint x: 542, endPoint y: 424, distance: 235.5
click at [542, 424] on td "Defender Series Pro Case for iPhone Black" at bounding box center [470, 421] width 357 height 35
copy td "Defender Series Pro Case for iPhone Black"
drag, startPoint x: 300, startPoint y: 385, endPoint x: 456, endPoint y: 386, distance: 155.7
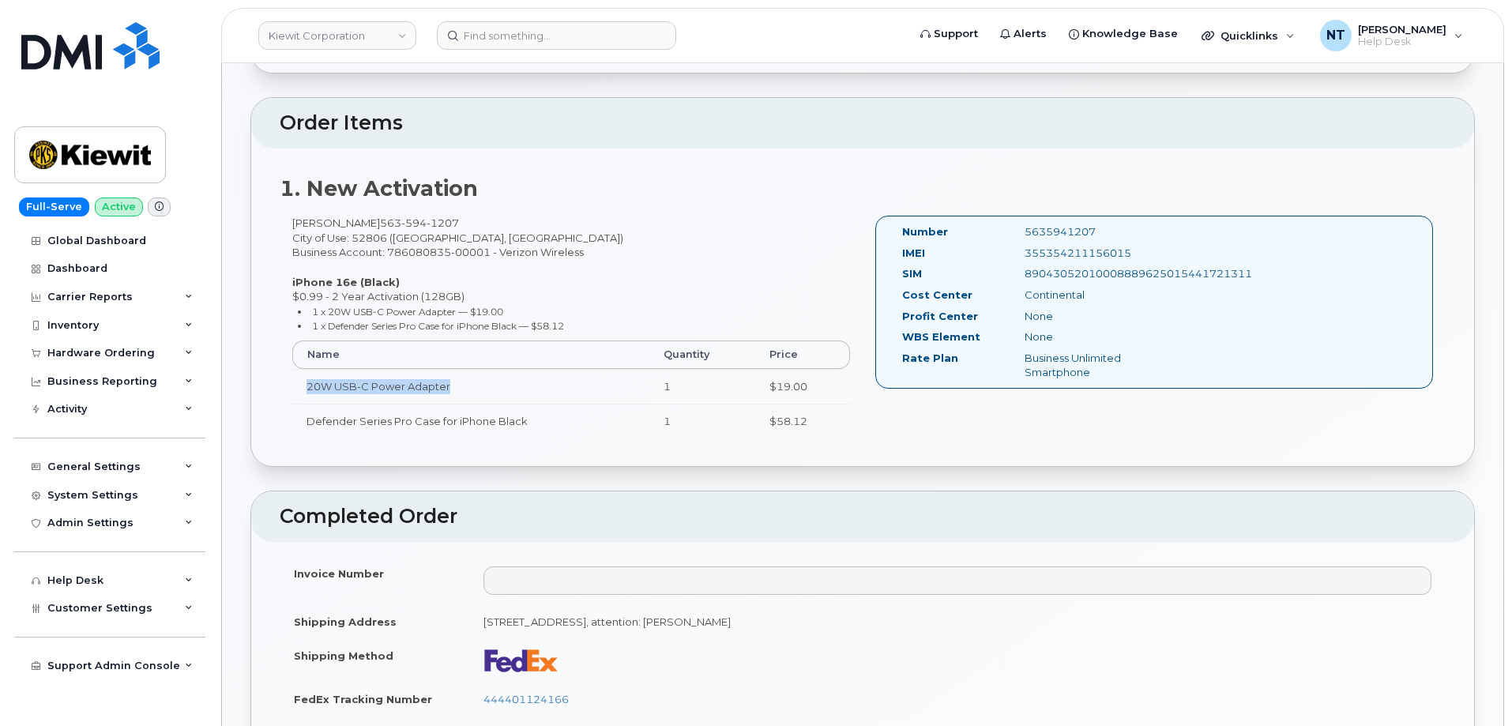
click at [456, 386] on td "20W USB-C Power Adapter" at bounding box center [470, 386] width 357 height 35
copy td "20W USB-C Power Adapter"
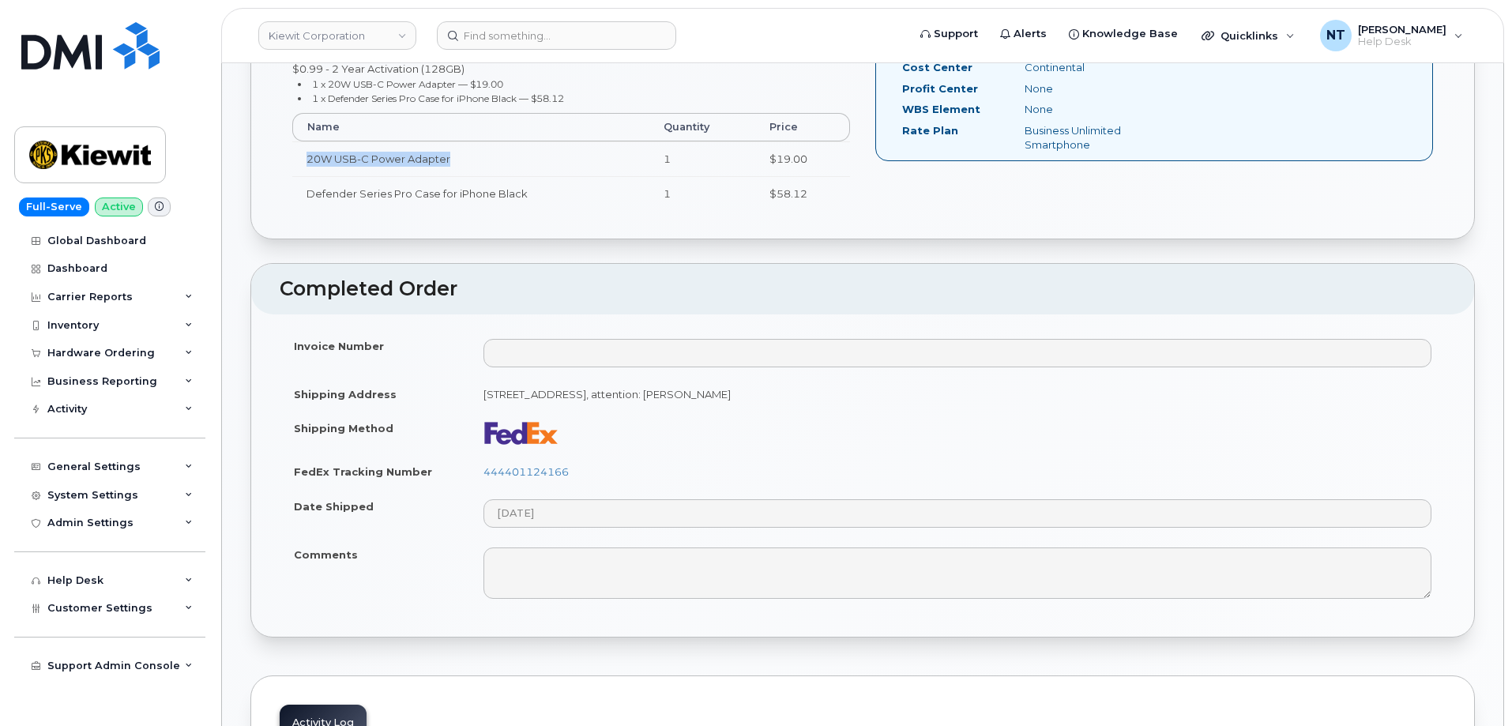
scroll to position [632, 0]
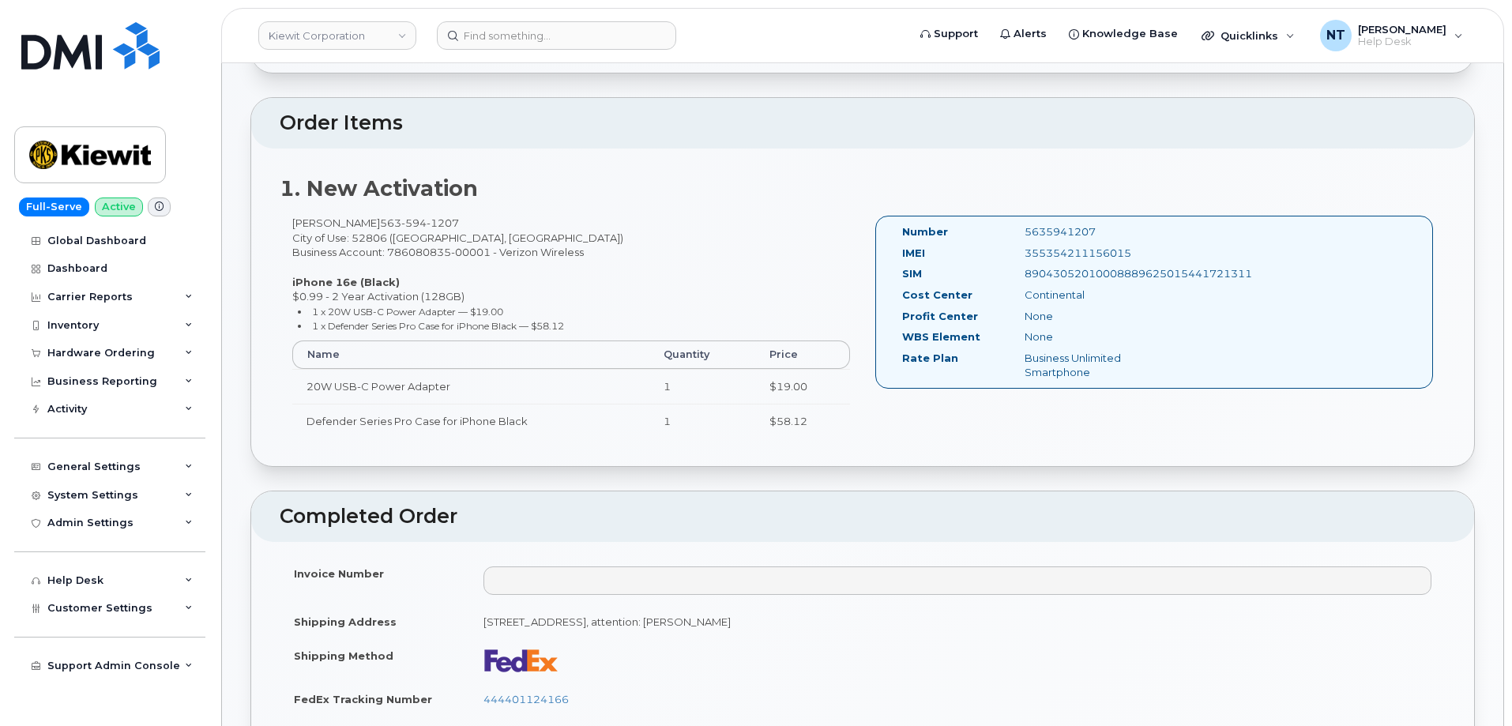
scroll to position [711, 0]
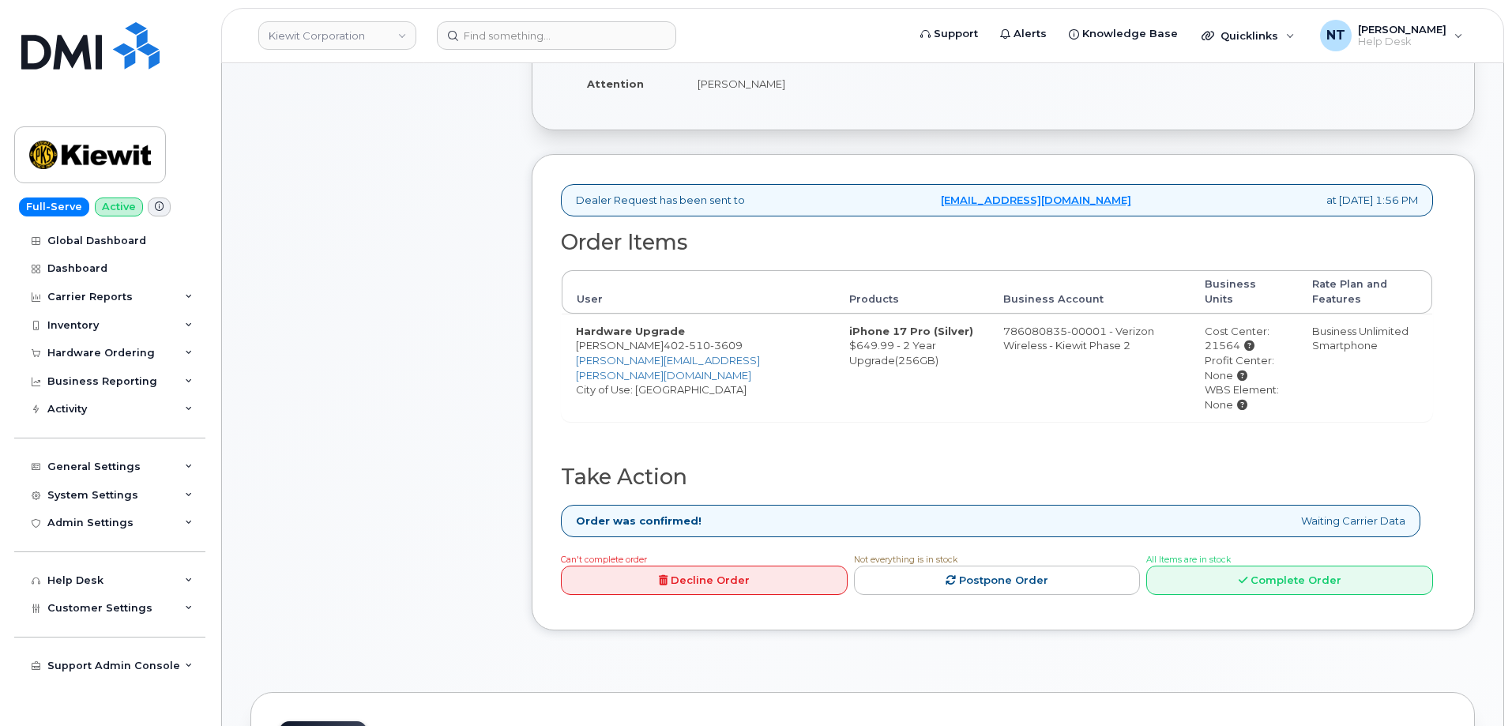
scroll to position [395, 0]
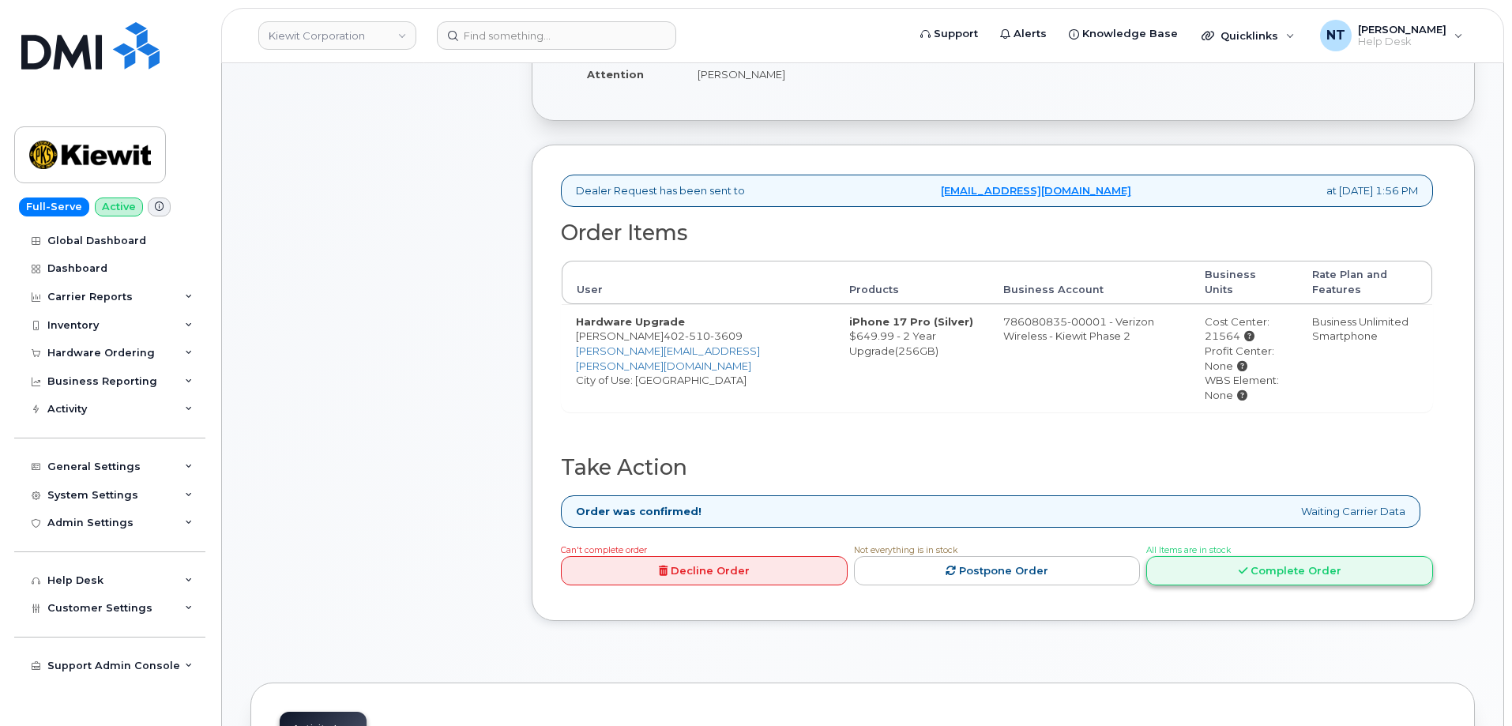
click at [1260, 569] on link "Complete Order" at bounding box center [1290, 570] width 287 height 29
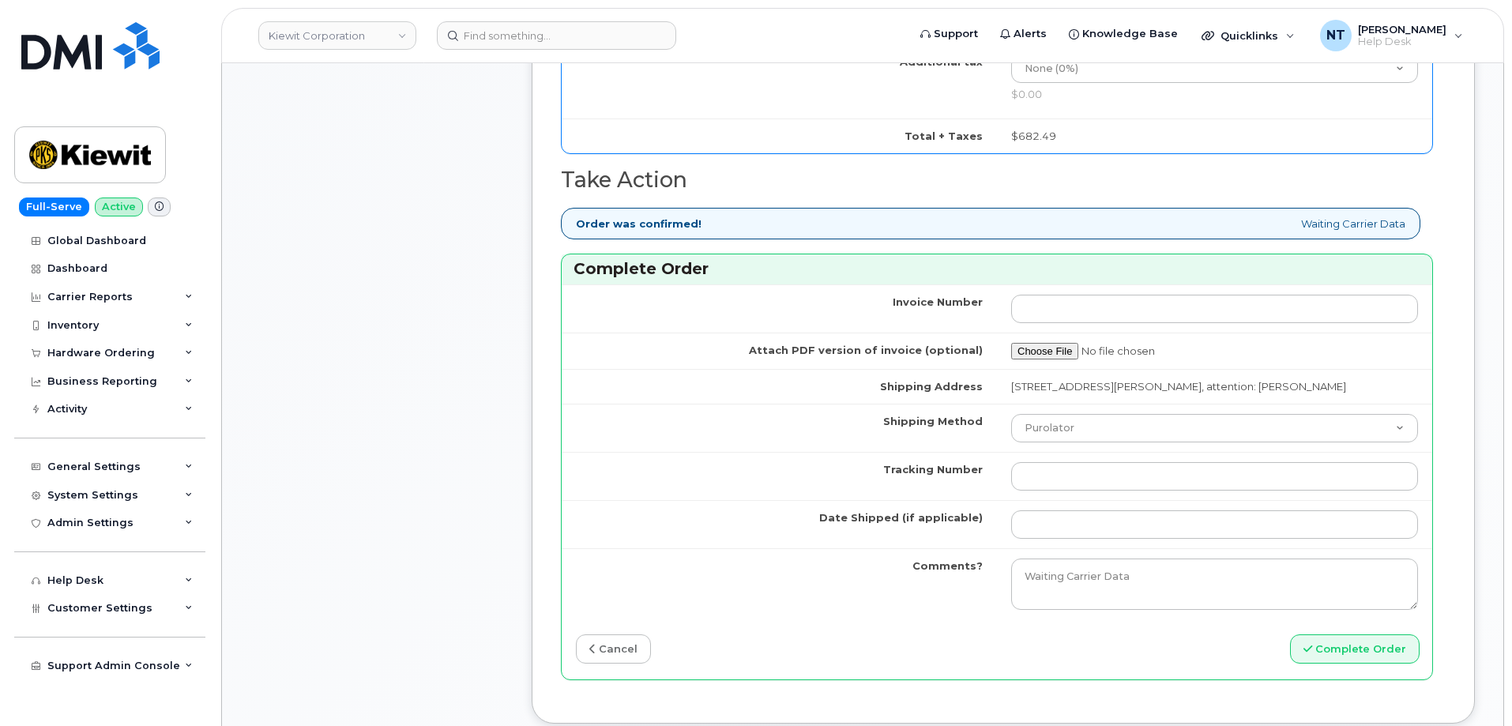
scroll to position [1106, 0]
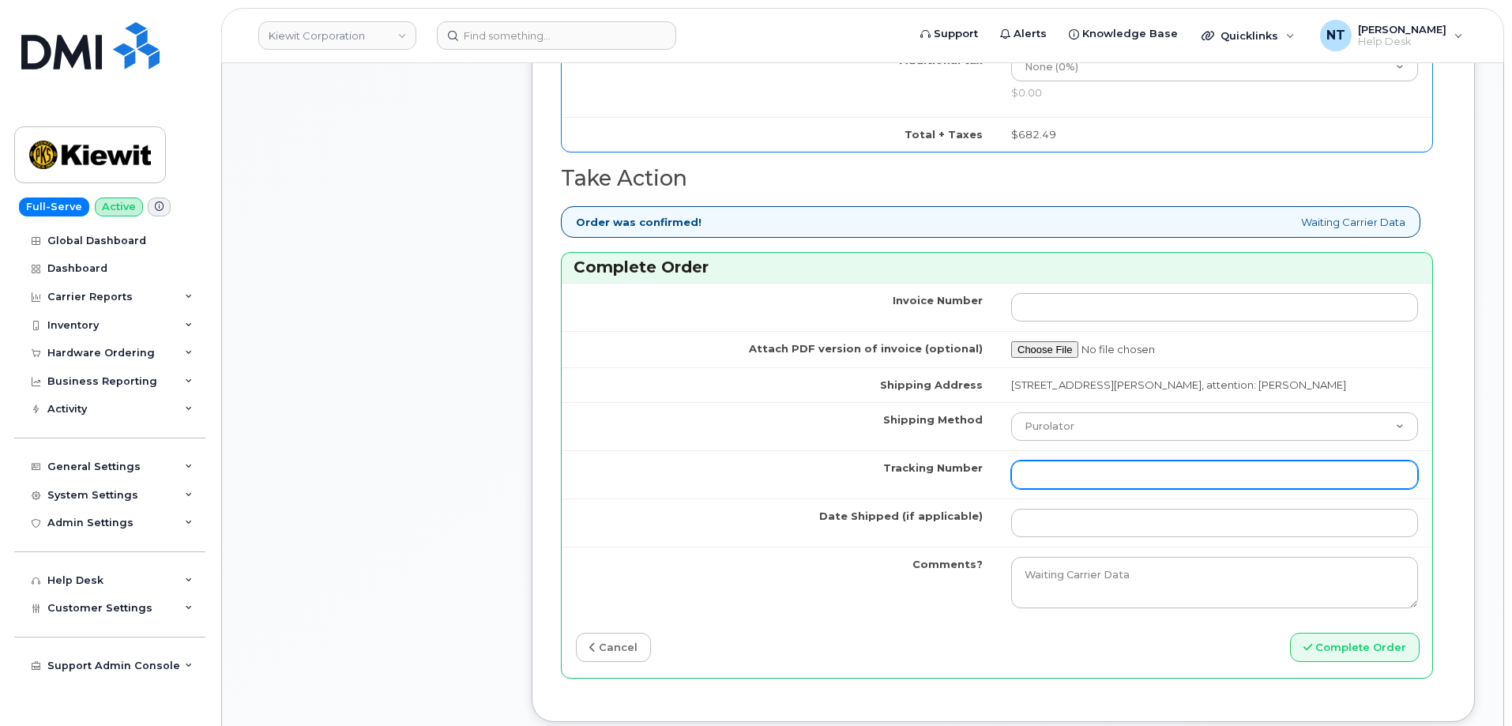
click at [1096, 489] on input "Tracking Number" at bounding box center [1214, 475] width 407 height 28
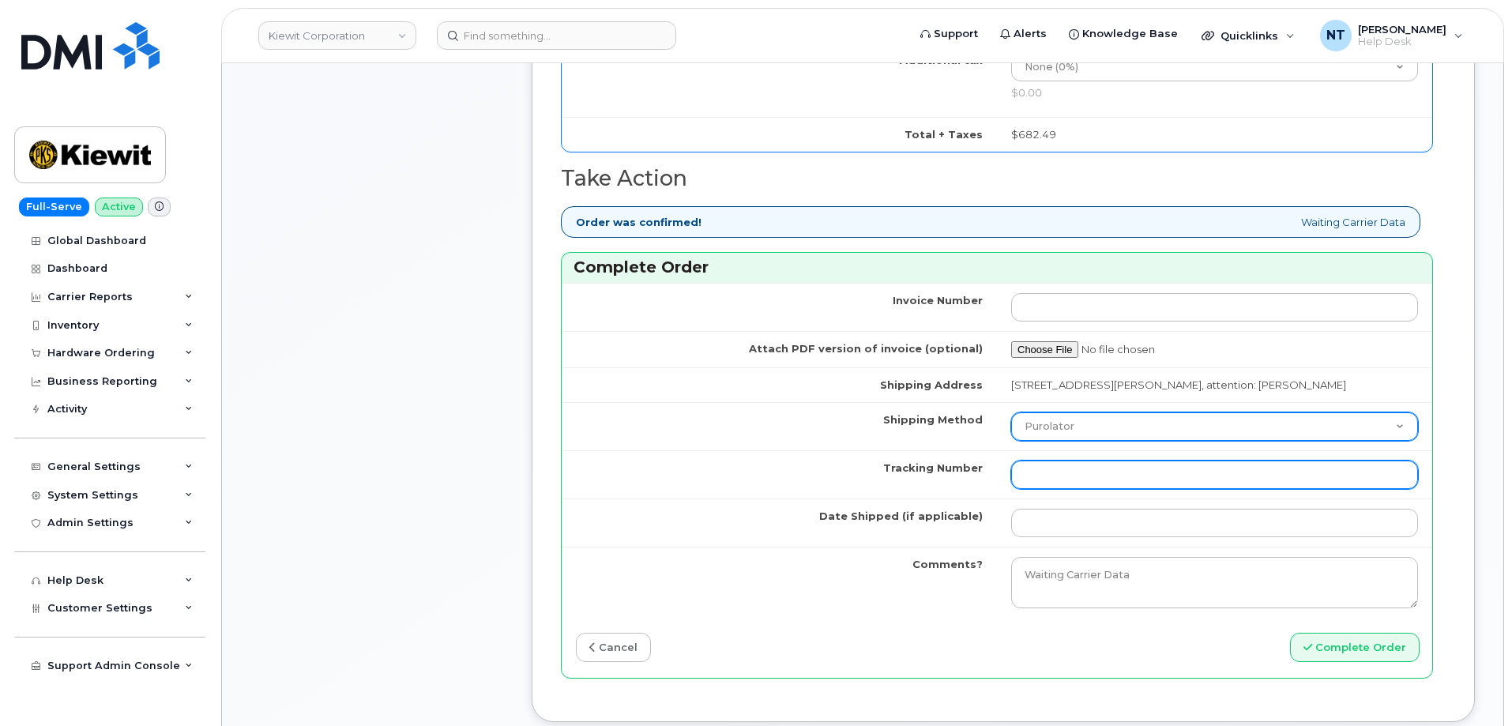
paste input "444401124177"
type input "444401124177"
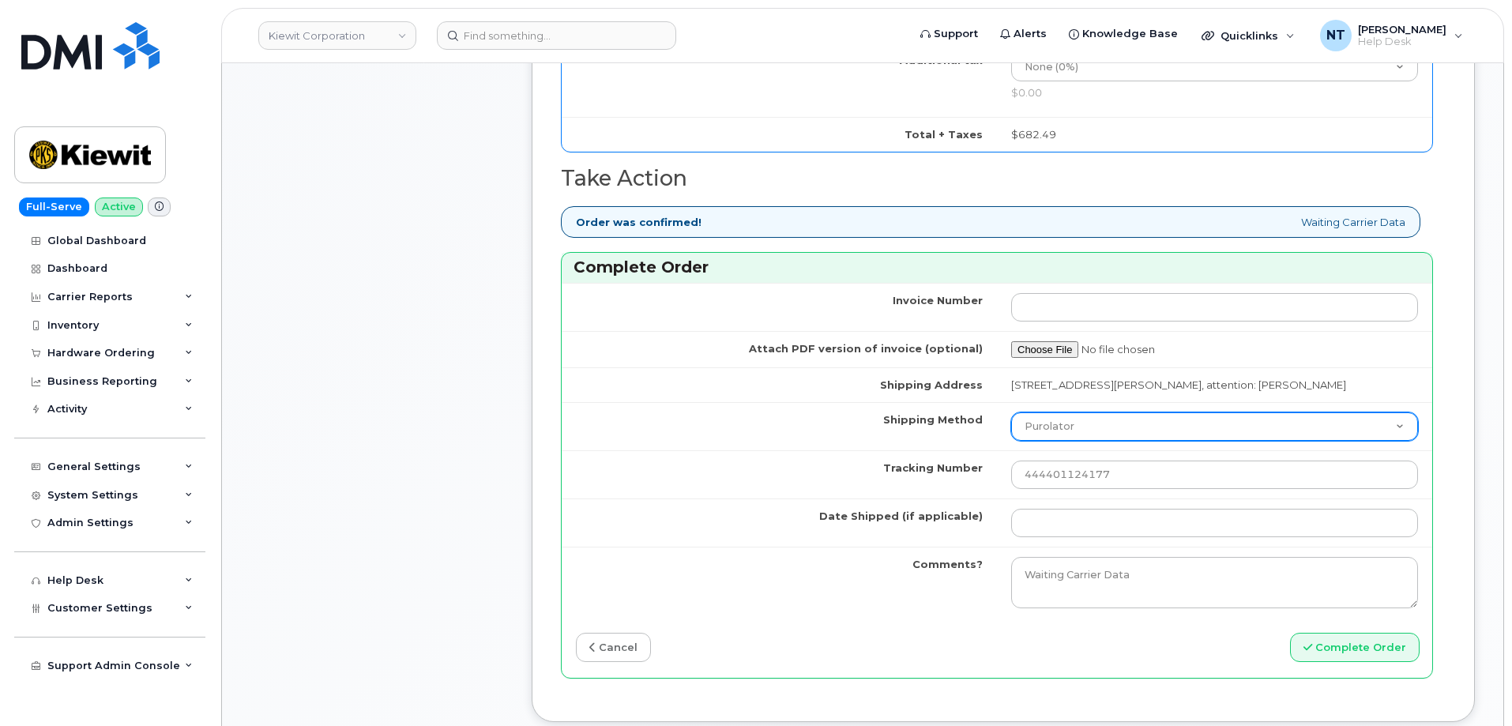
drag, startPoint x: 1074, startPoint y: 446, endPoint x: 1078, endPoint y: 453, distance: 8.1
click at [1074, 441] on select "Purolator UPS FedEx Canada Post Courier Other Drop Off Pick Up" at bounding box center [1214, 426] width 407 height 28
select select "FedEx"
click at [1011, 441] on select "Purolator UPS FedEx Canada Post Courier Other Drop Off Pick Up" at bounding box center [1214, 426] width 407 height 28
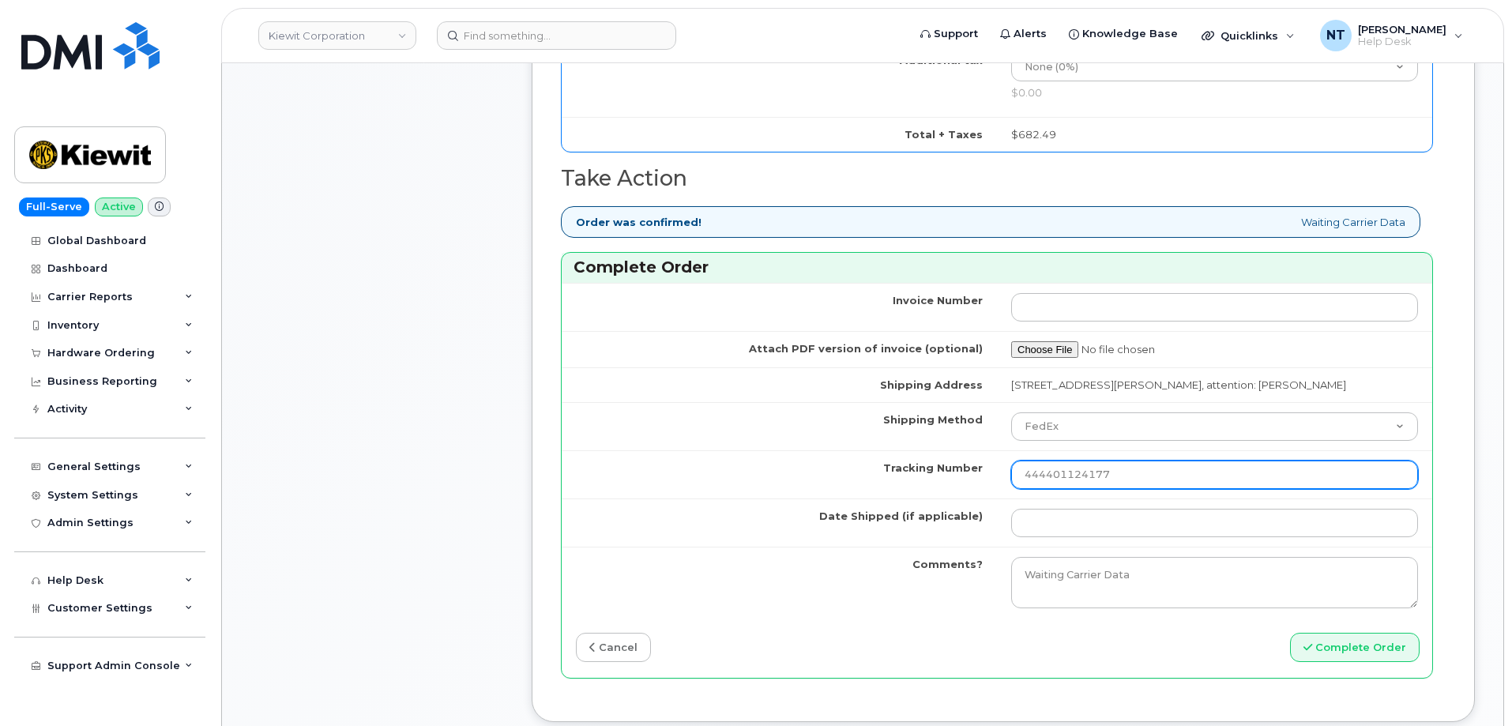
click at [1026, 489] on input "444401124177" at bounding box center [1214, 475] width 407 height 28
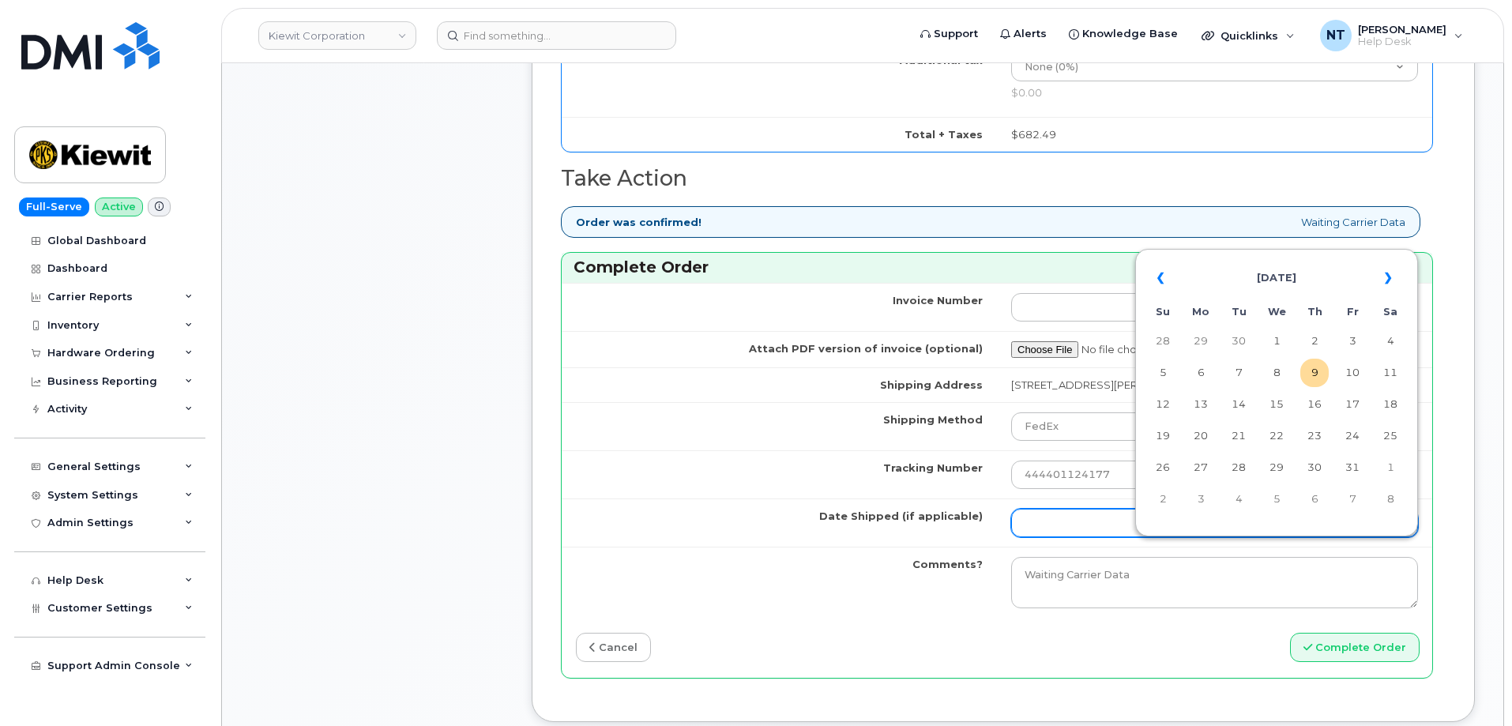
click at [1078, 537] on input "Date Shipped (if applicable)" at bounding box center [1214, 523] width 407 height 28
click at [1322, 377] on td "9" at bounding box center [1315, 373] width 28 height 28
type input "[DATE]"
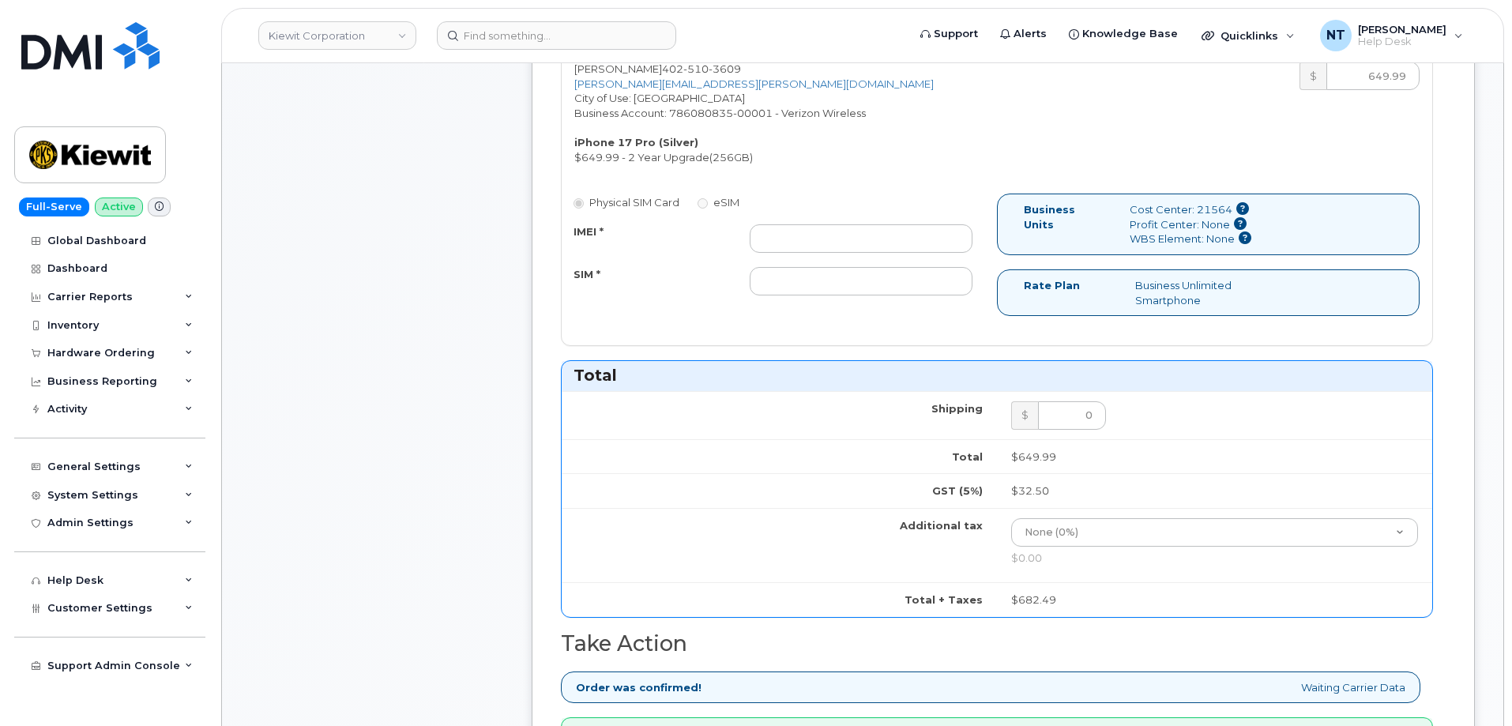
scroll to position [553, 0]
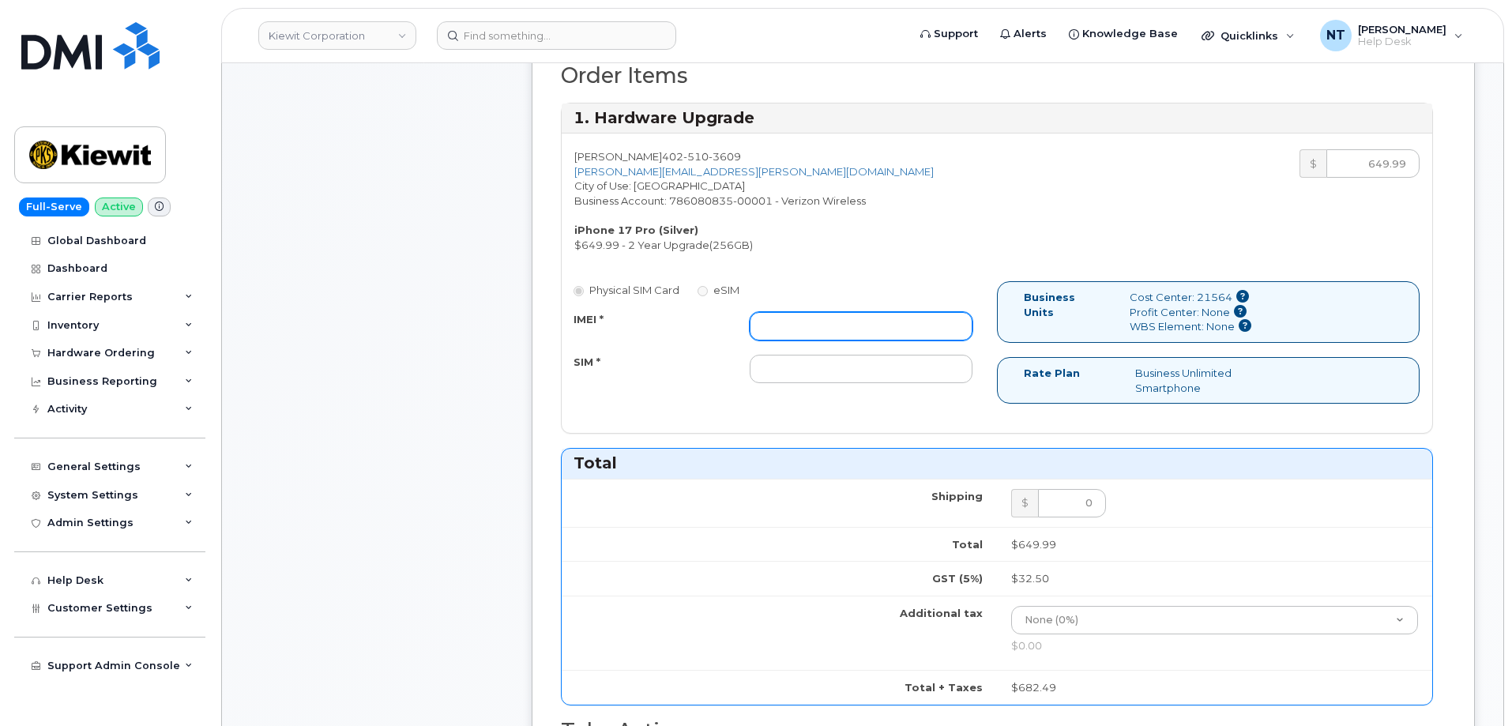
click at [822, 322] on input "IMEI *" at bounding box center [861, 326] width 223 height 28
paste input "356661406224435"
type input "356661406224435"
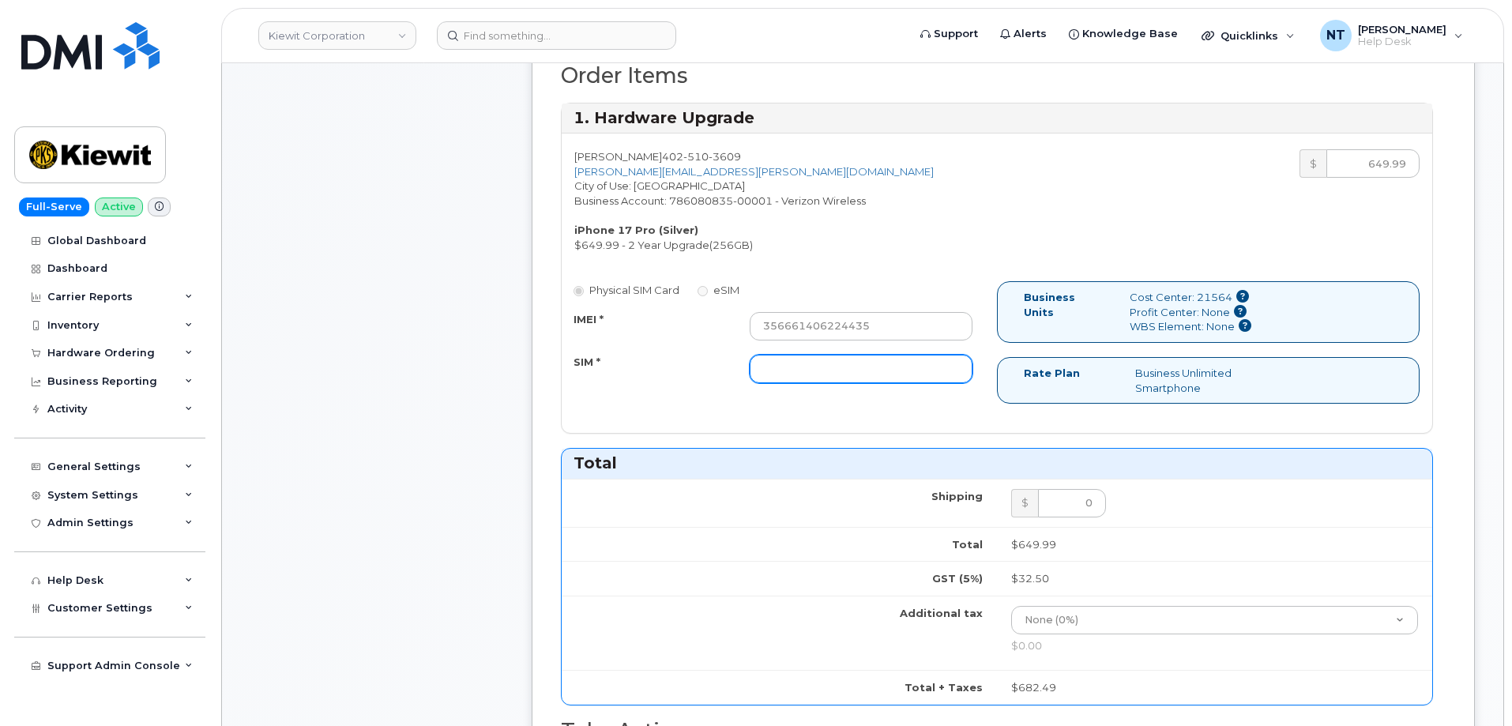
click at [843, 371] on input "SIM *" at bounding box center [861, 369] width 223 height 28
paste input "89049032020008885600231073893049"
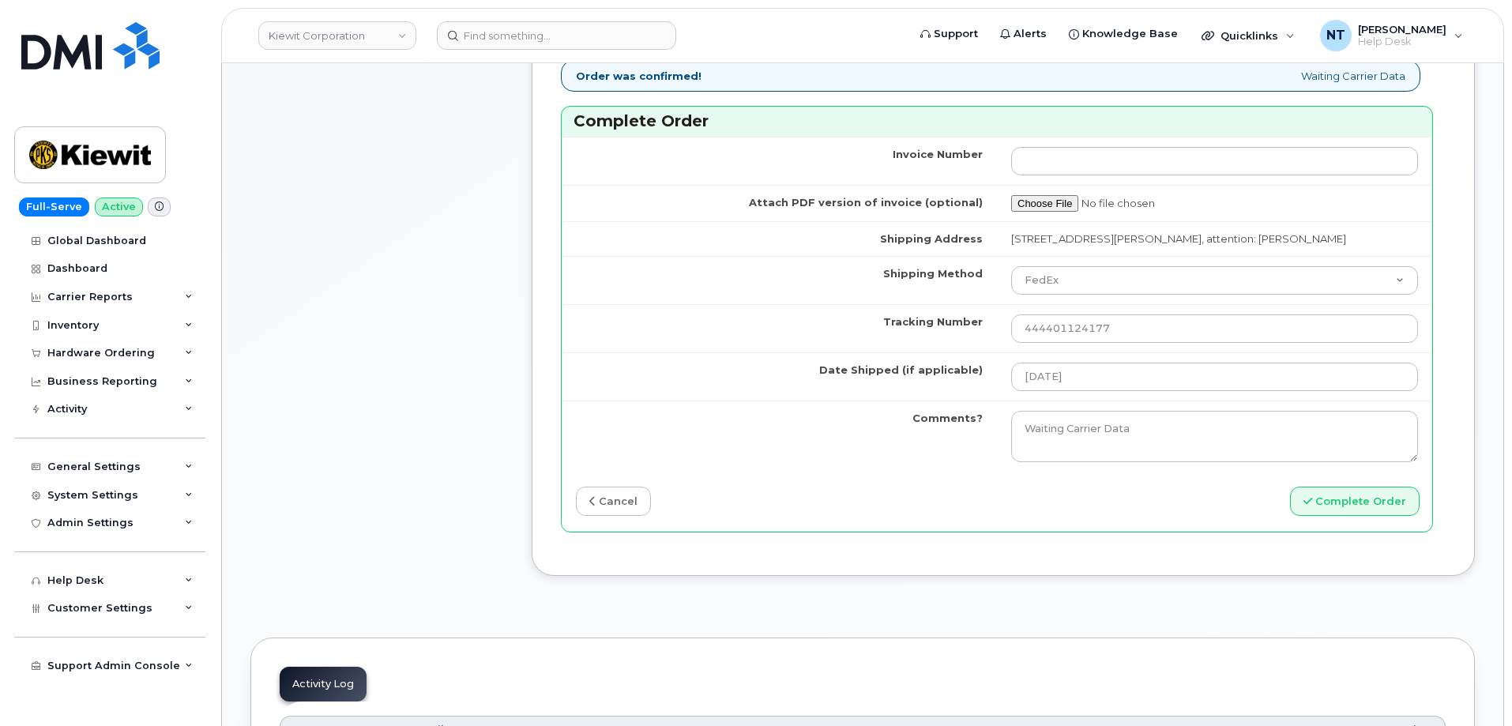
scroll to position [1264, 0]
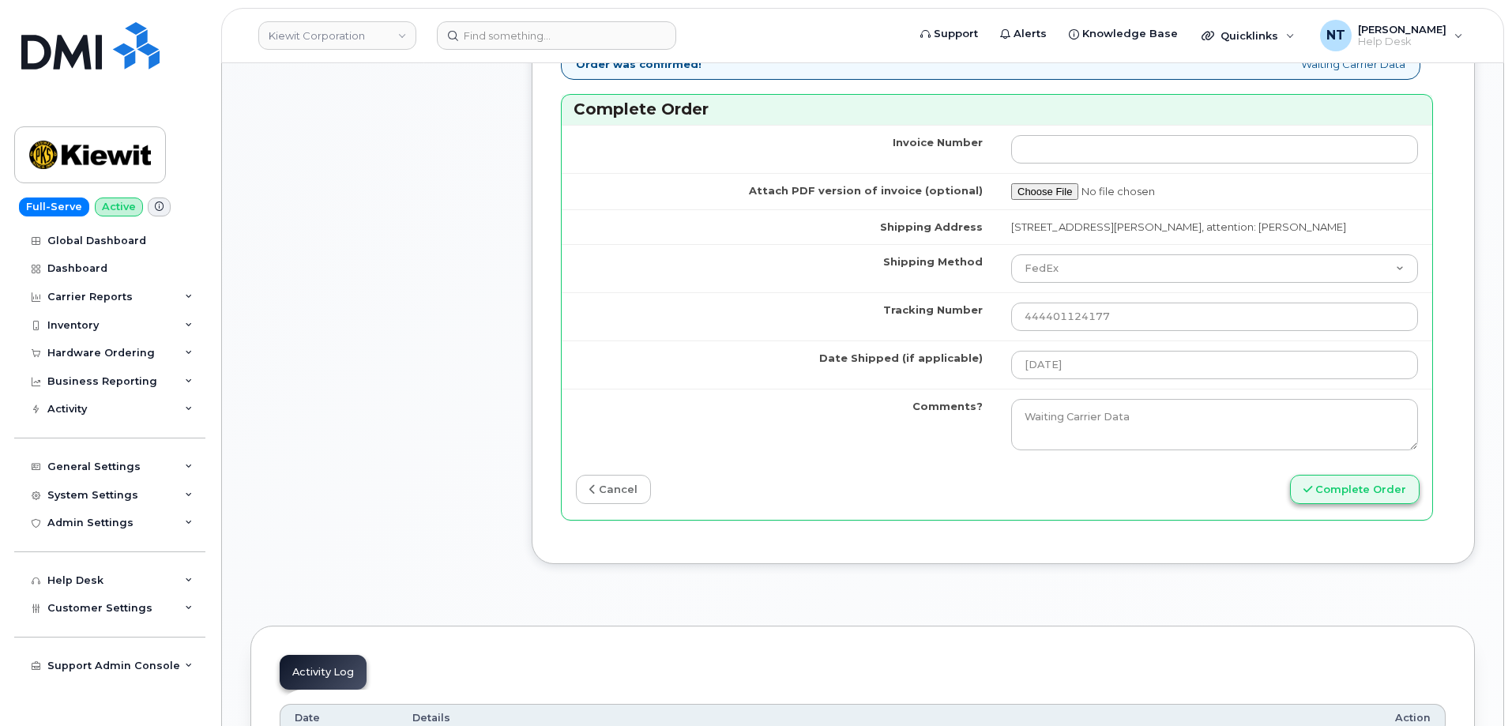
type input "89049032020008885600231073893049"
click at [1336, 504] on button "Complete Order" at bounding box center [1355, 489] width 130 height 29
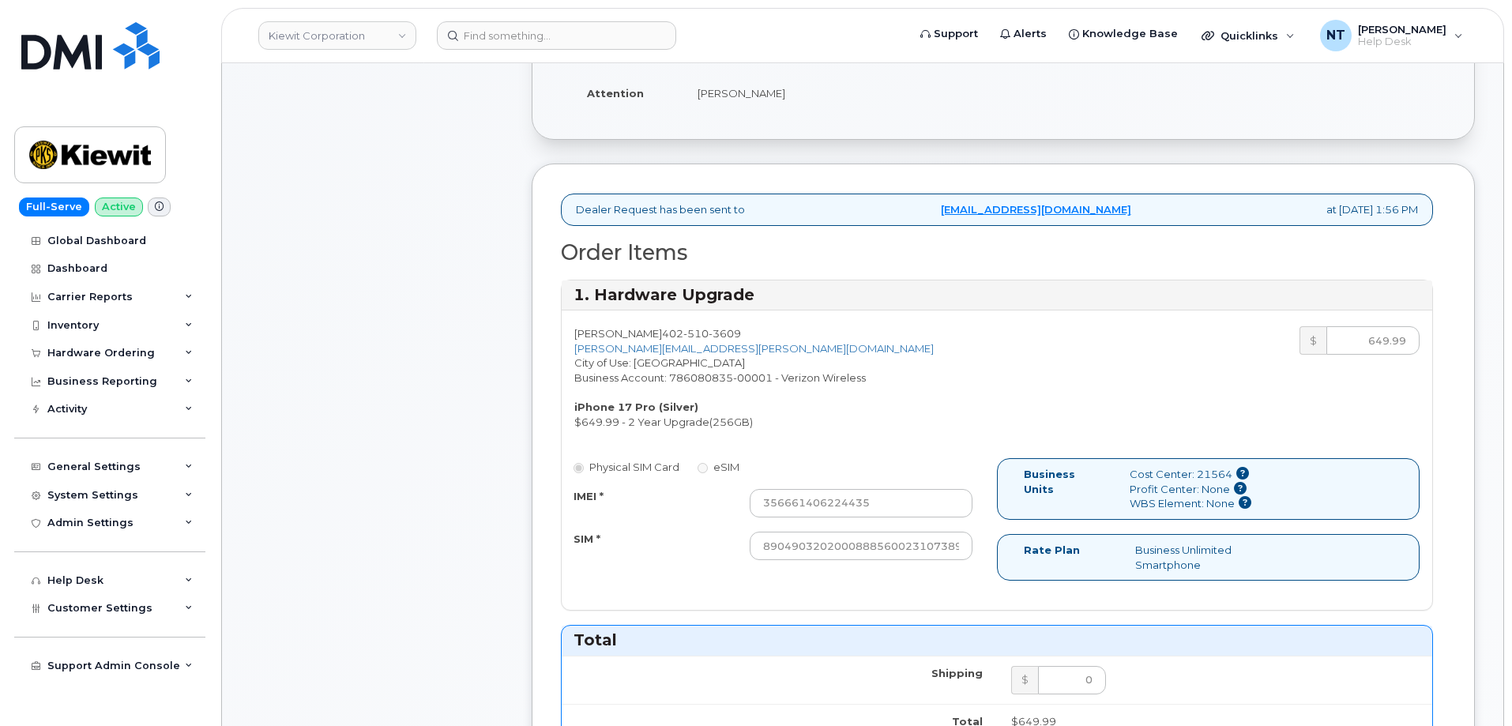
scroll to position [316, 0]
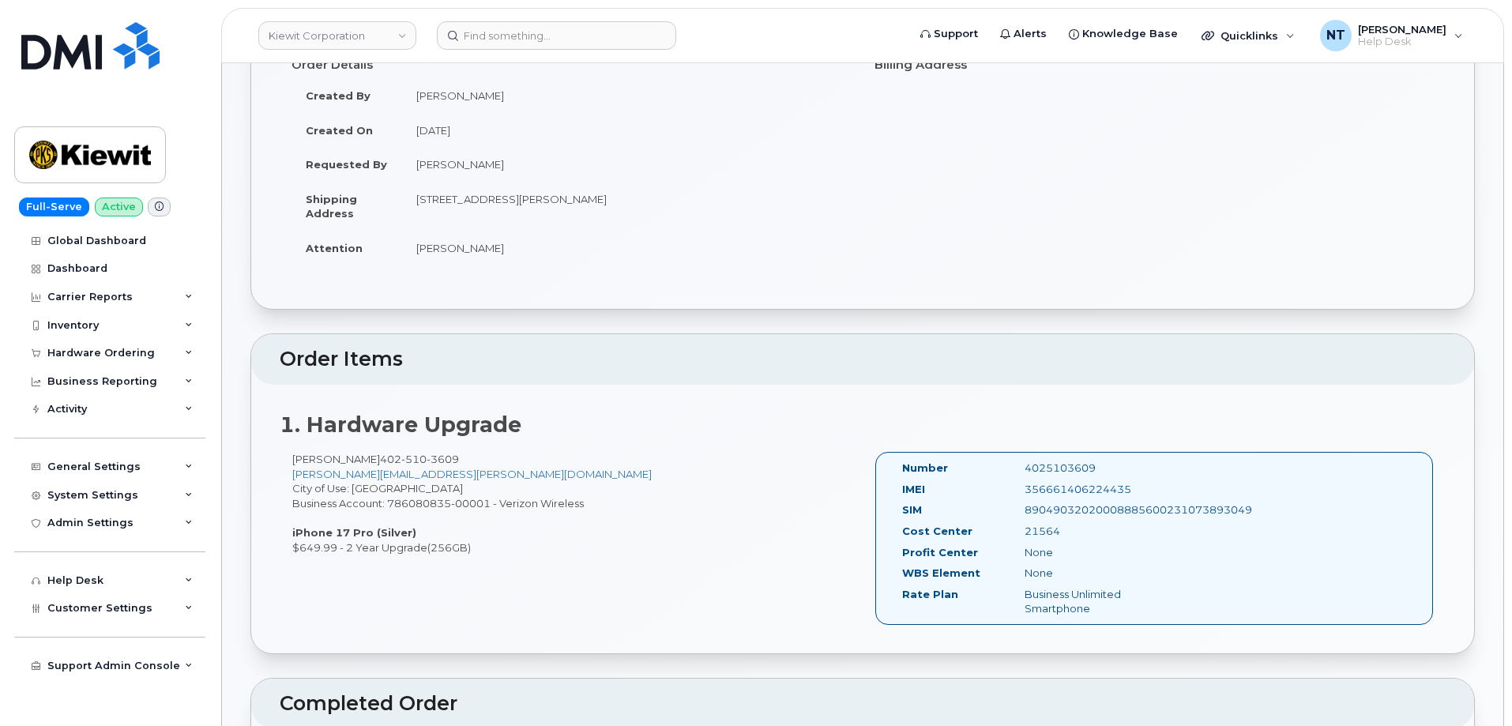
scroll to position [158, 0]
